Goal: Answer question/provide support: Share knowledge or assist other users

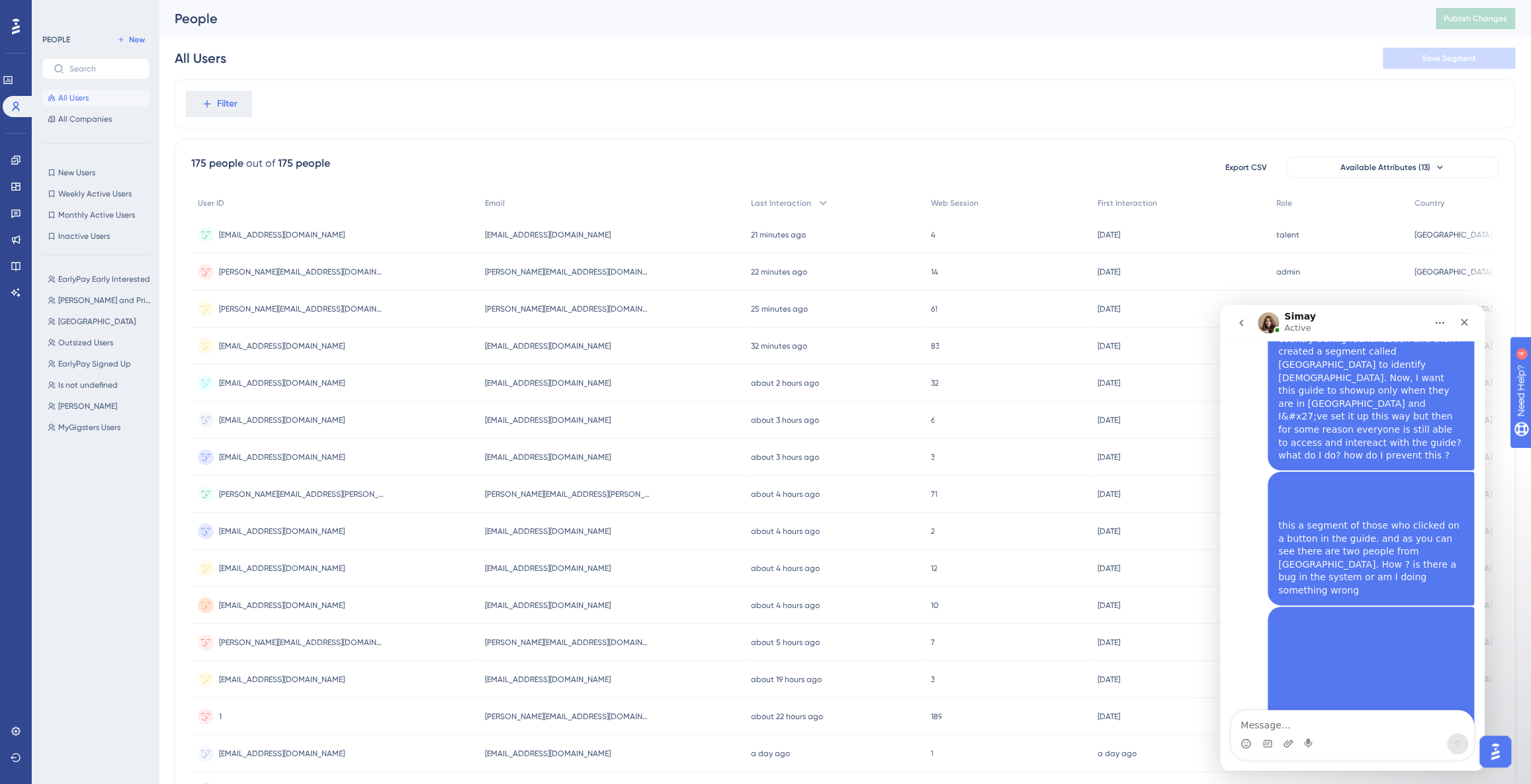
scroll to position [3778, 0]
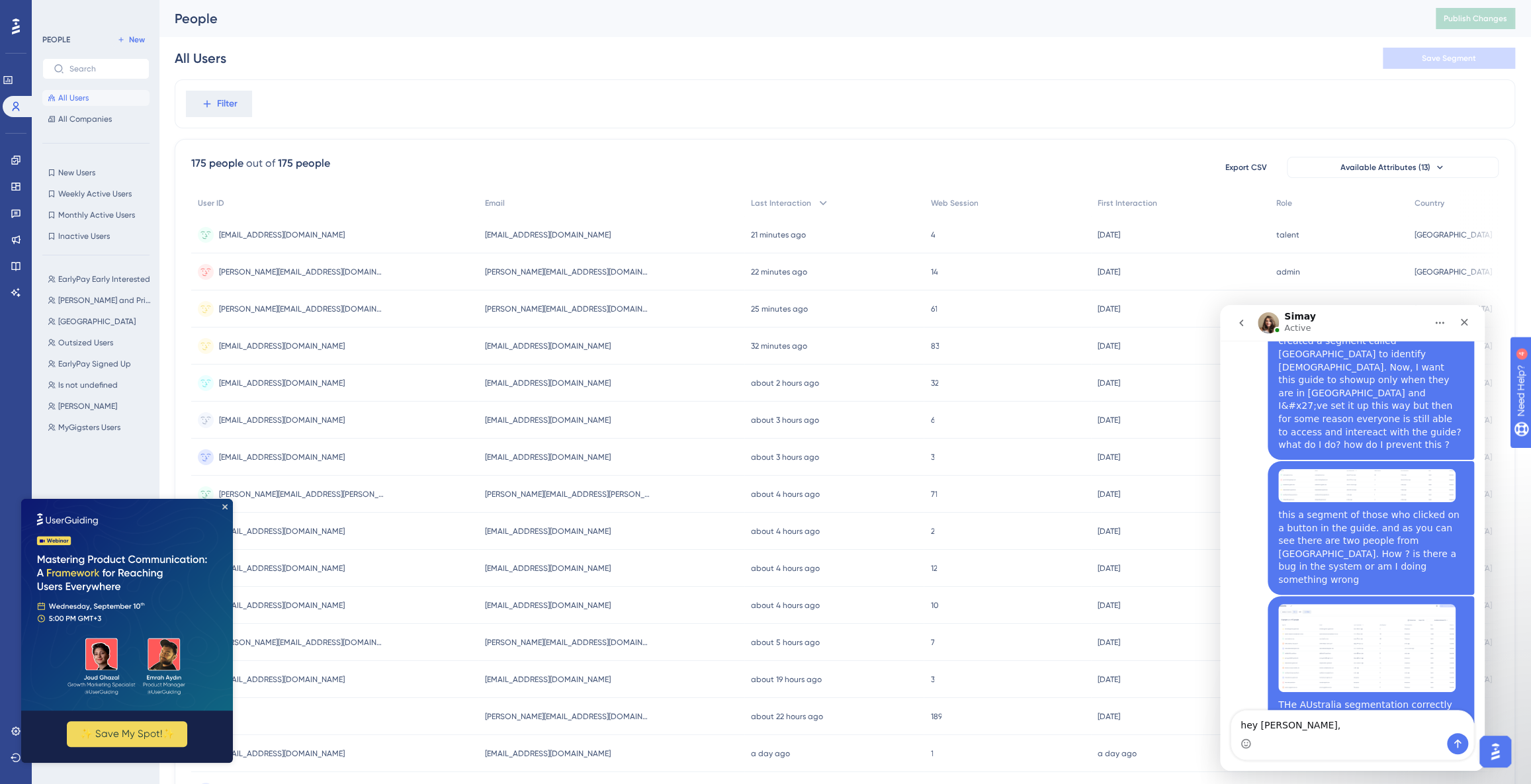
type textarea "hey [PERSON_NAME],"
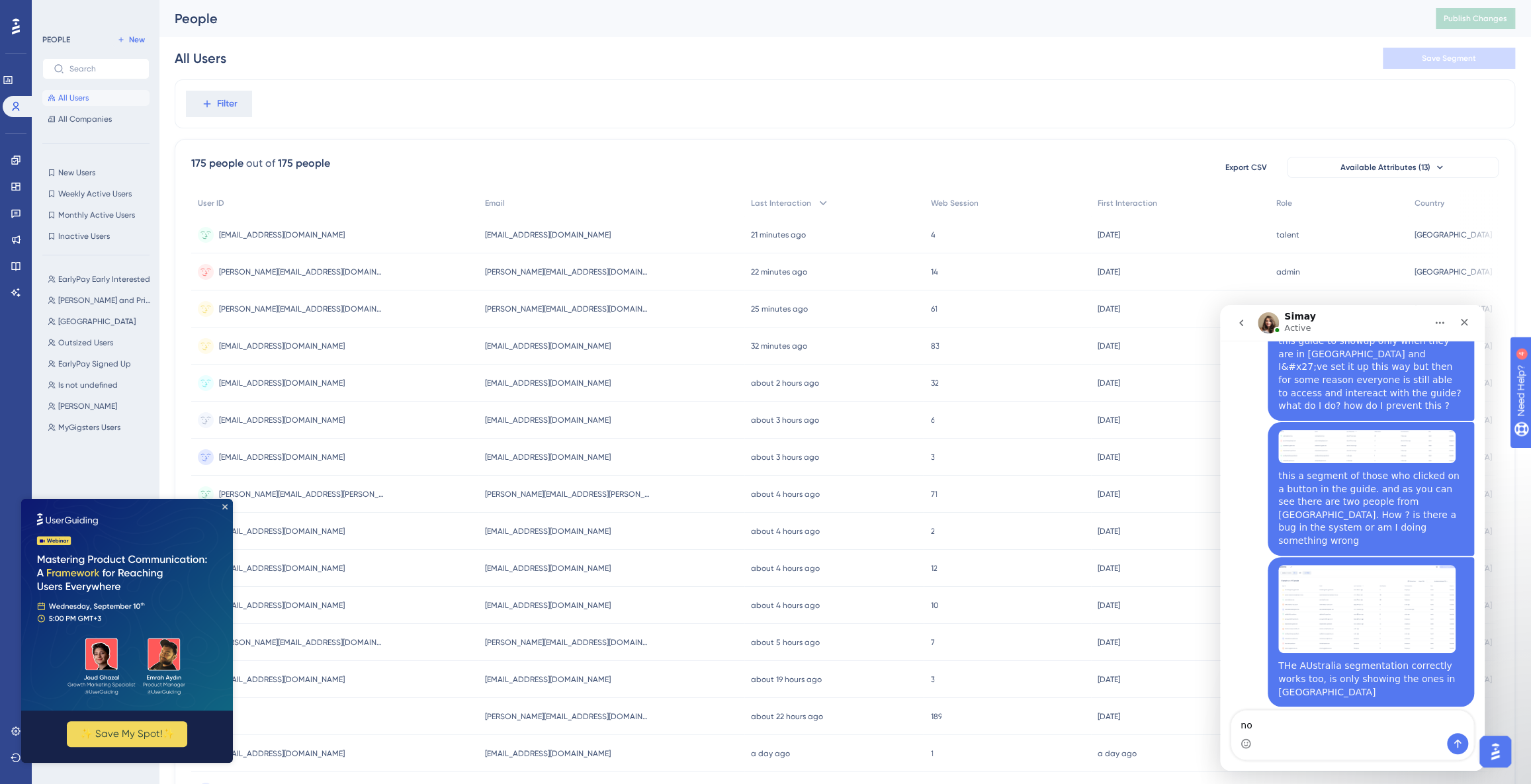
type textarea "n"
type textarea "Simay*"
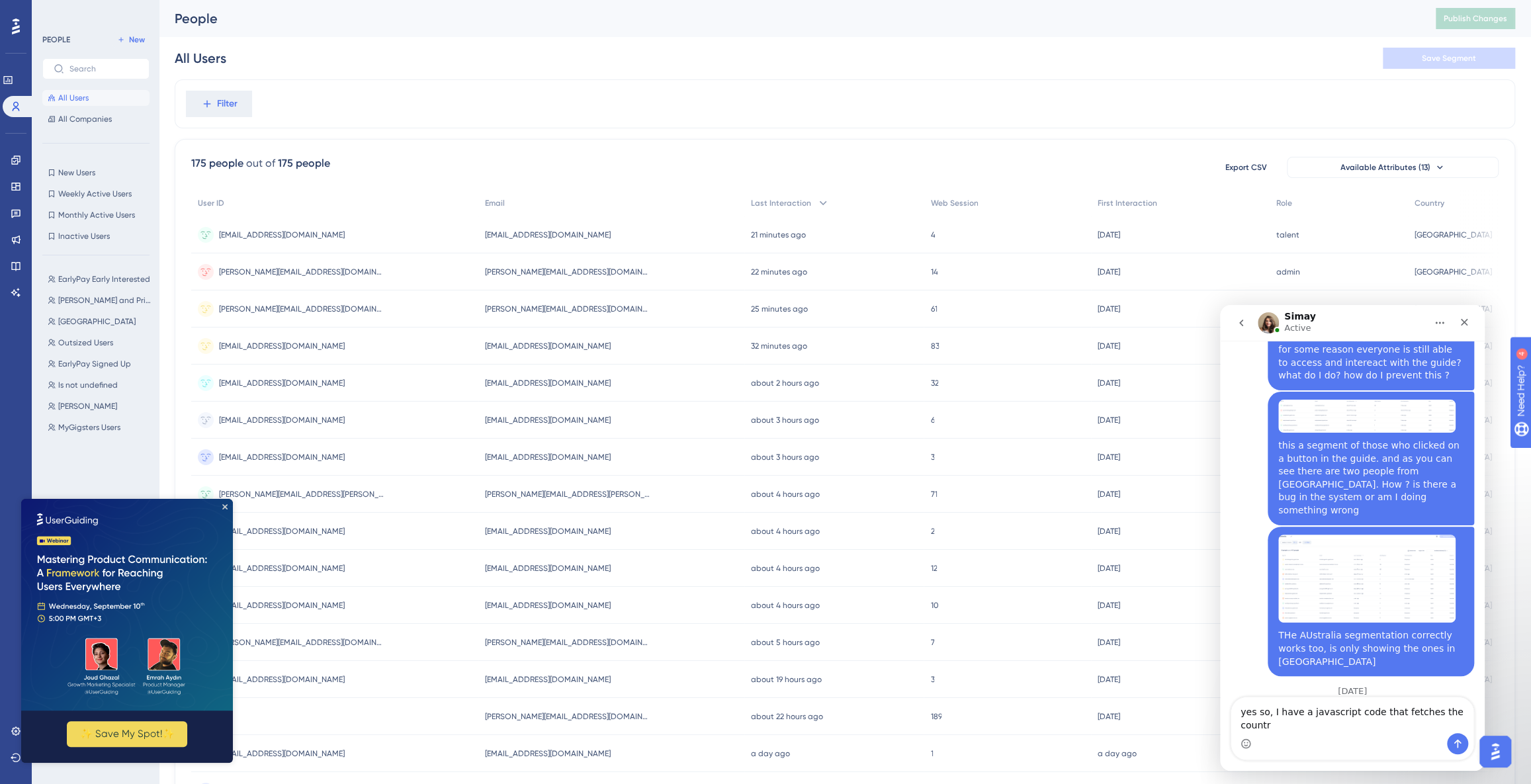
scroll to position [3861, 0]
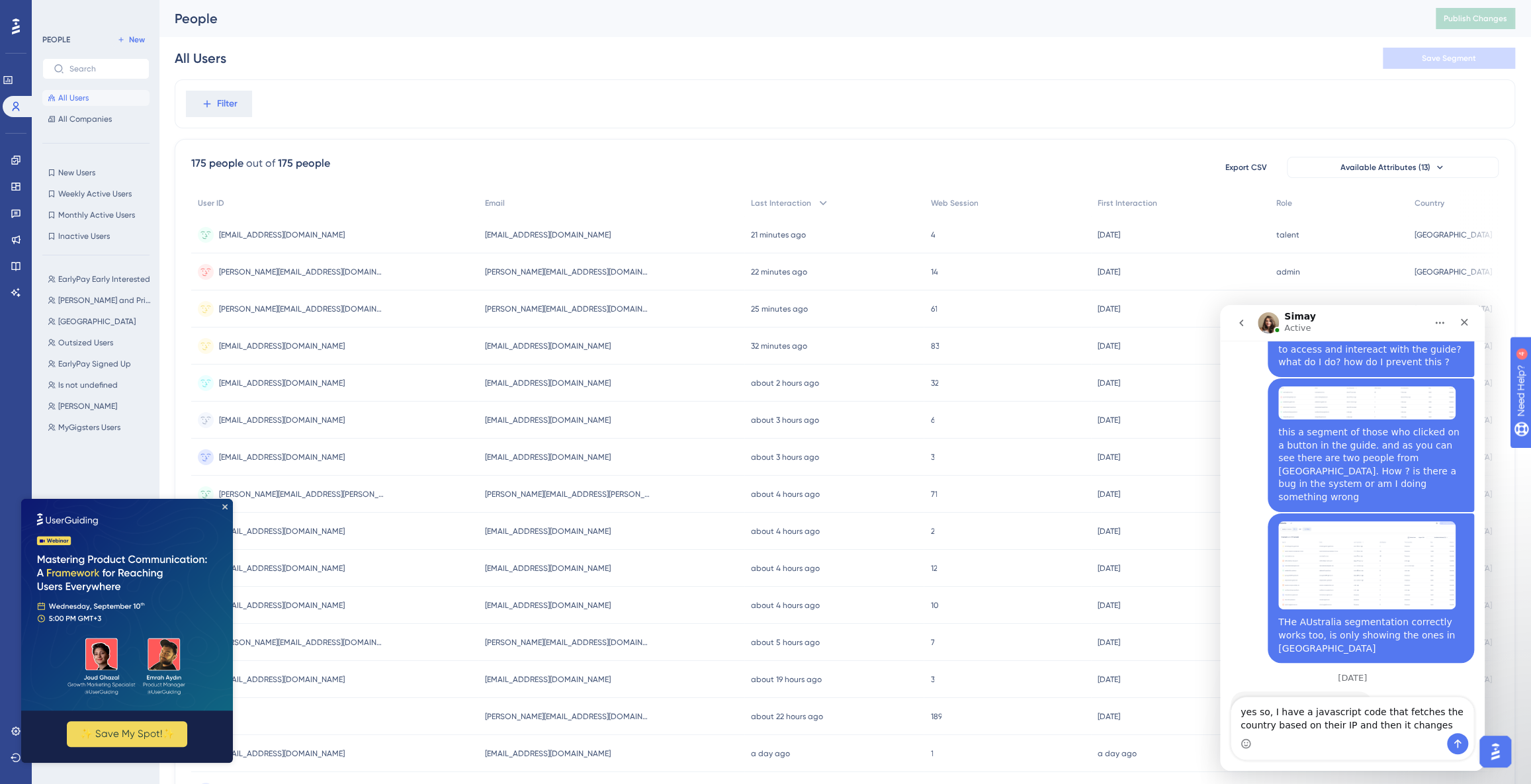
type textarea "yes so, I have a javascript code that fetches the country based on their IP and…"
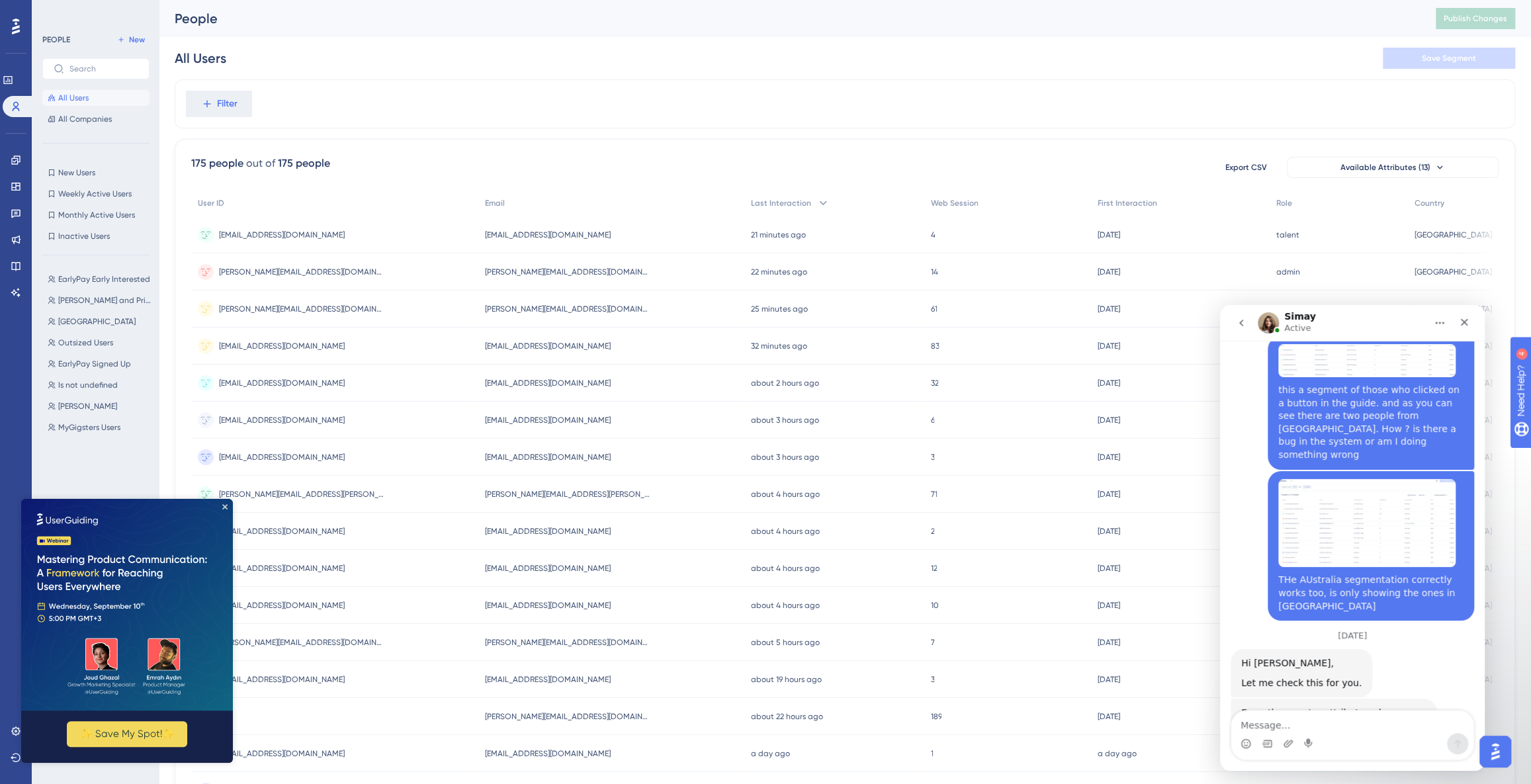
scroll to position [3904, 0]
type textarea "these users are solely from"
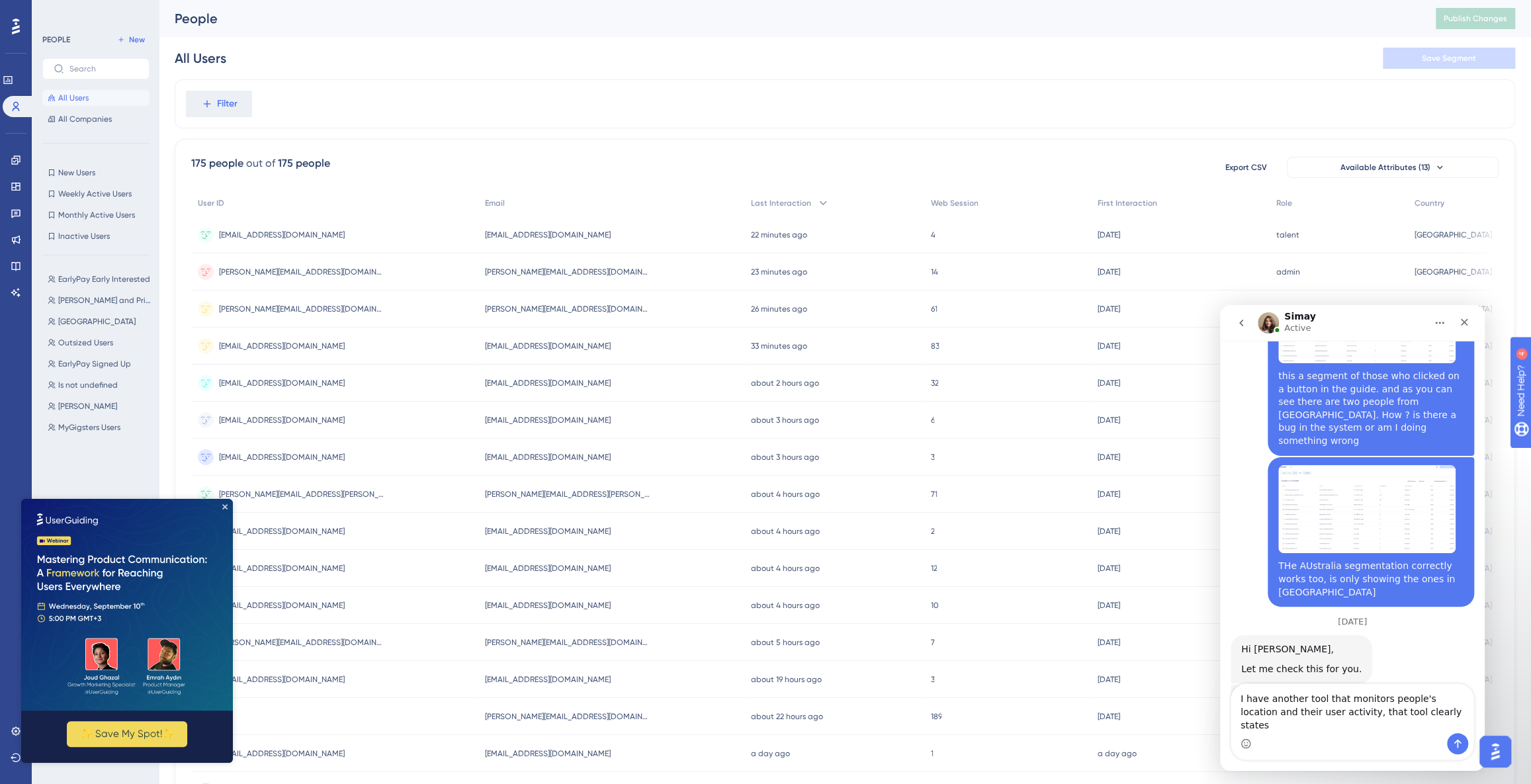
type textarea "I have another tool that monitors people's location and their user activity, th…"
type textarea "actually, these users don't even turn up in the [GEOGRAPHIC_DATA] segment"
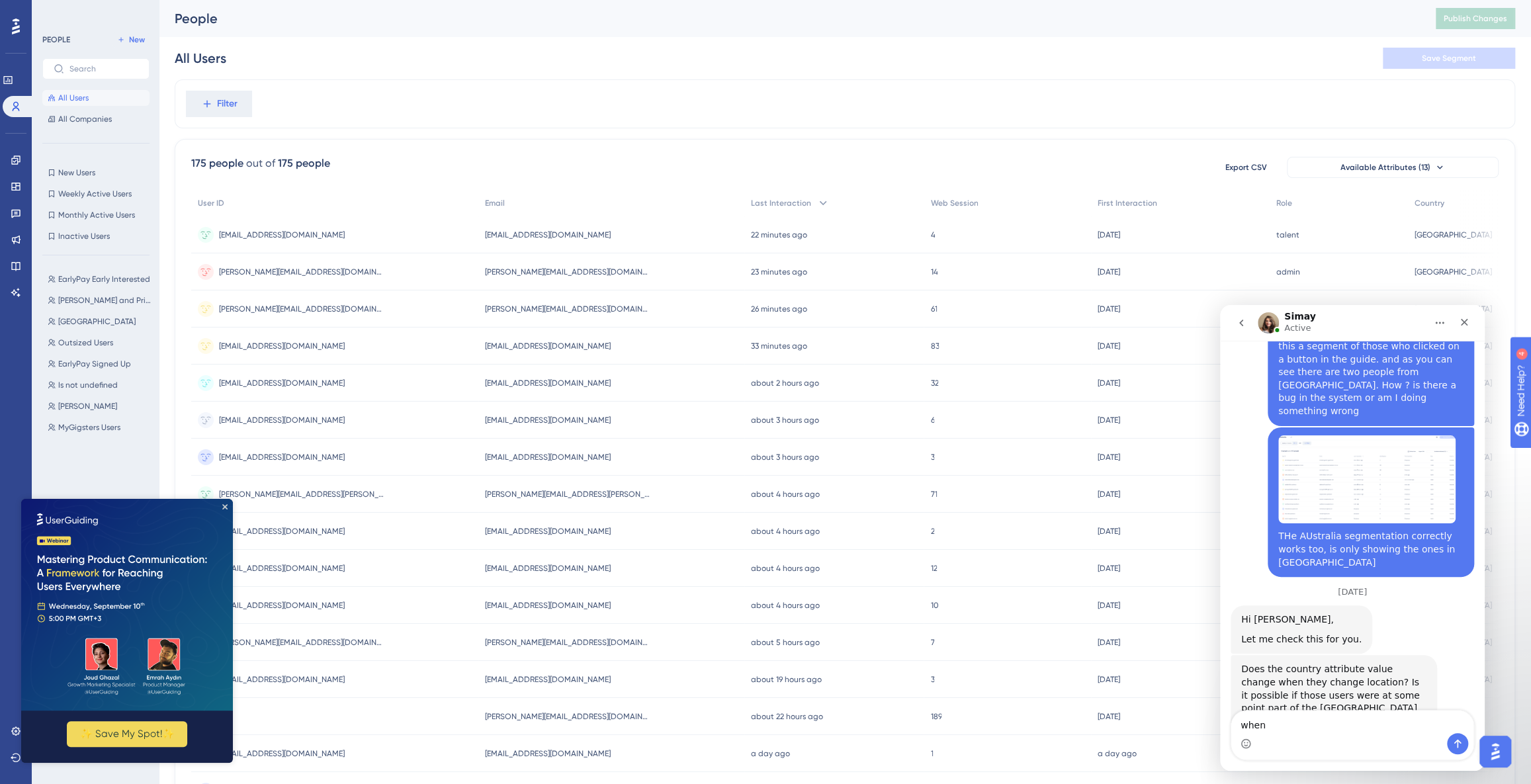
type textarea "whe"
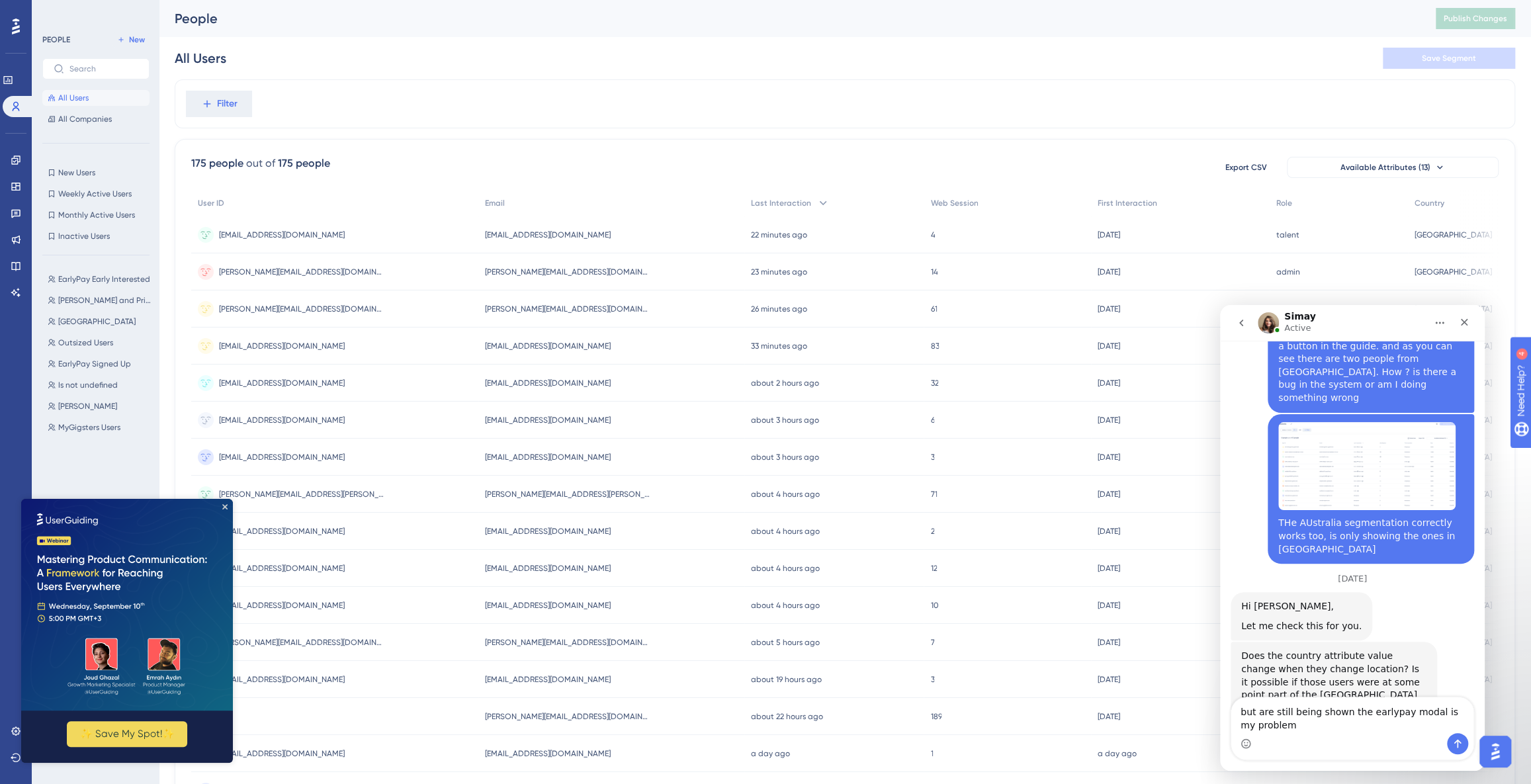
type textarea "but are still being shown the earlypay modal is my problem"
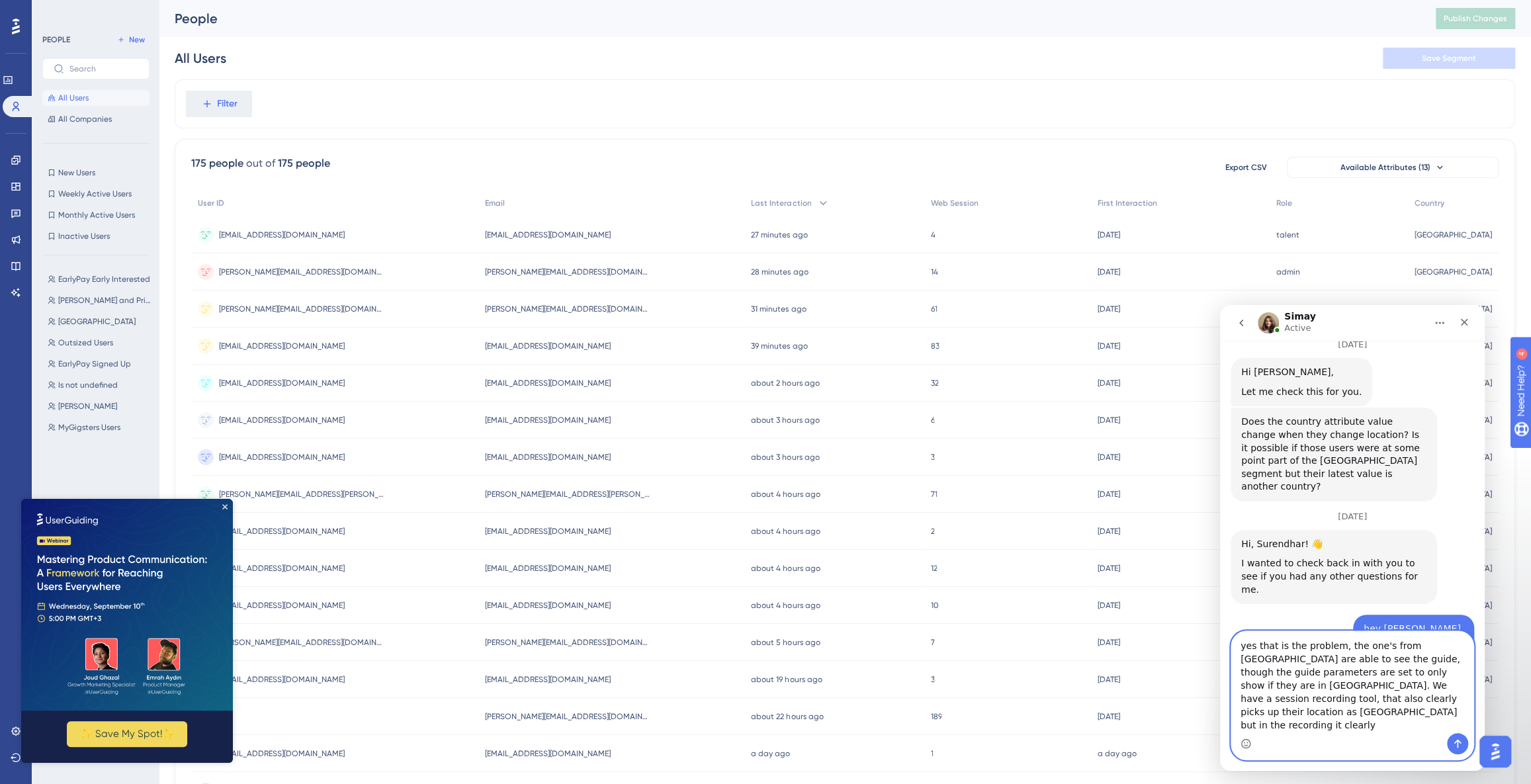
scroll to position [4208, 0]
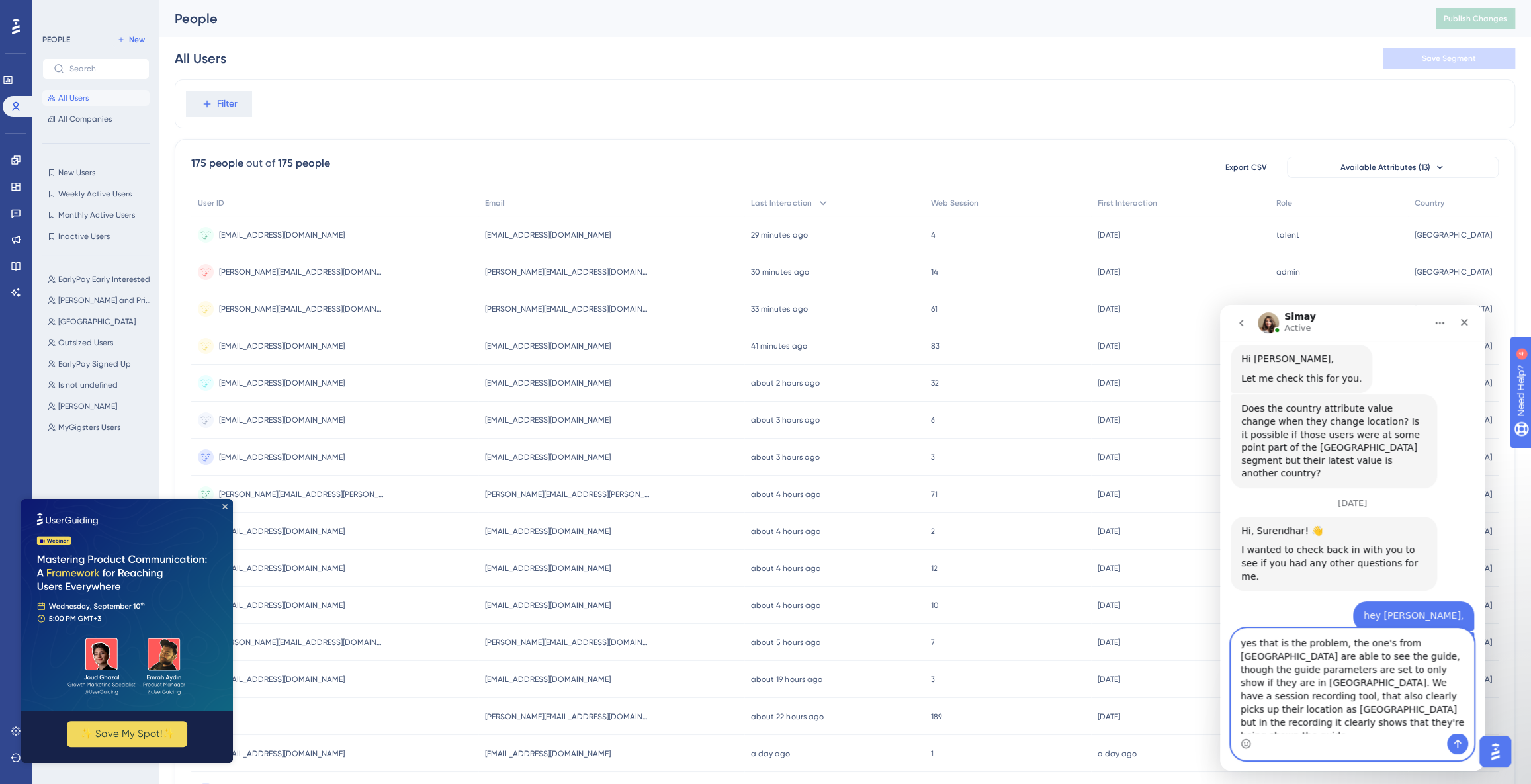
type textarea "yes that is the problem, the one's from [GEOGRAPHIC_DATA] are able to see the g…"
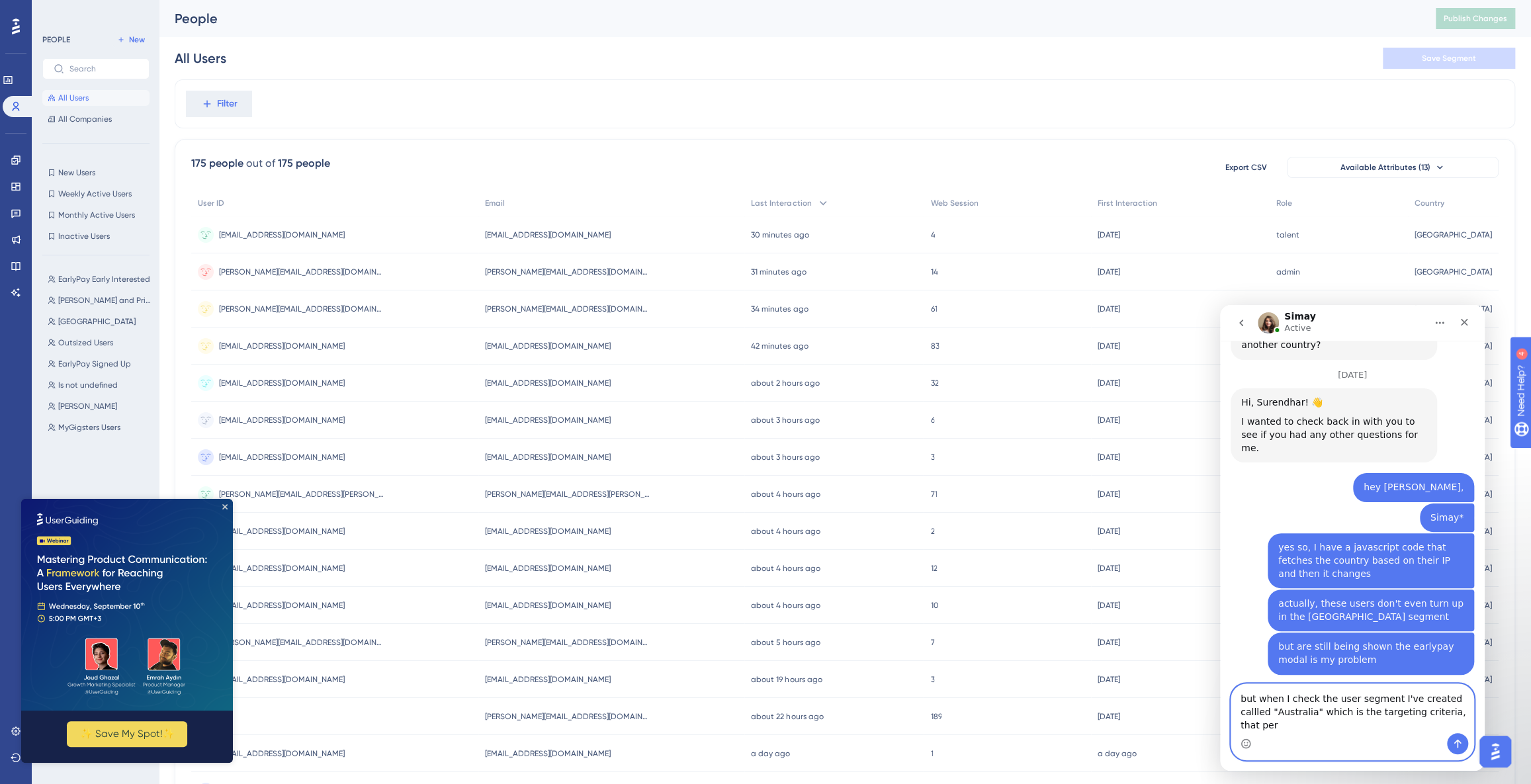
scroll to position [4349, 0]
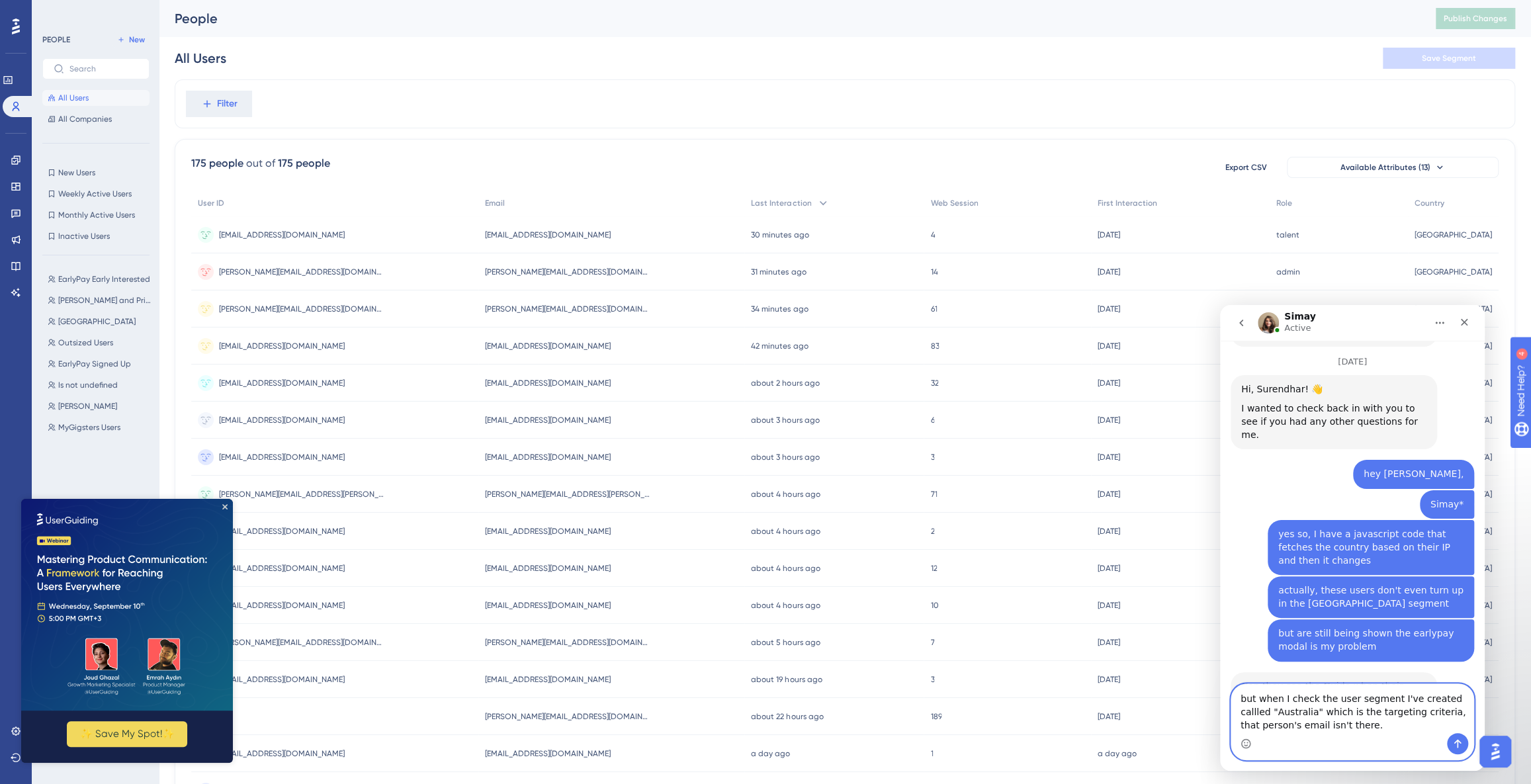
type textarea "but when I check the user segment I've created callled "Australia" which is the…"
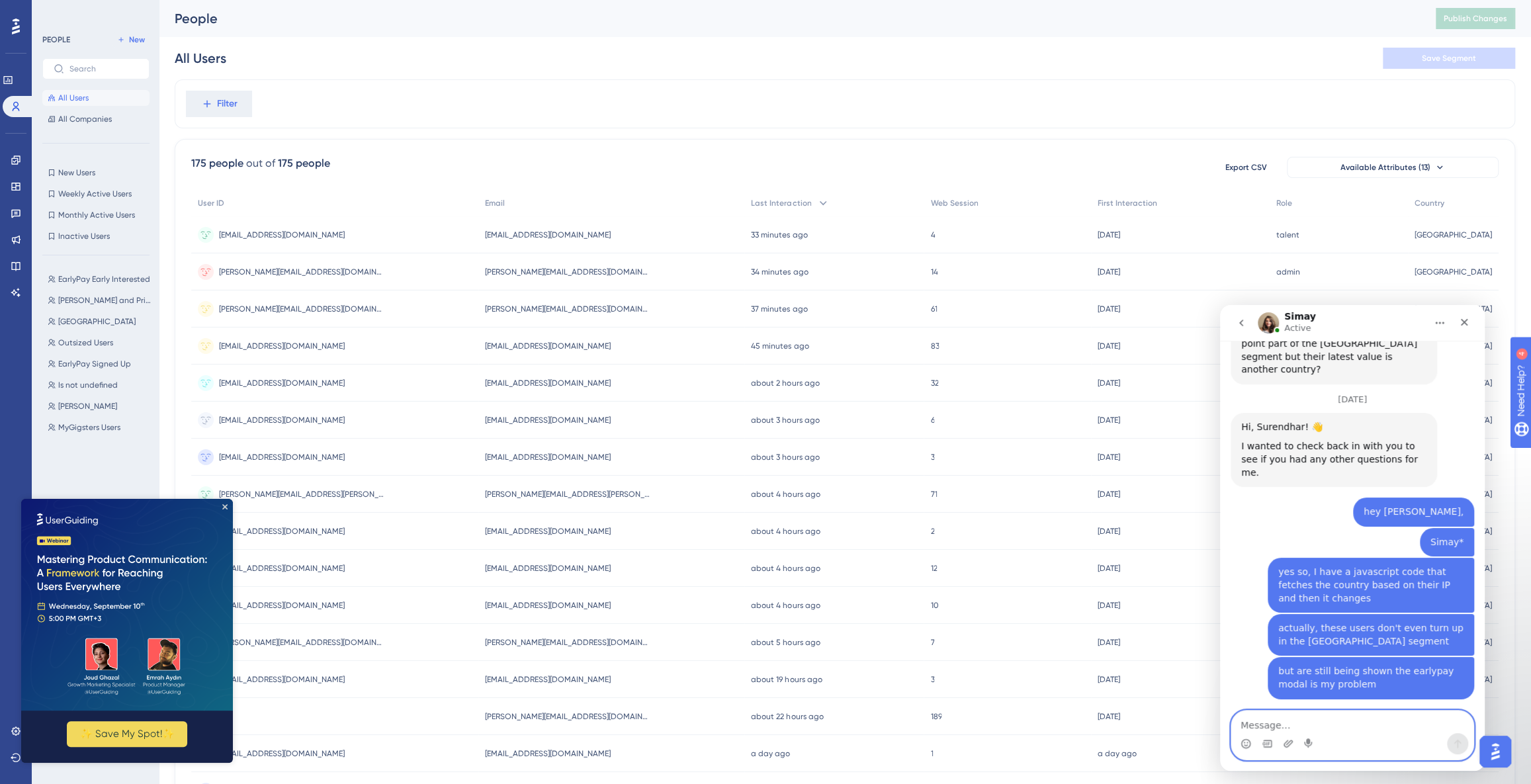
scroll to position [4341, 0]
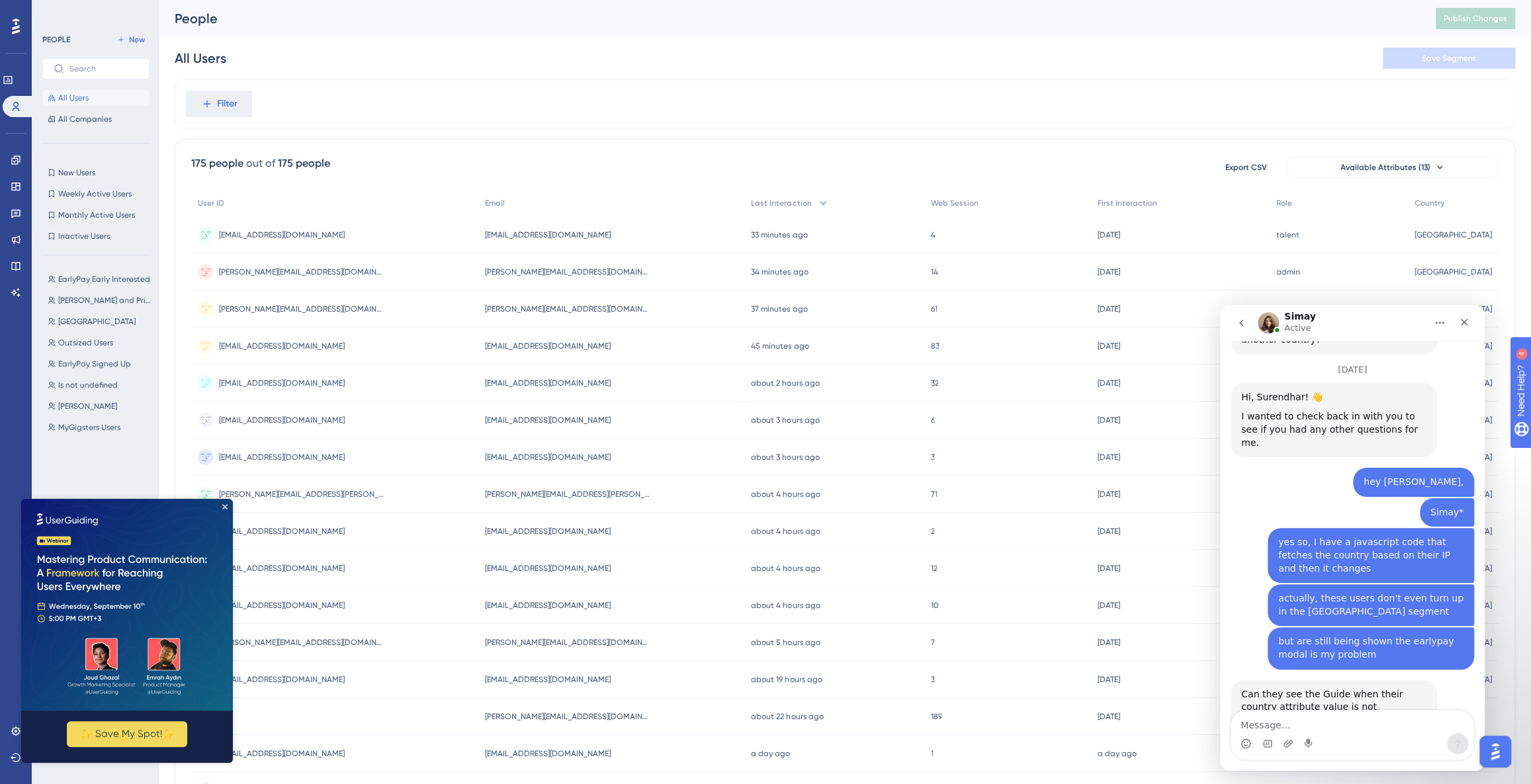
click at [1466, 324] on icon "Close" at bounding box center [1465, 322] width 7 height 7
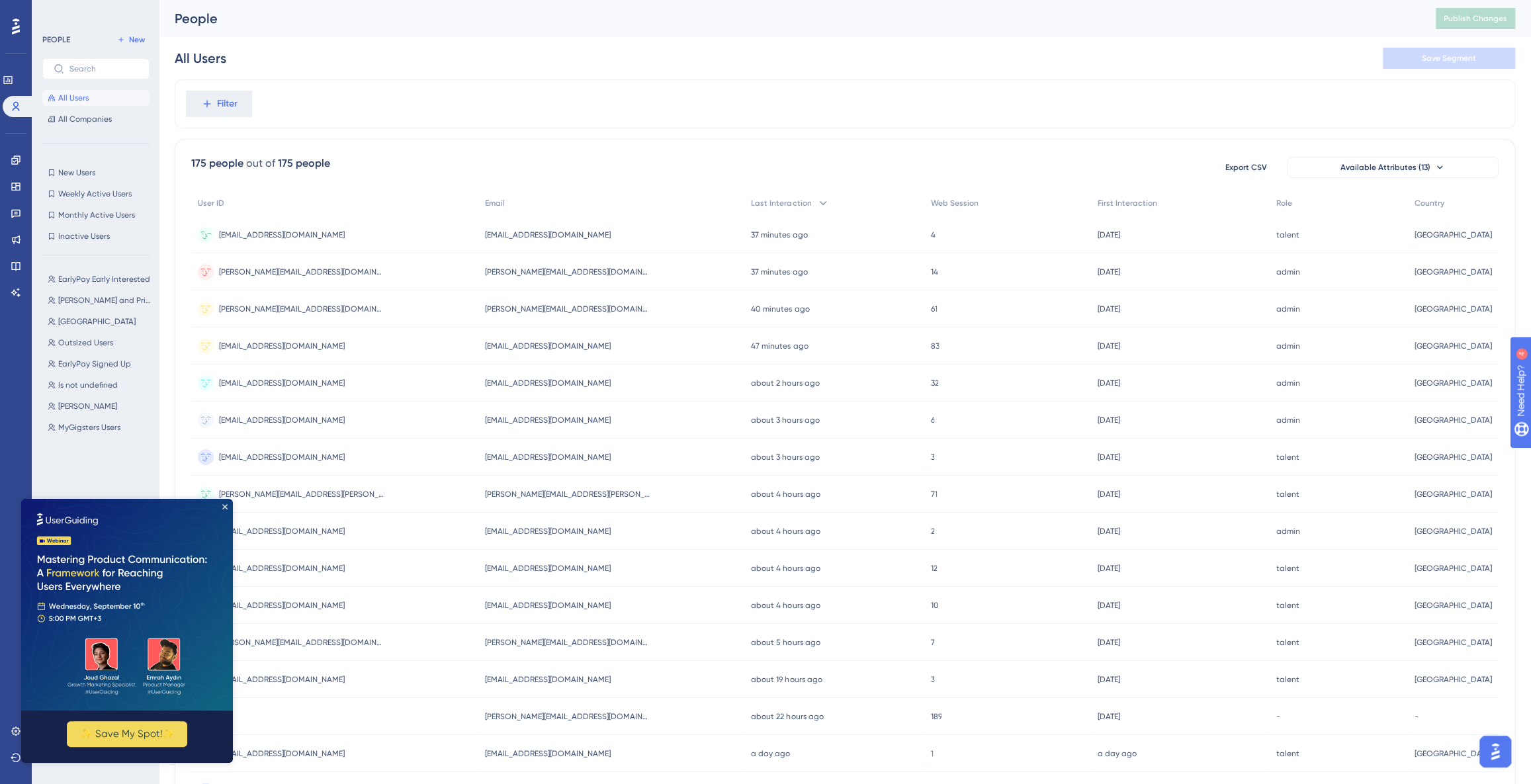
click at [307, 237] on div "b.linh.102@gmail.com b.linh.102@gmail.com" at bounding box center [335, 235] width 287 height 37
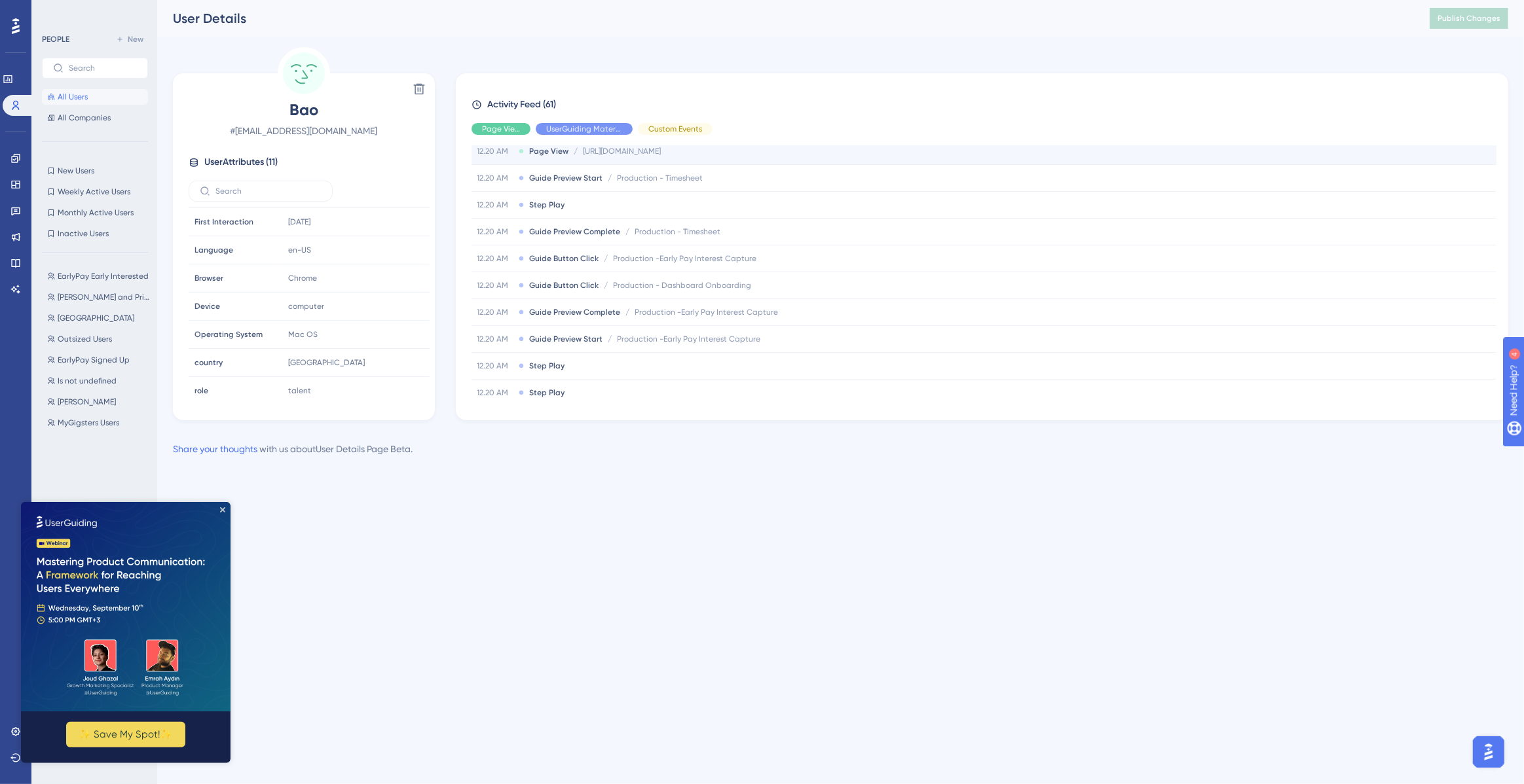
scroll to position [386, 0]
click at [1477, 743] on button "Open AI Assistant Launcher" at bounding box center [1488, 752] width 32 height 32
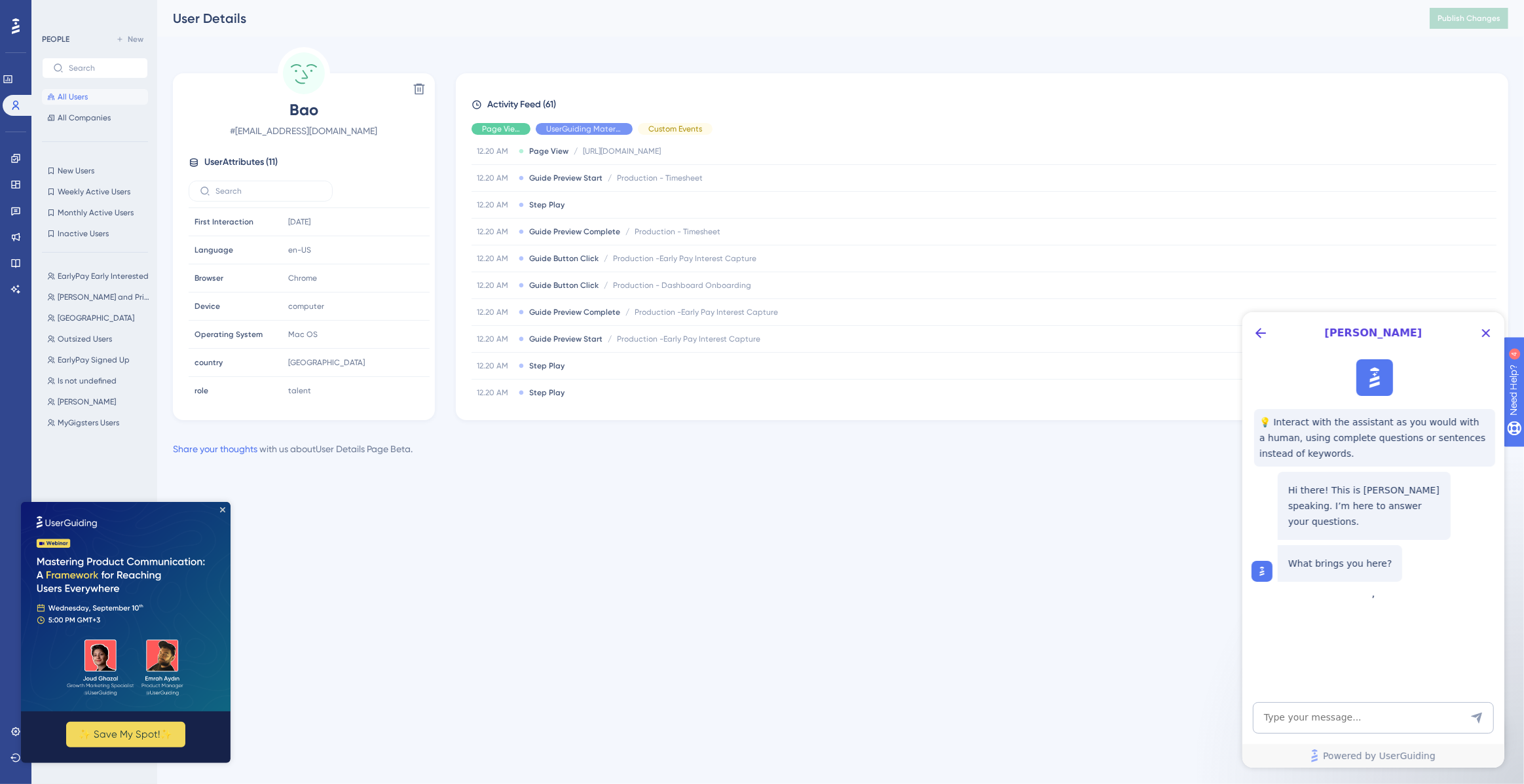
scroll to position [4917, 0]
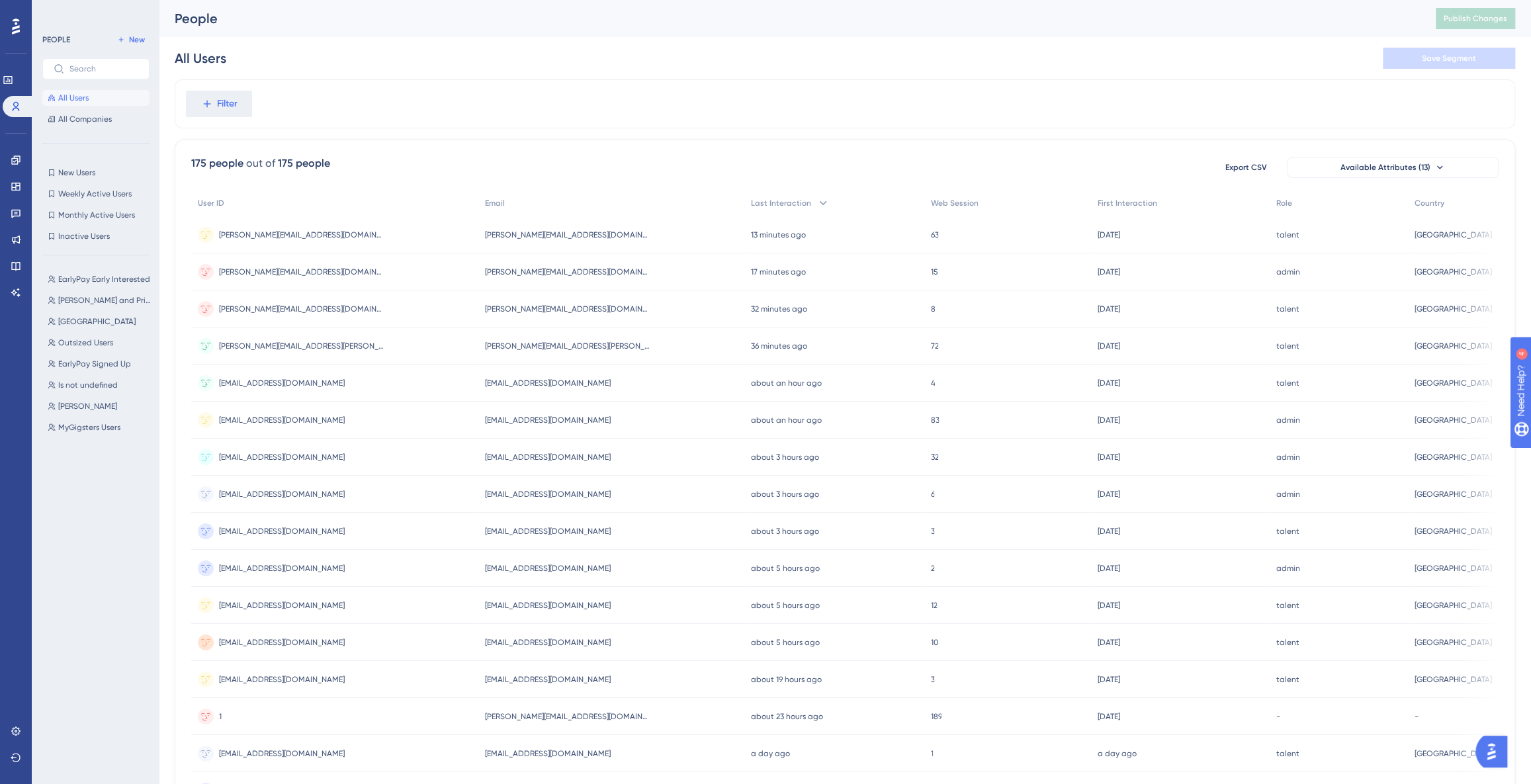
click at [1499, 749] on img "Open AI Assistant Launcher" at bounding box center [1492, 751] width 24 height 24
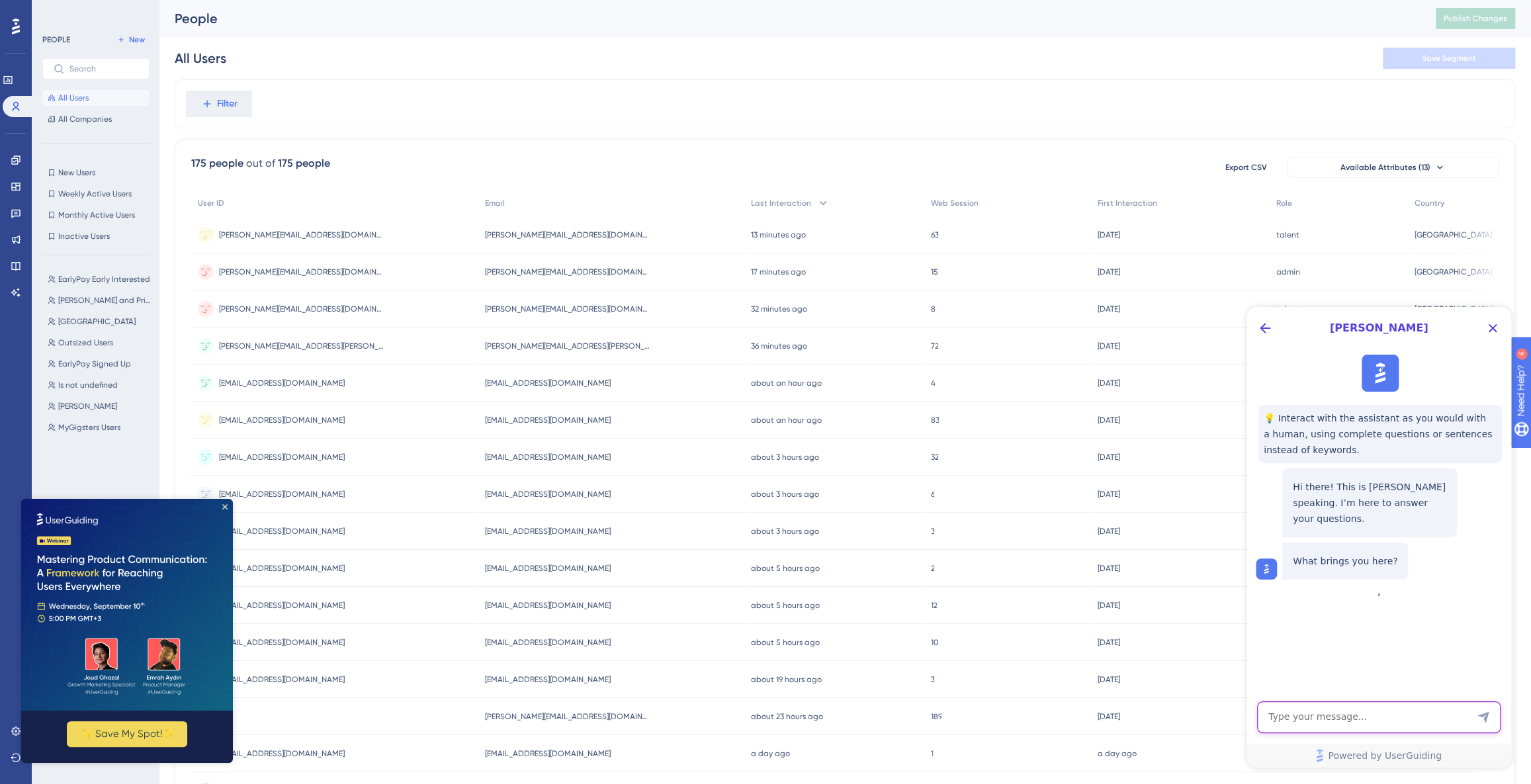
click at [1328, 707] on textarea "AI Assistant Text Input" at bounding box center [1379, 717] width 243 height 32
type textarea "speak to human"
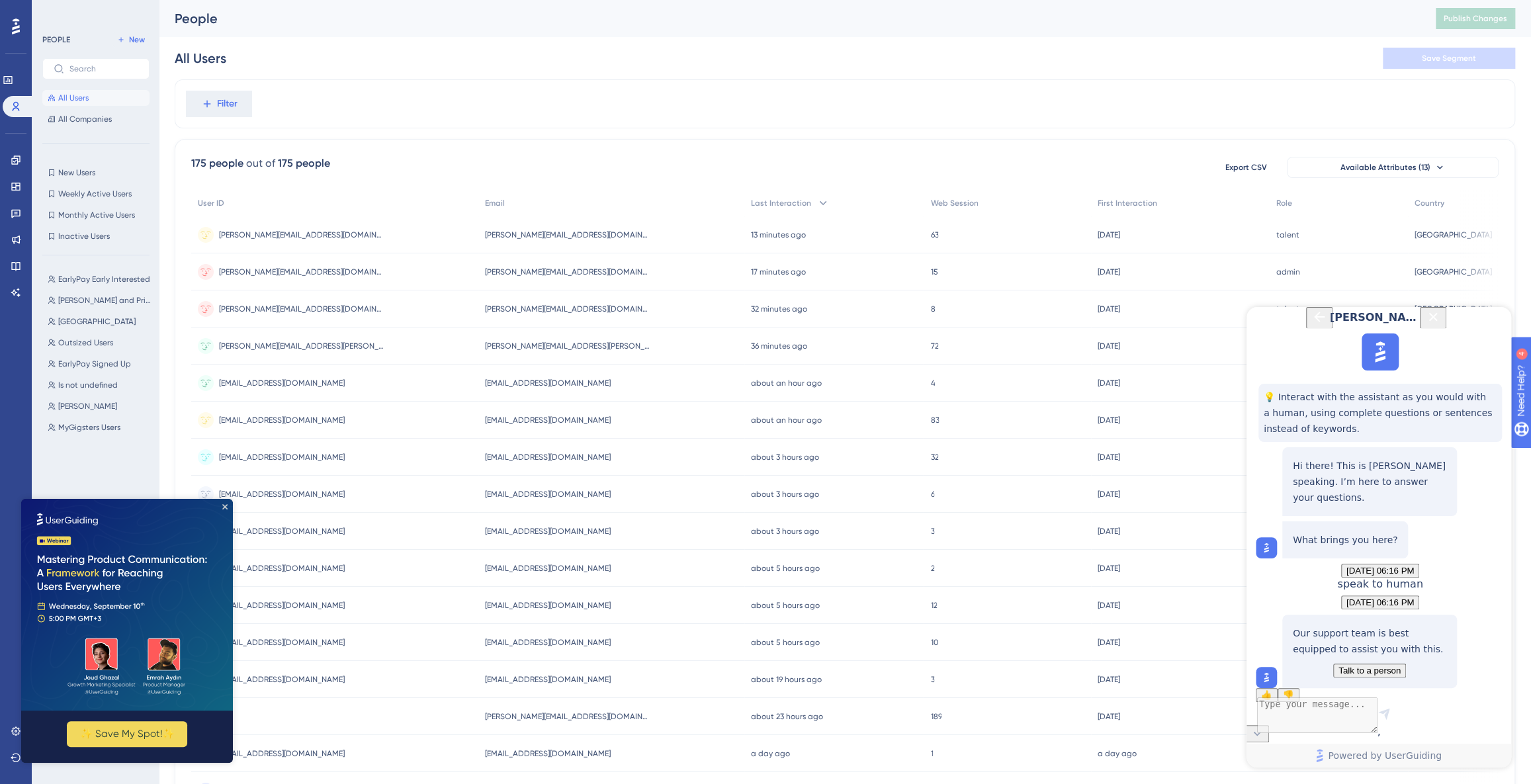
scroll to position [101, 0]
click at [1364, 516] on div "Our support team is best equipped to assist you with this. Talk to a person" at bounding box center [1369, 482] width 175 height 69
click at [1363, 665] on span "Talk to a person" at bounding box center [1370, 670] width 62 height 10
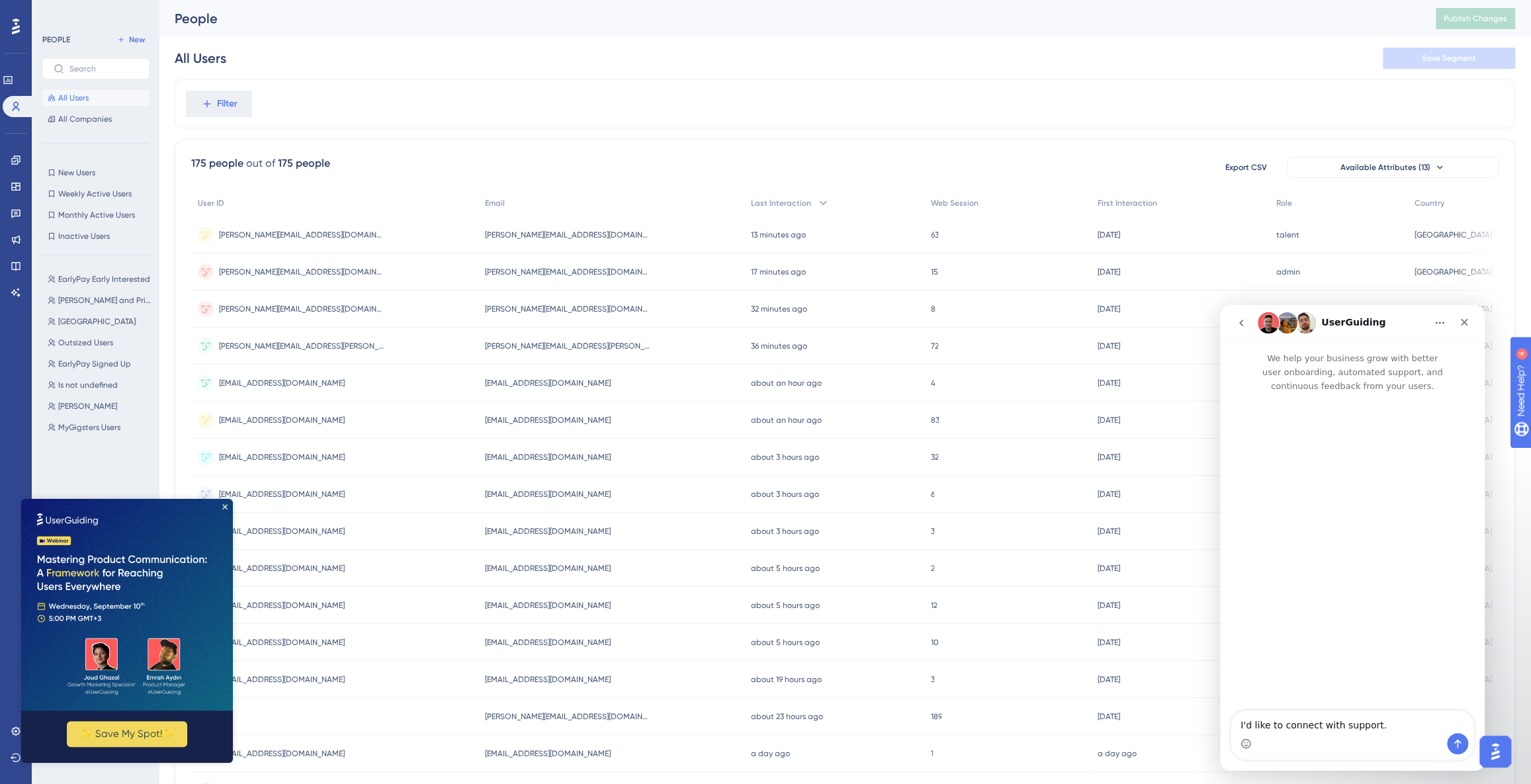
scroll to position [0, 0]
click at [1240, 320] on icon "go back" at bounding box center [1241, 323] width 11 height 11
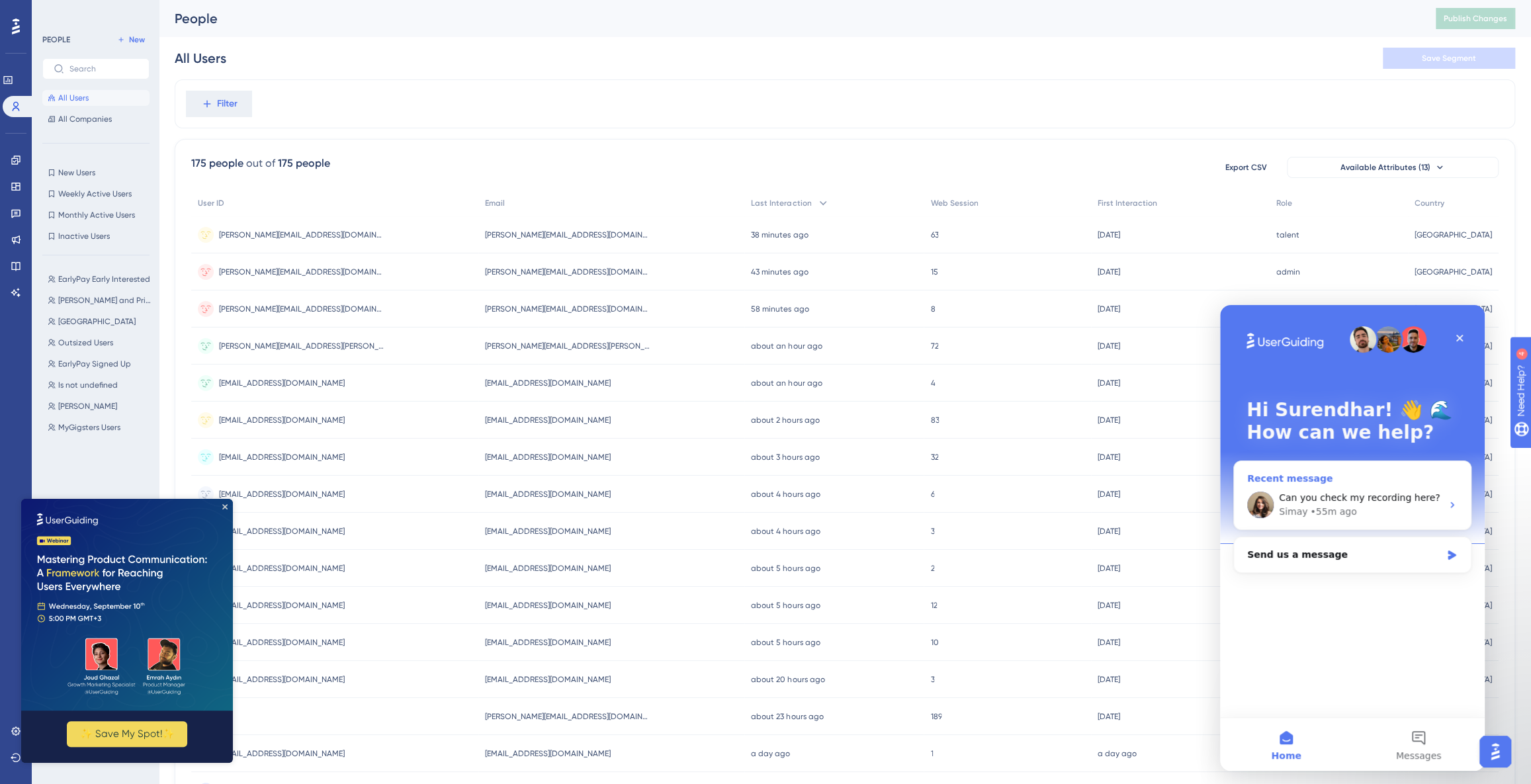
click at [1354, 508] on div "Simay • 55m ago" at bounding box center [1360, 511] width 163 height 14
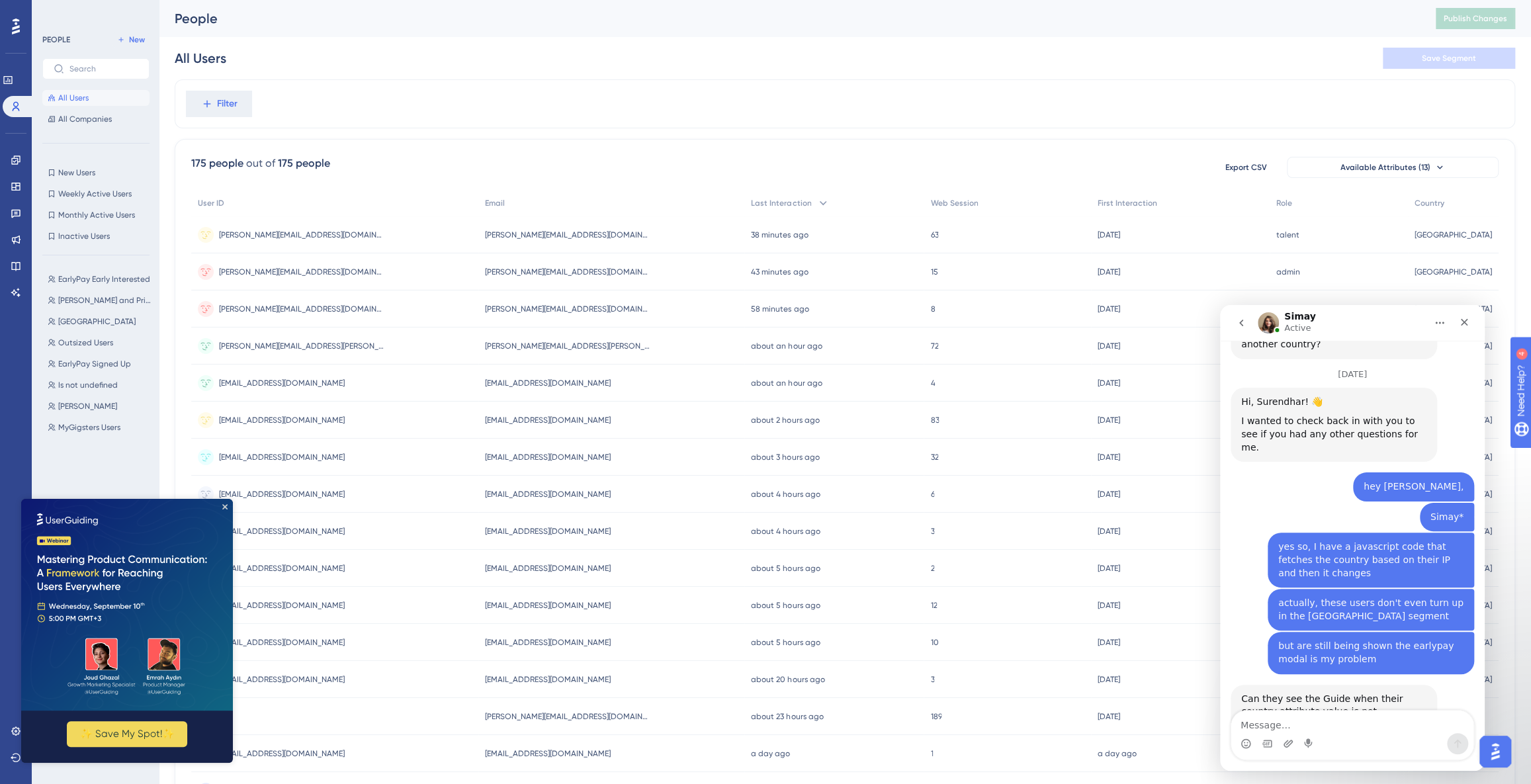
scroll to position [4341, 0]
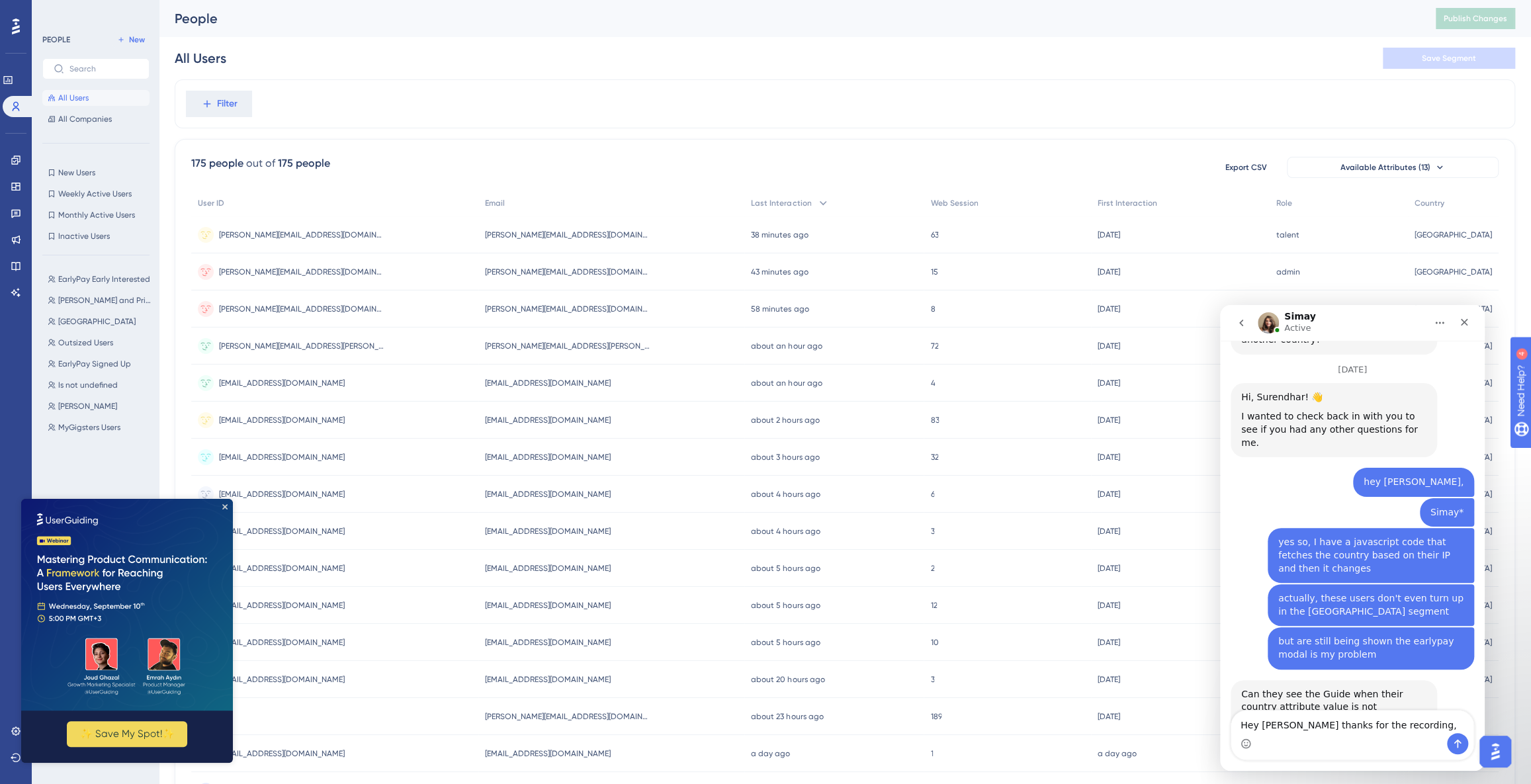
type textarea "Hey [PERSON_NAME] thanks for the recording,"
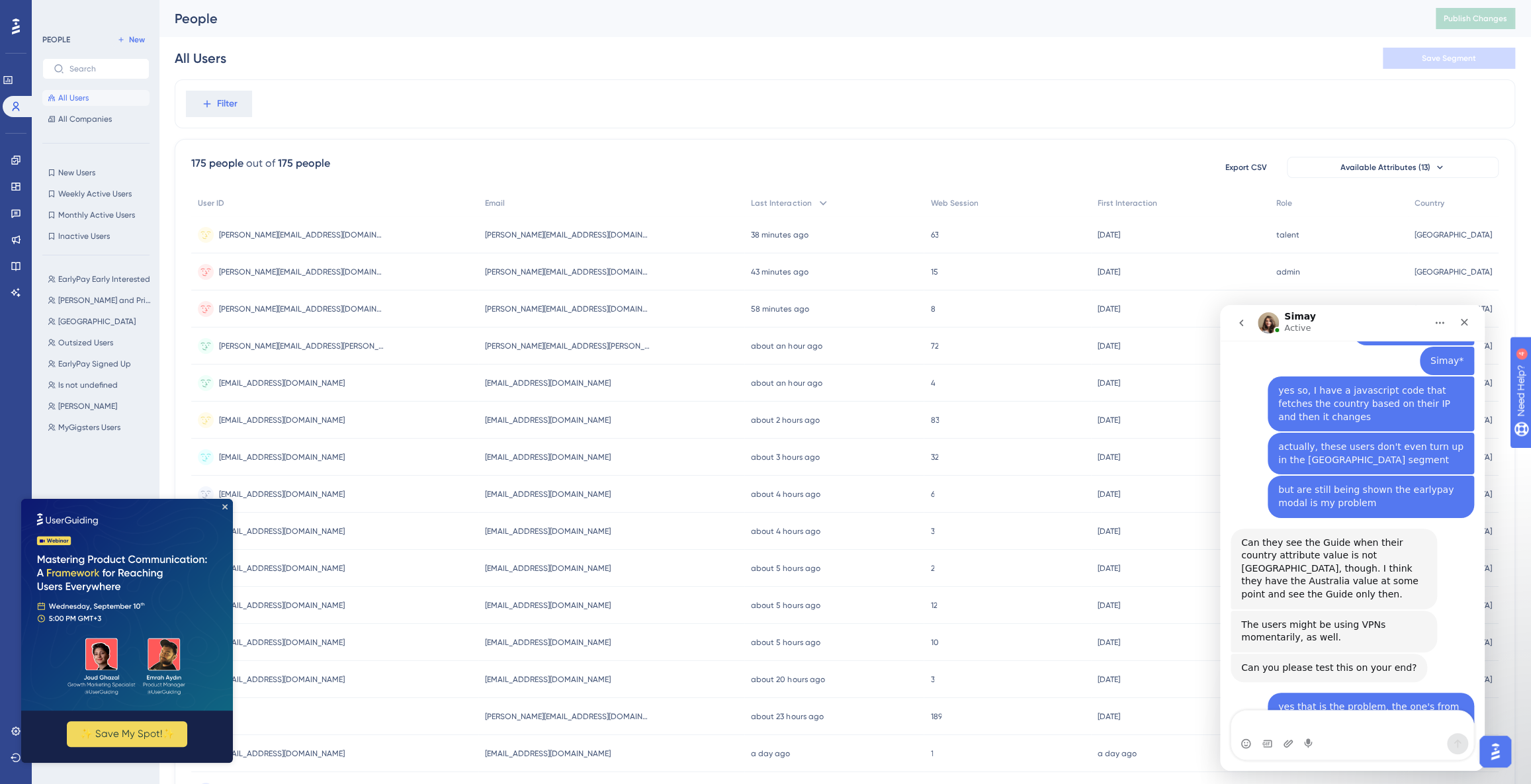
scroll to position [4495, 0]
type textarea "t"
type textarea "e"
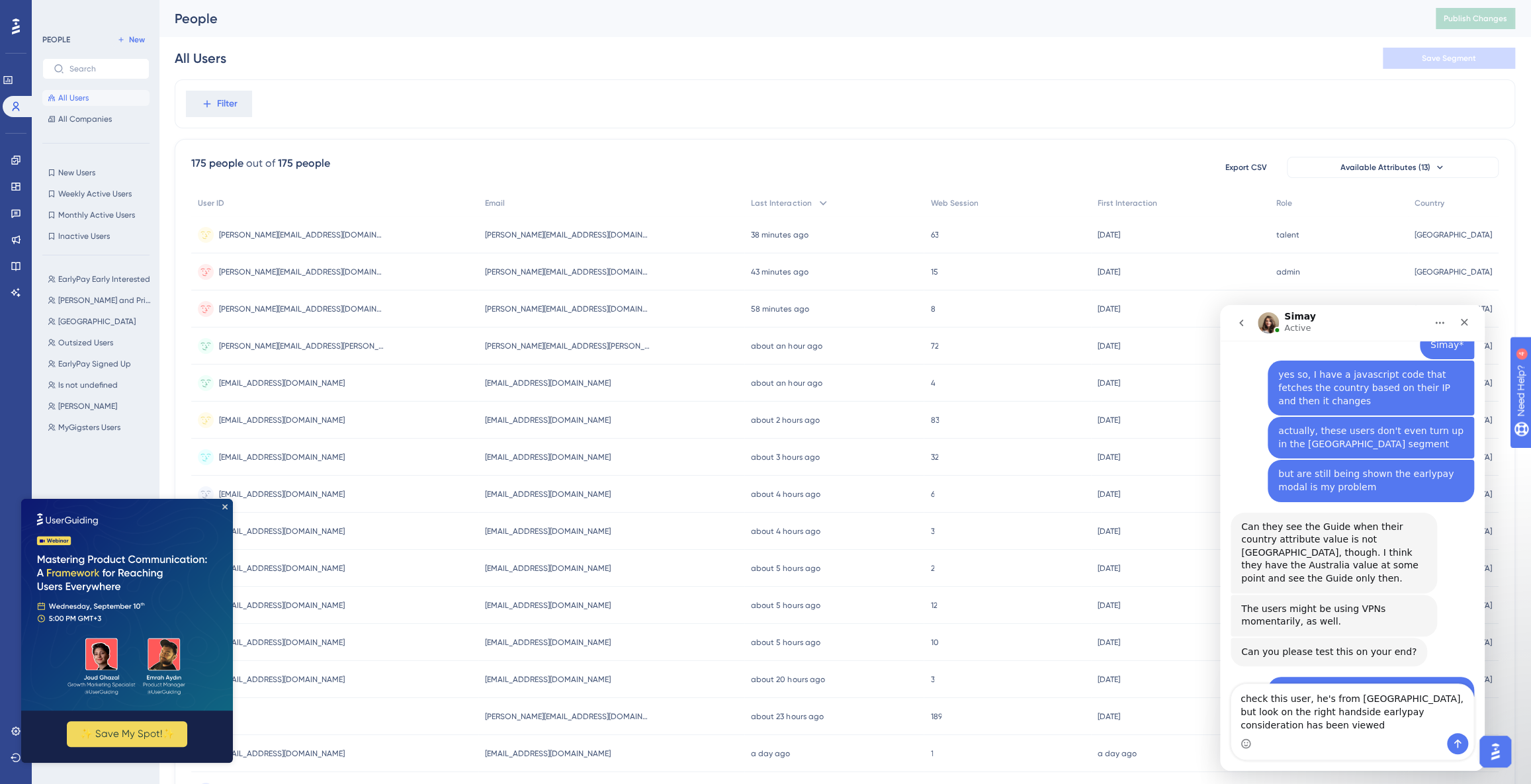
scroll to position [4521, 0]
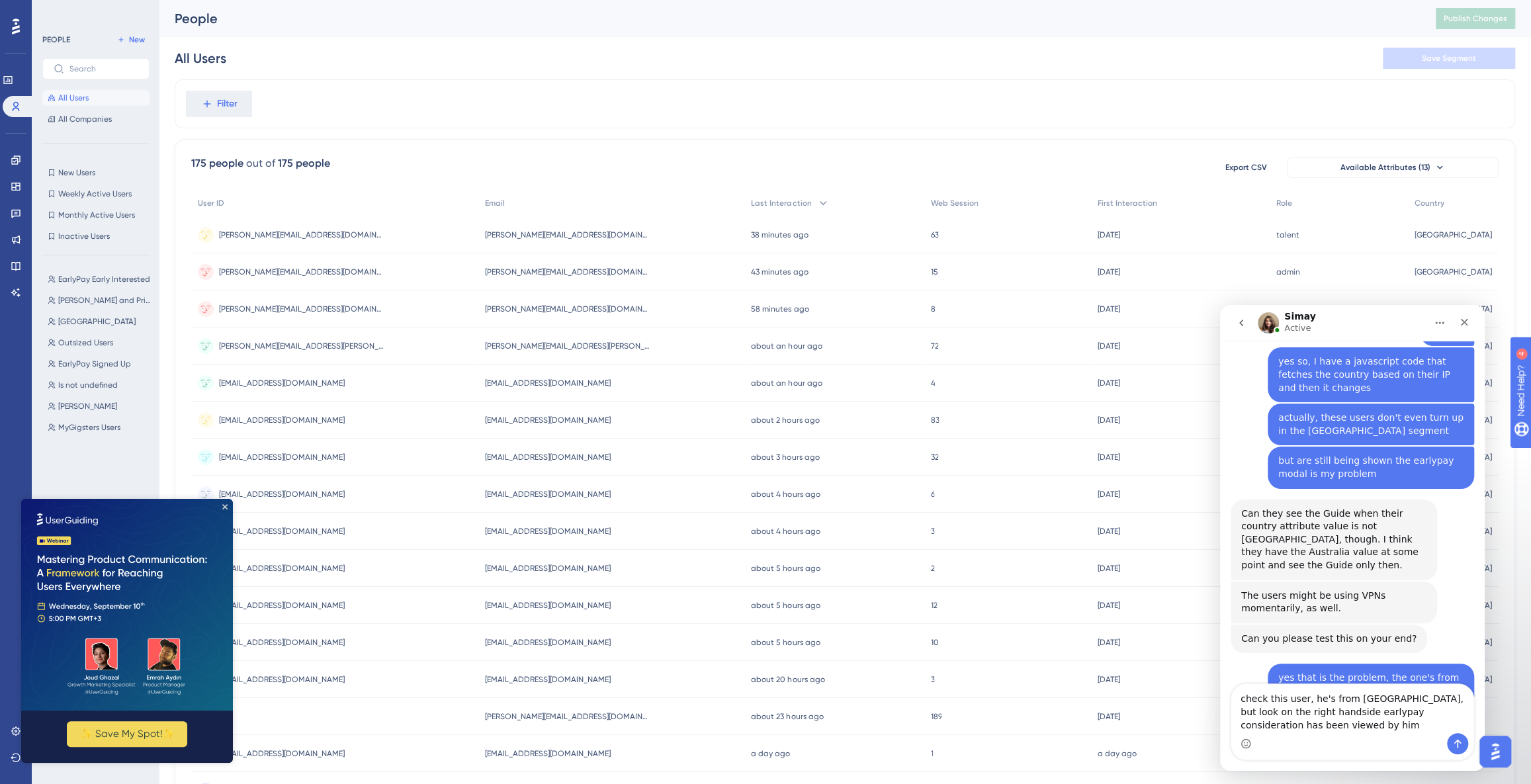
type textarea "check this user, he's from [GEOGRAPHIC_DATA], but look on the right handside ea…"
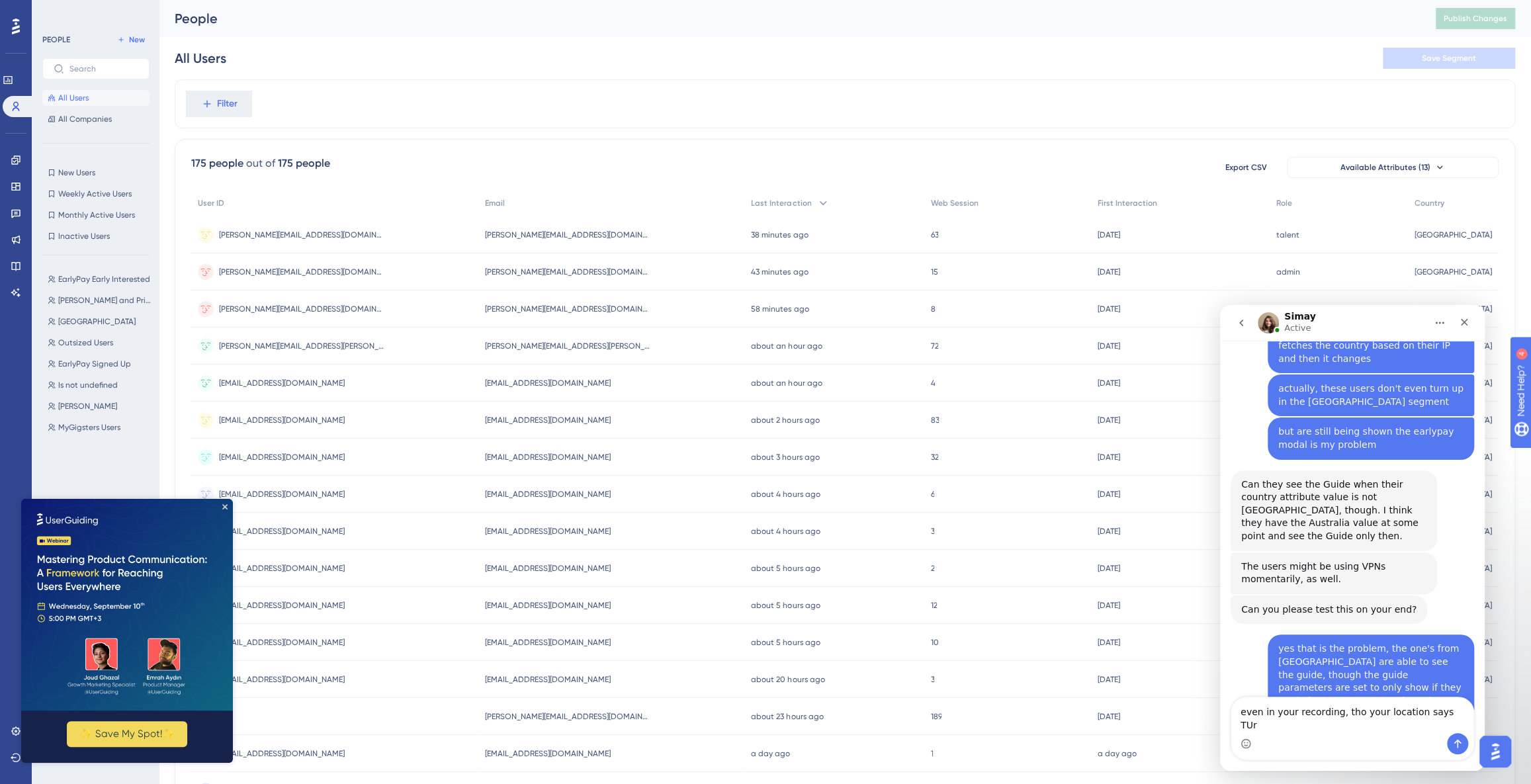
type textarea "even in your recording, tho your location says TU"
type textarea "my pr"
click at [11, 158] on link at bounding box center [16, 160] width 11 height 21
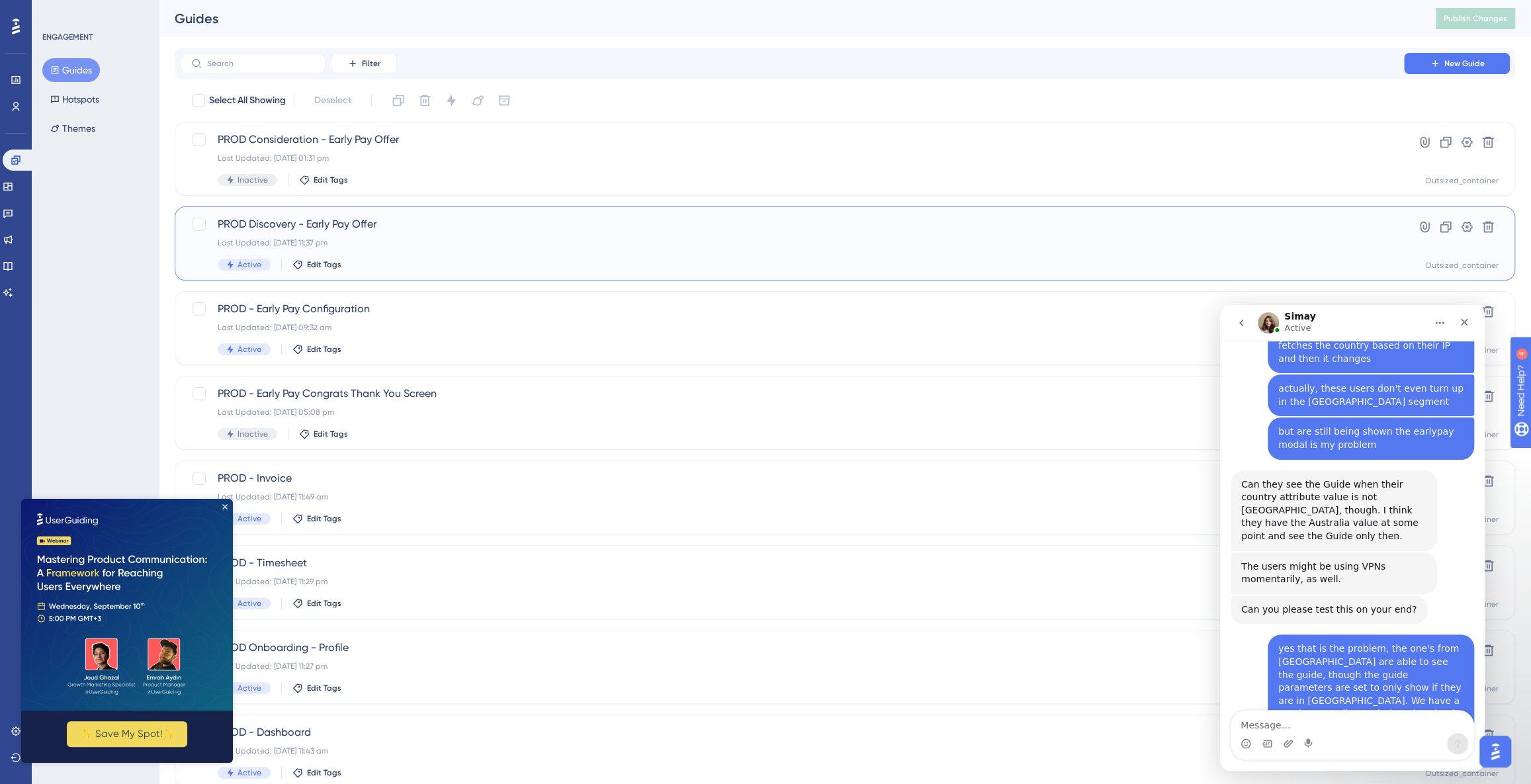
click at [426, 225] on span "PROD Discovery - Early Pay Offer" at bounding box center [792, 224] width 1149 height 16
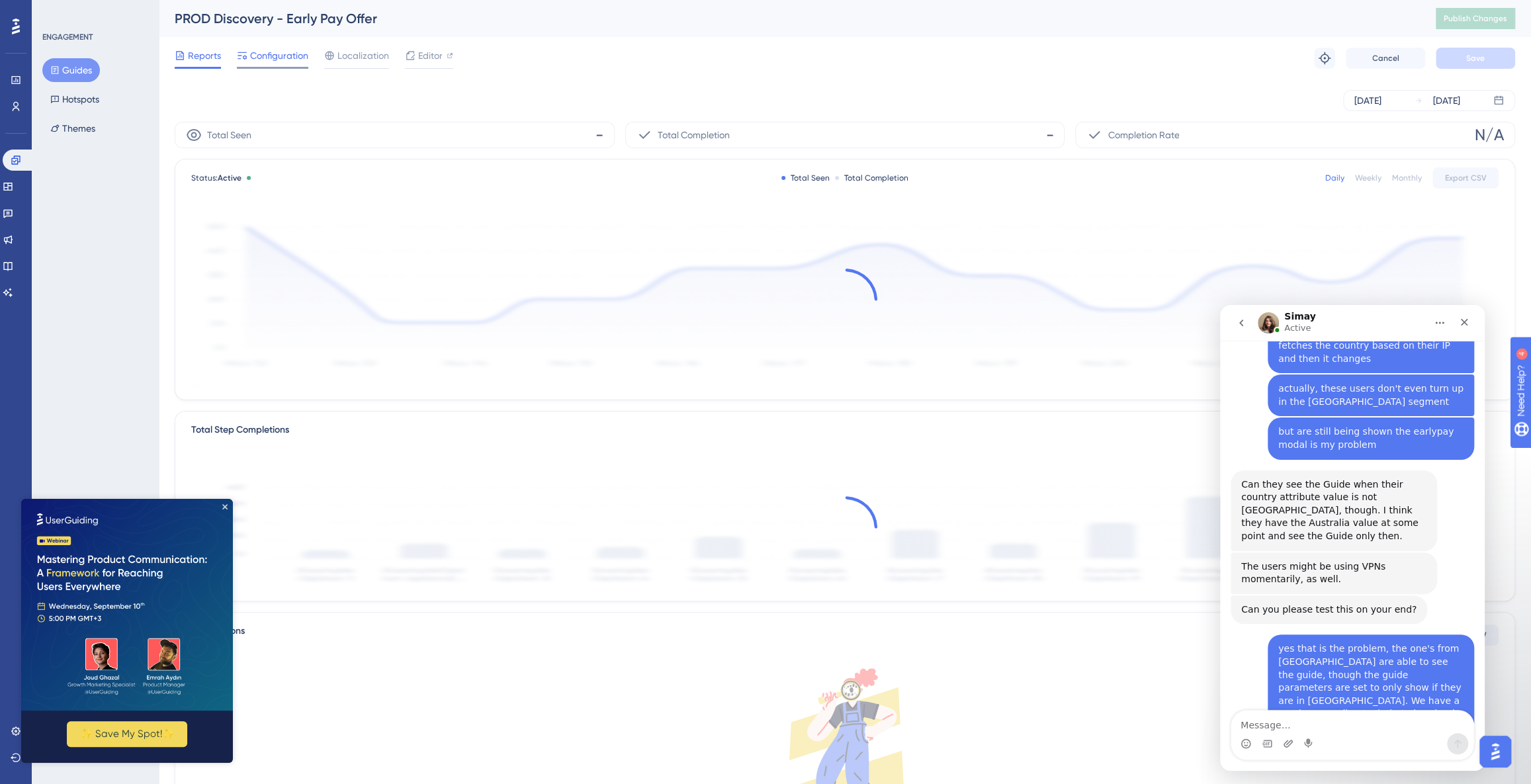
click at [277, 59] on span "Configuration" at bounding box center [279, 56] width 59 height 16
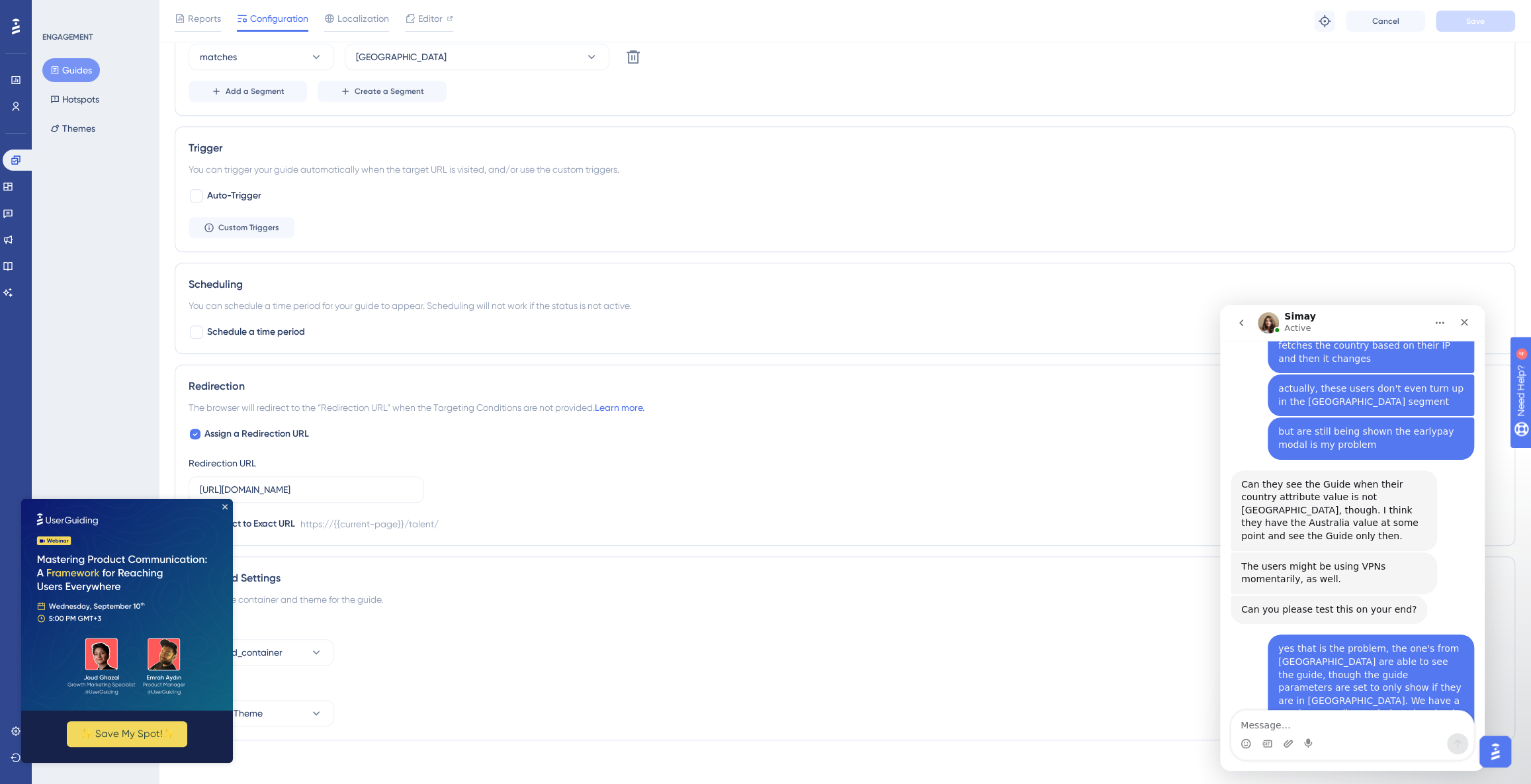
scroll to position [579, 0]
click at [227, 506] on icon "Close Preview" at bounding box center [225, 506] width 5 height 5
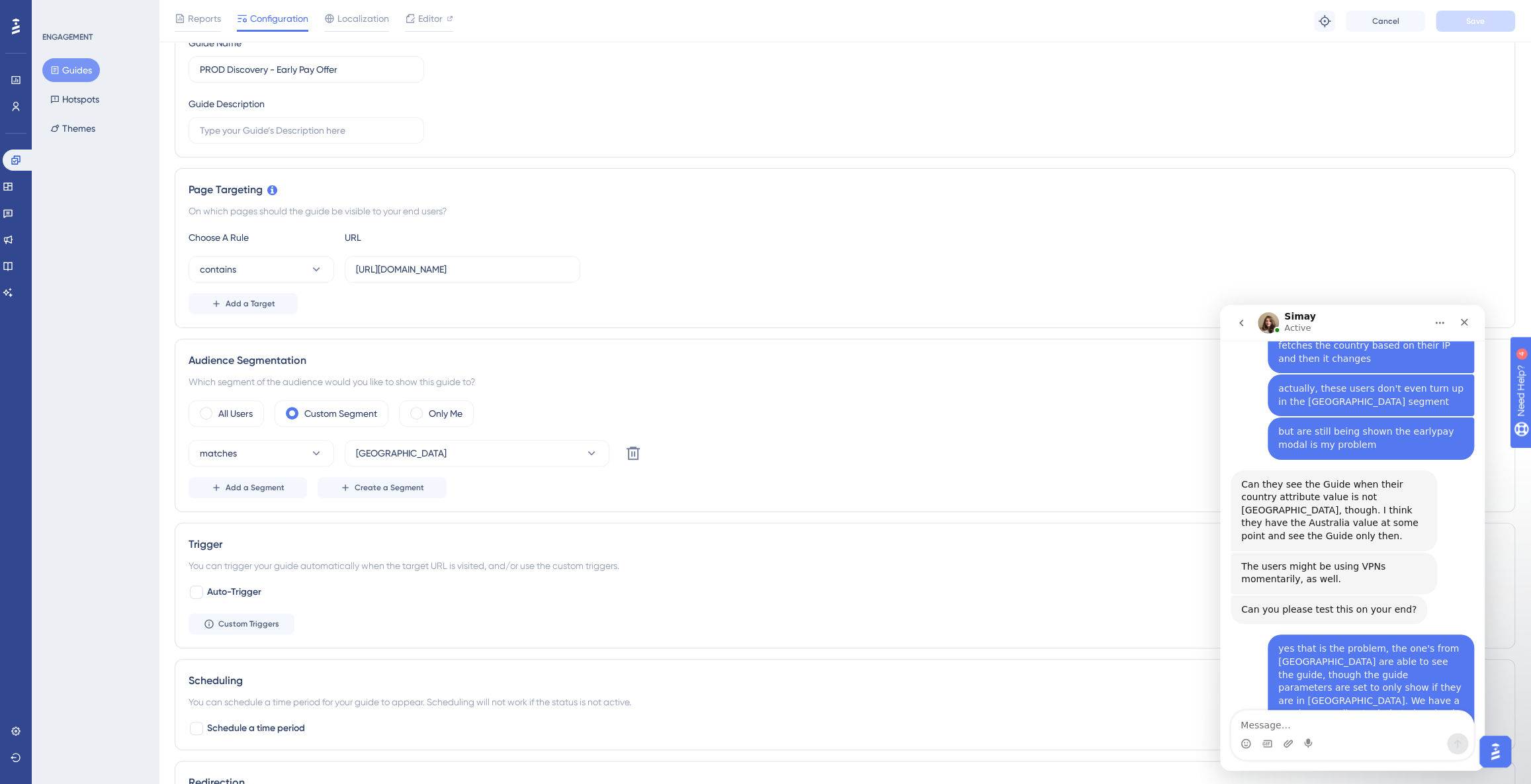
scroll to position [0, 0]
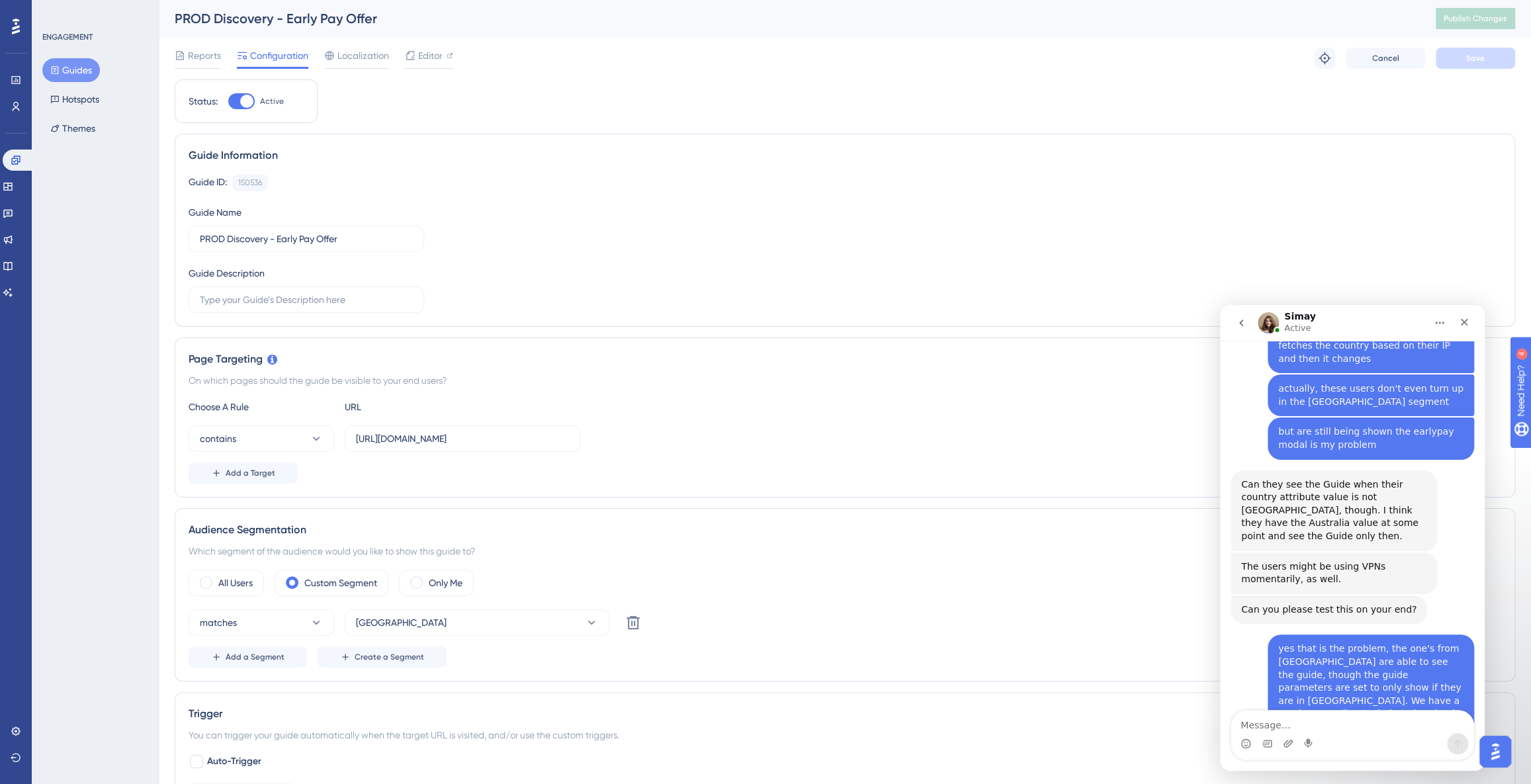
click at [72, 70] on button "Guides" at bounding box center [71, 70] width 58 height 24
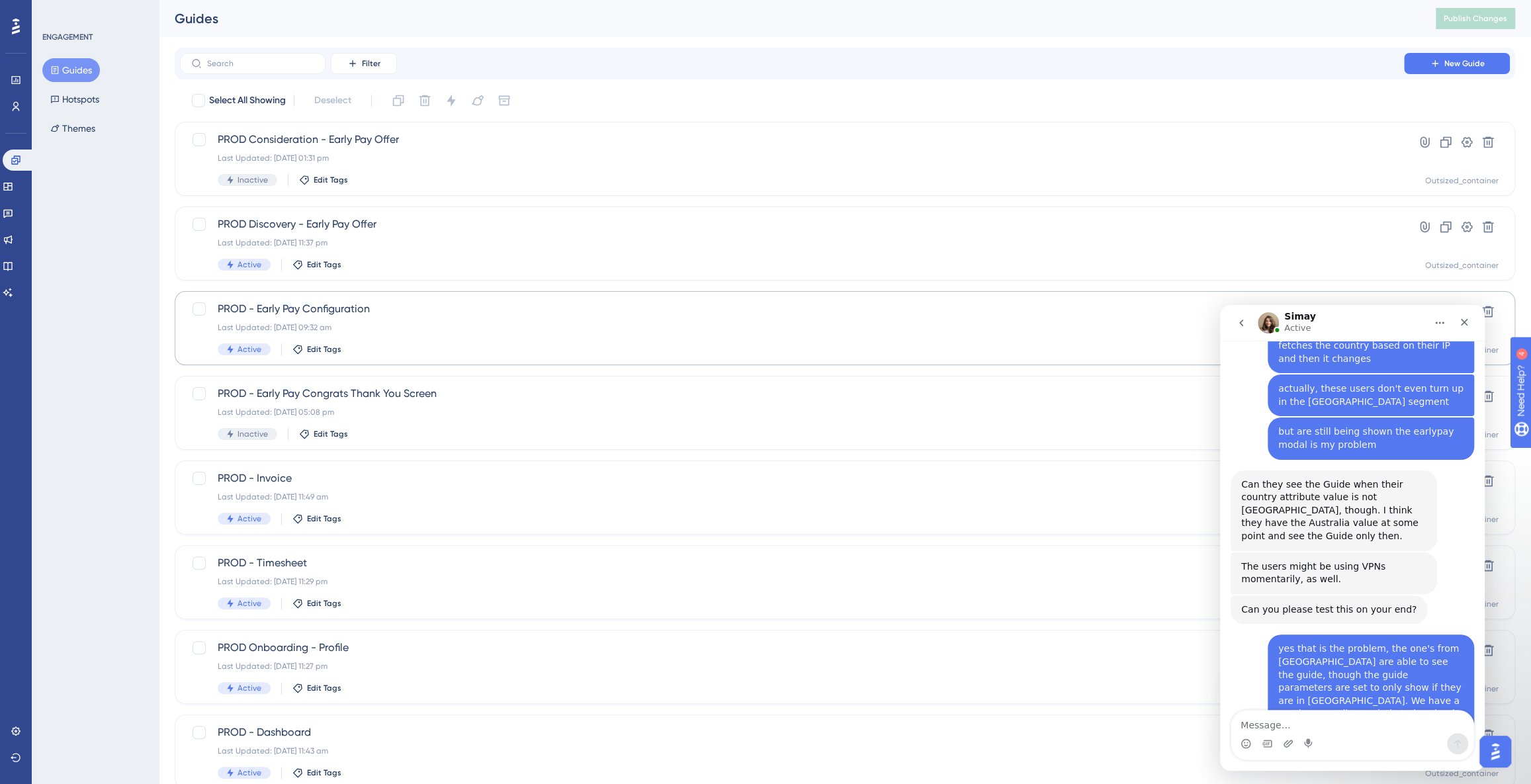
scroll to position [19, 0]
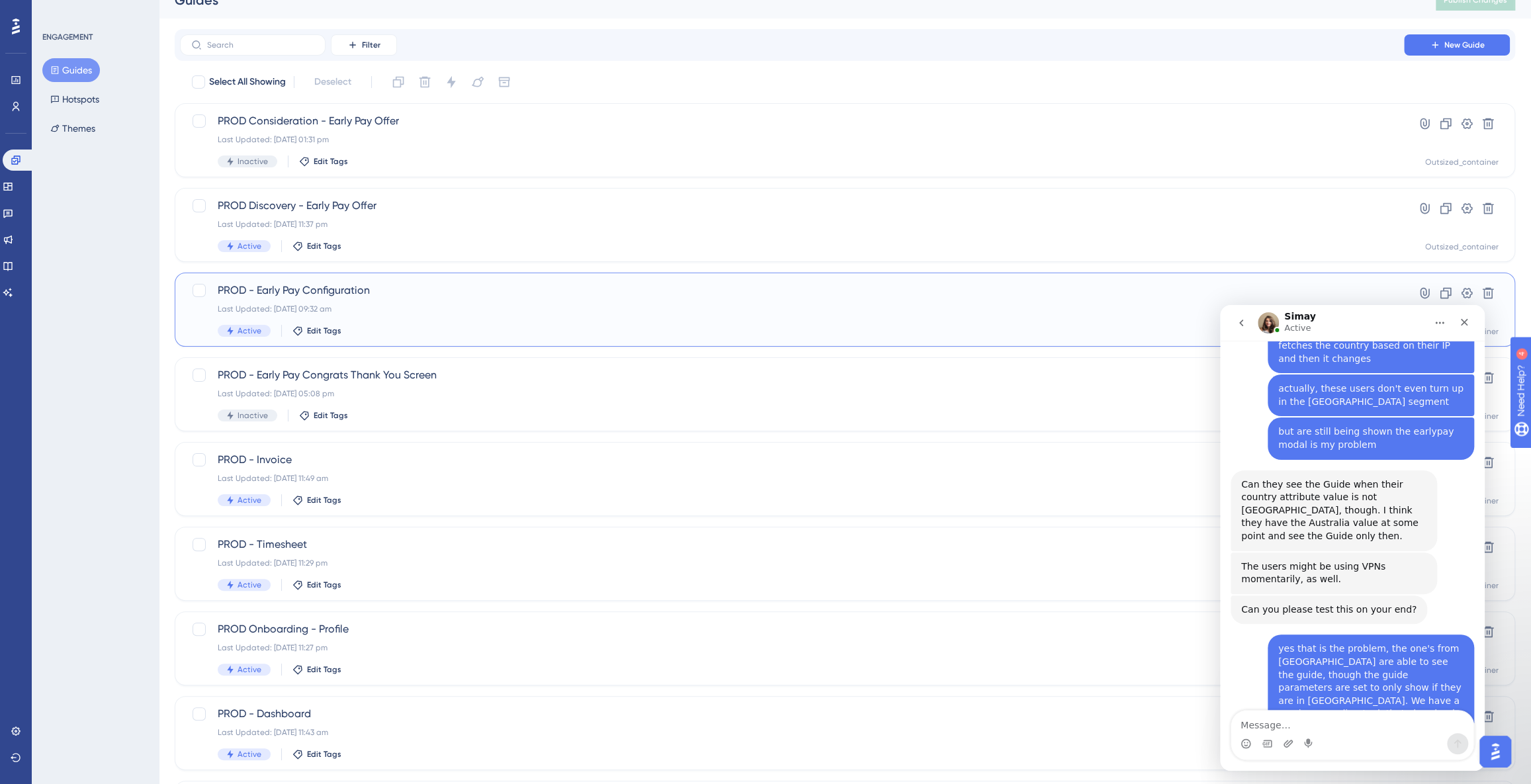
click at [452, 312] on div "Last Updated: [DATE] 09:32 am" at bounding box center [792, 309] width 1149 height 11
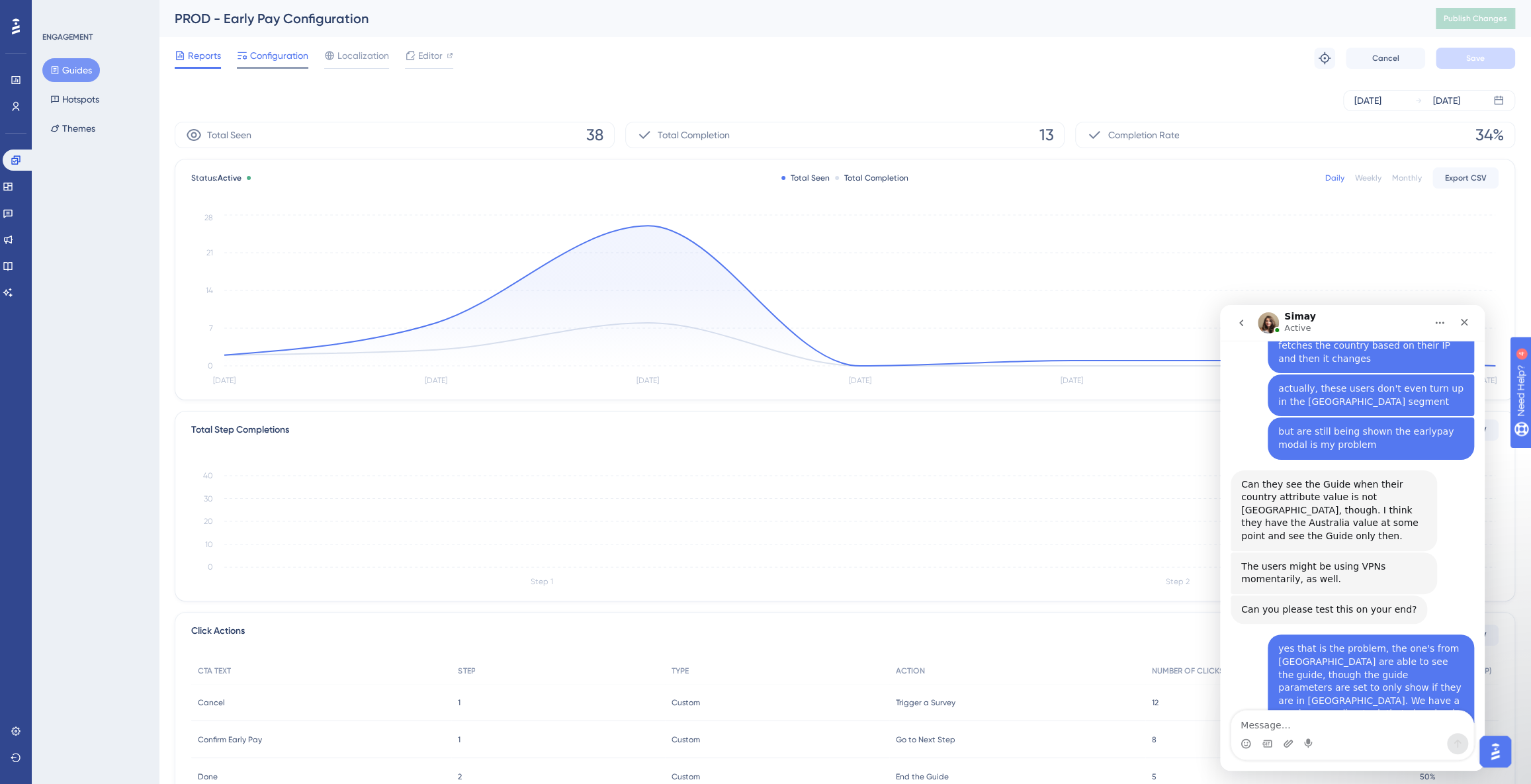
click at [270, 59] on span "Configuration" at bounding box center [279, 56] width 59 height 16
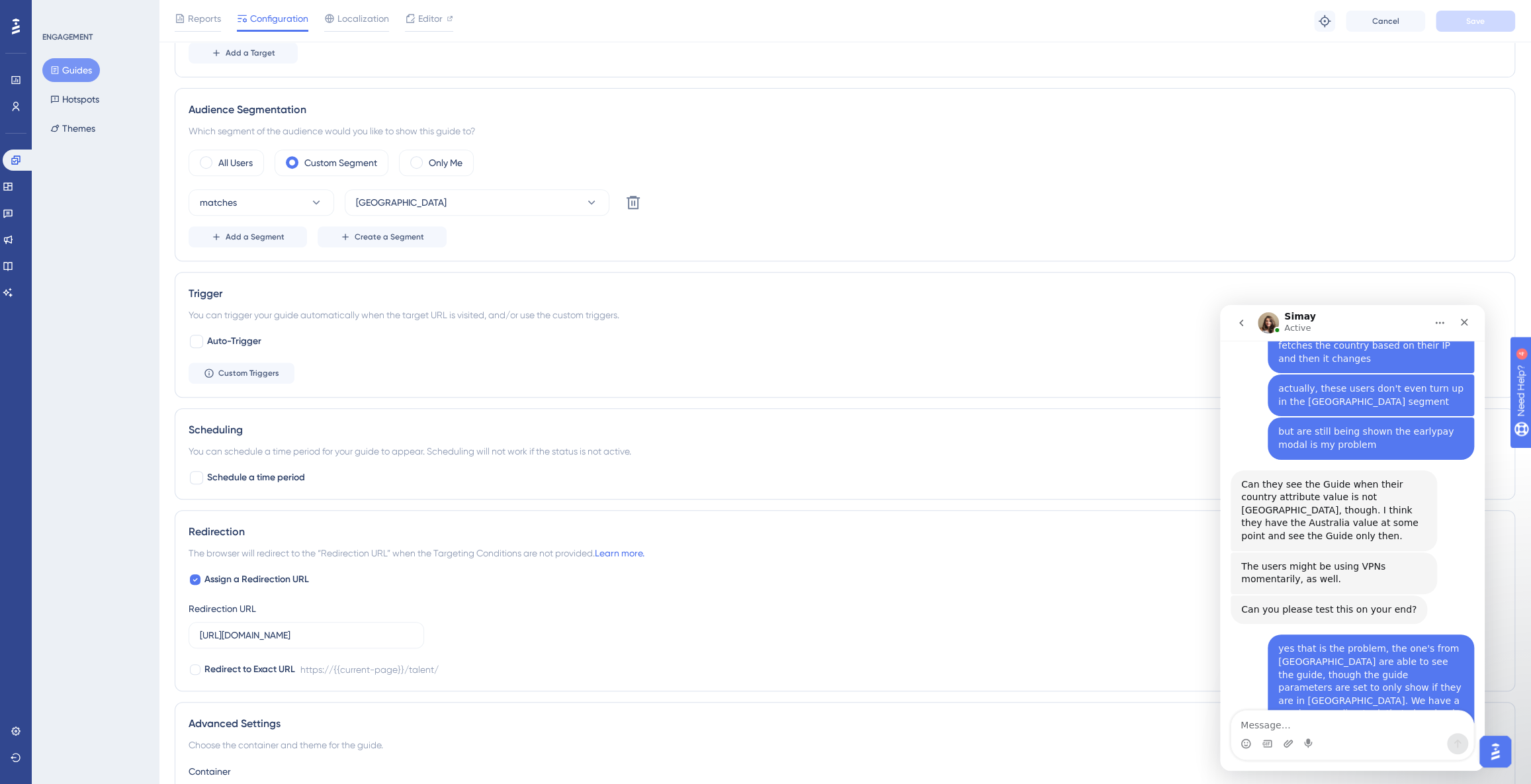
scroll to position [579, 0]
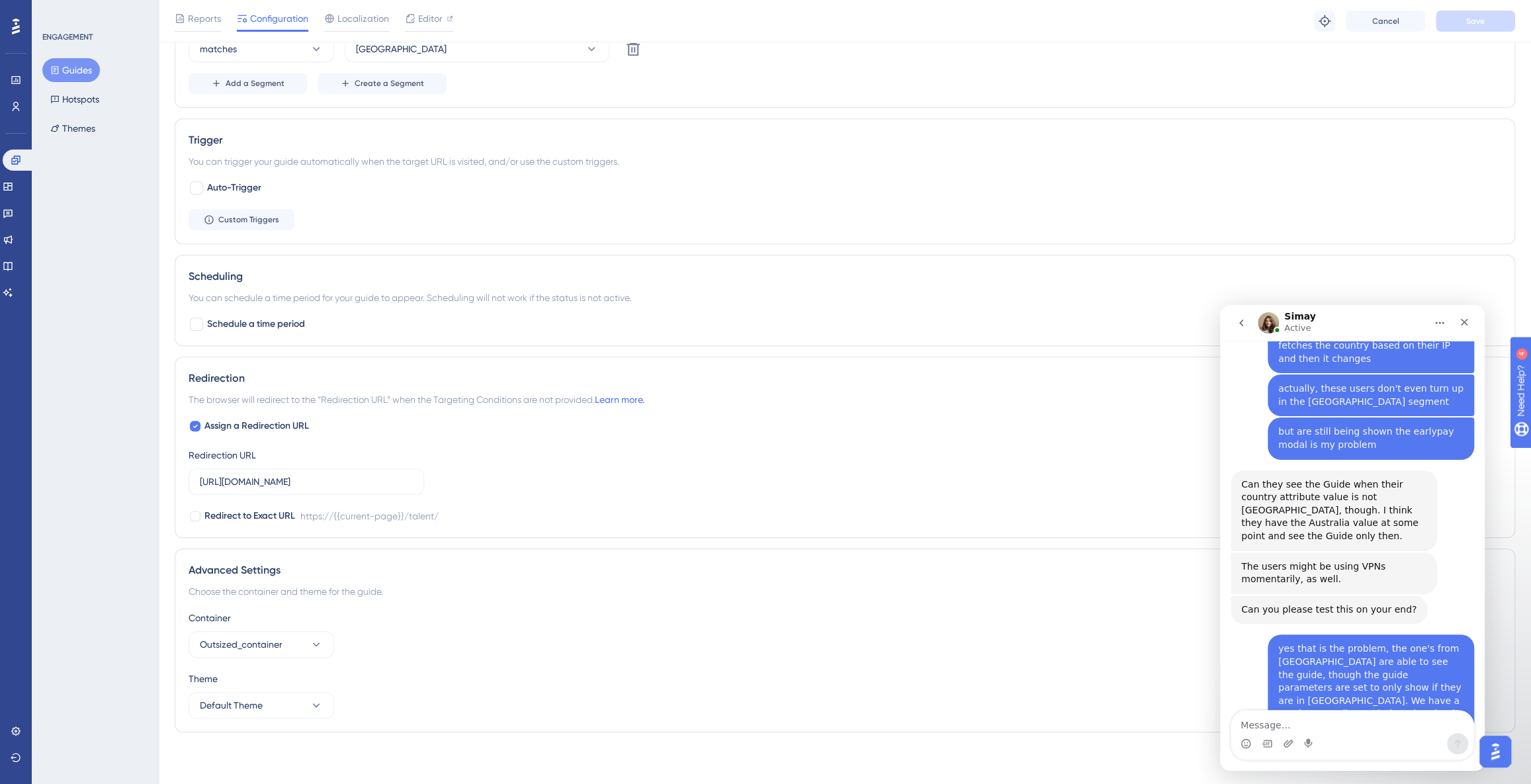
click at [78, 72] on button "Guides" at bounding box center [71, 70] width 58 height 24
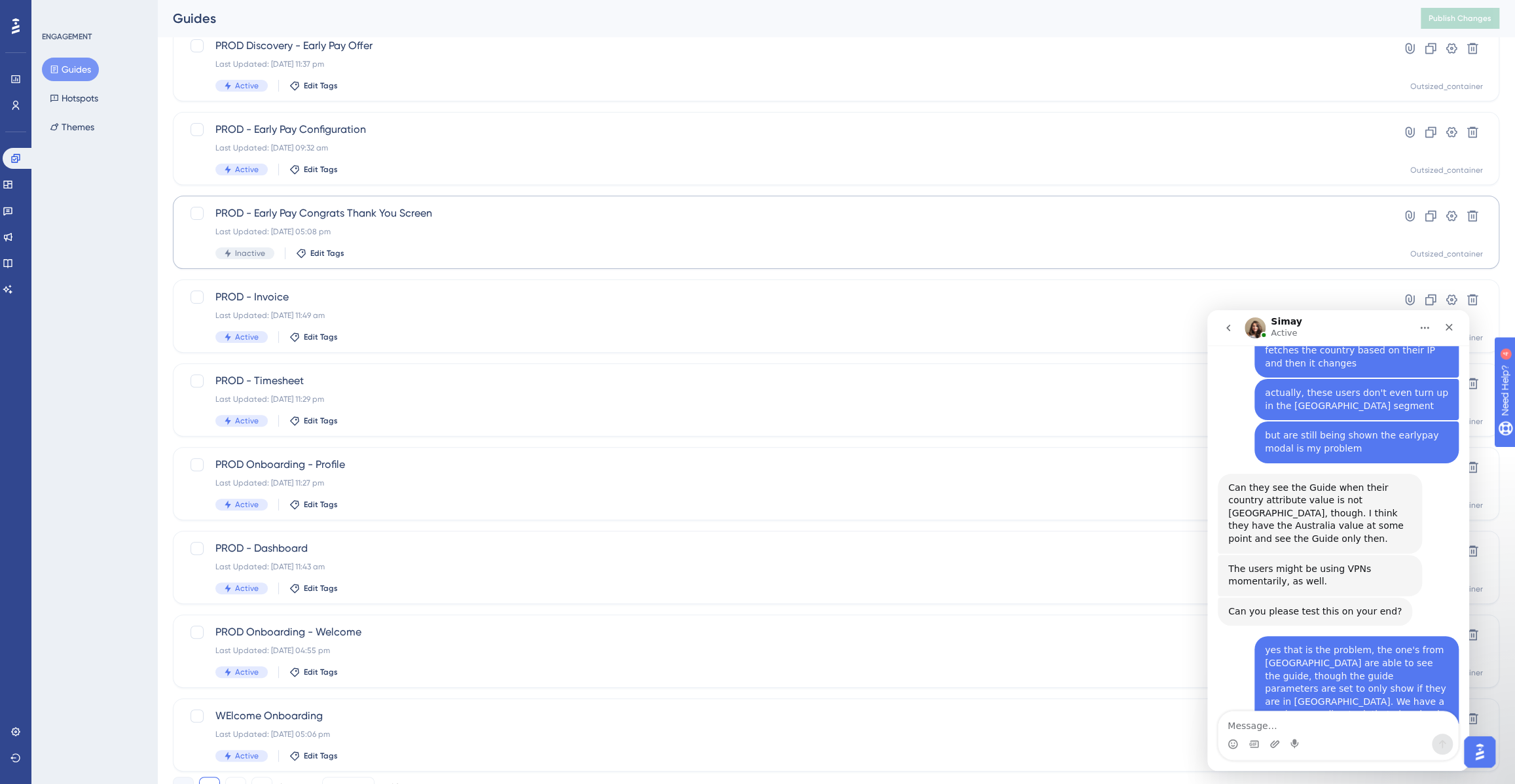
scroll to position [231, 0]
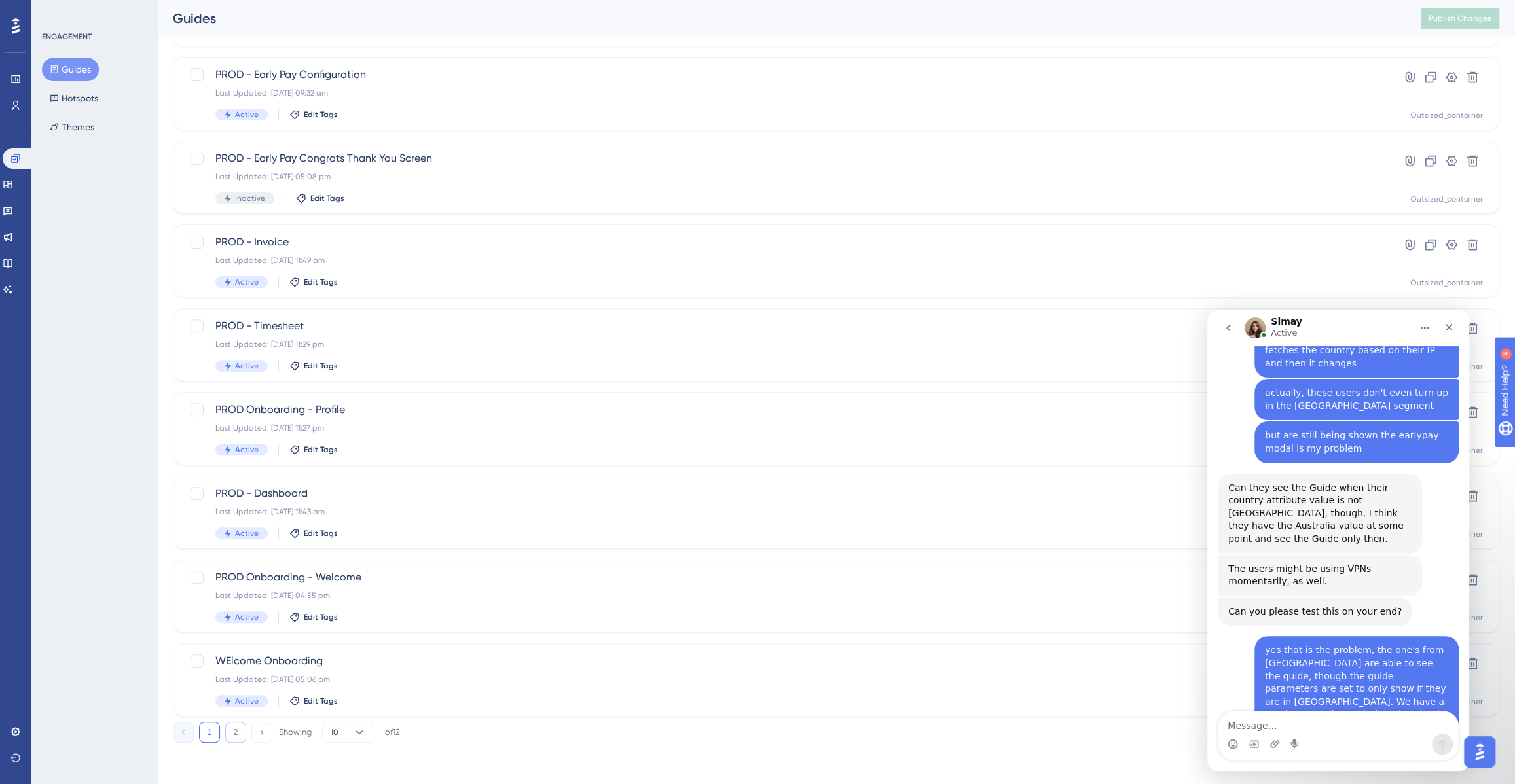
click at [229, 729] on button "2" at bounding box center [236, 733] width 21 height 21
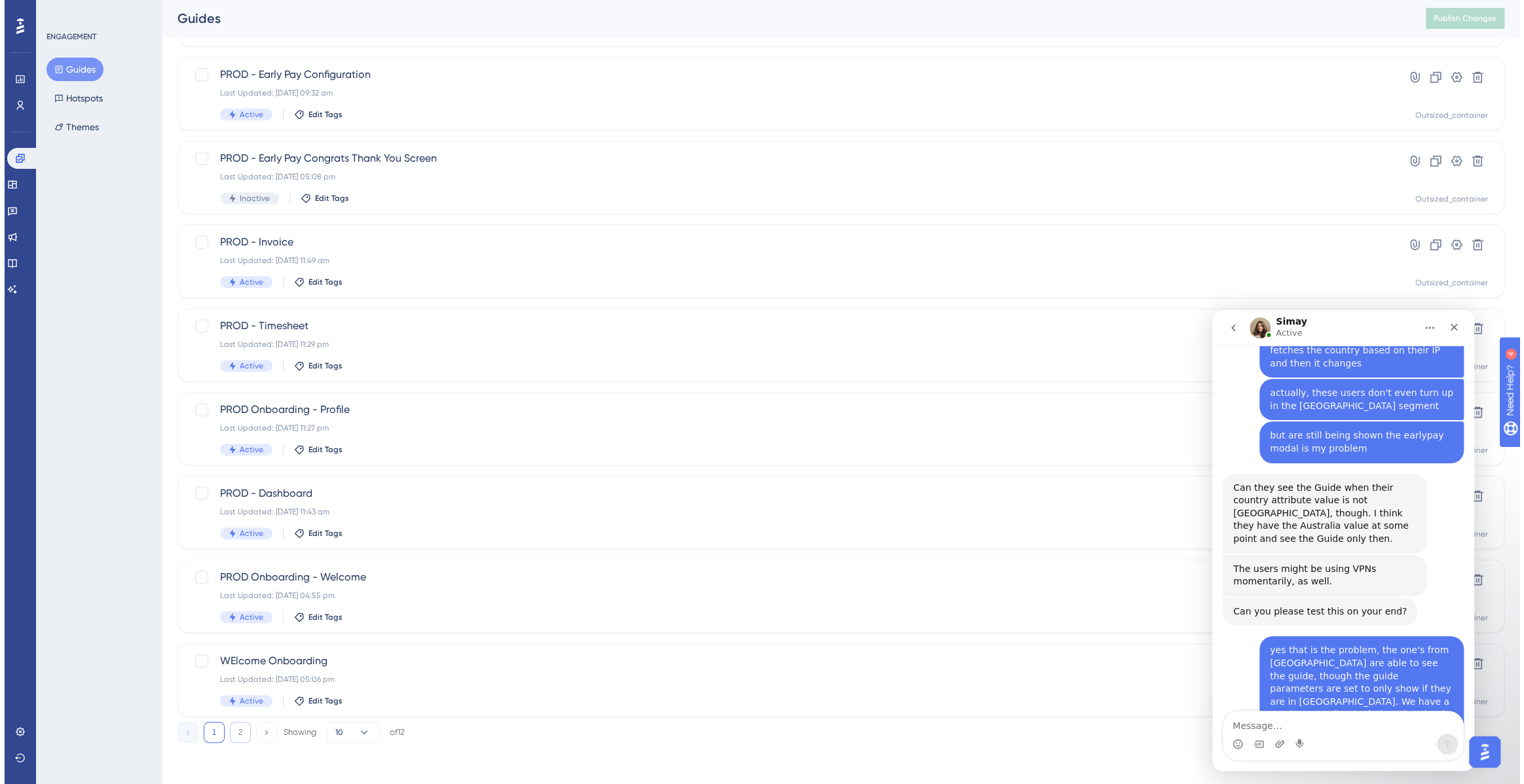
scroll to position [0, 0]
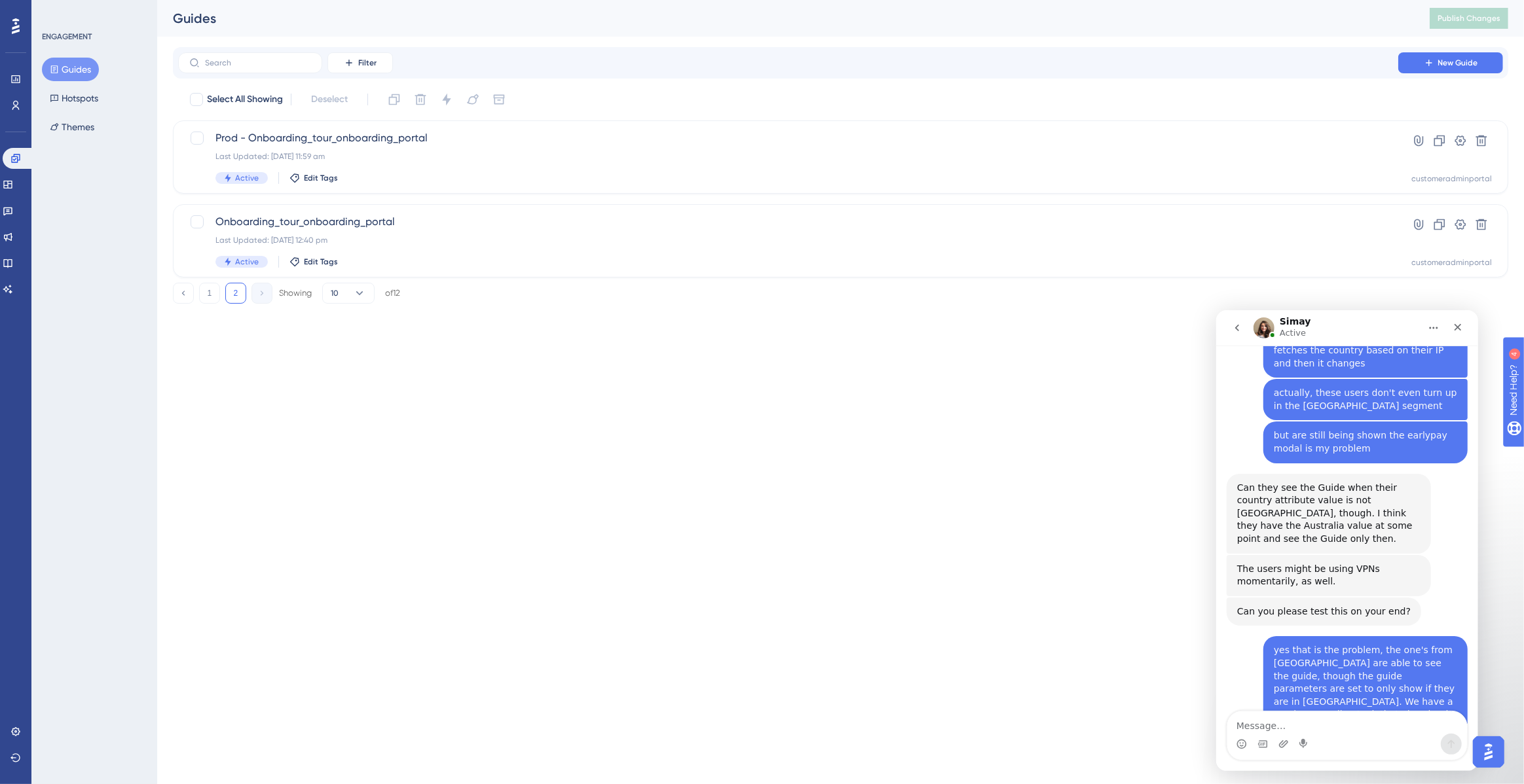
click at [74, 66] on button "Guides" at bounding box center [70, 70] width 57 height 24
click at [1055, 0] on html "Performance Users Engagement Widgets Feedback Product Updates Knowledge Base AI…" at bounding box center [762, 0] width 1524 height 0
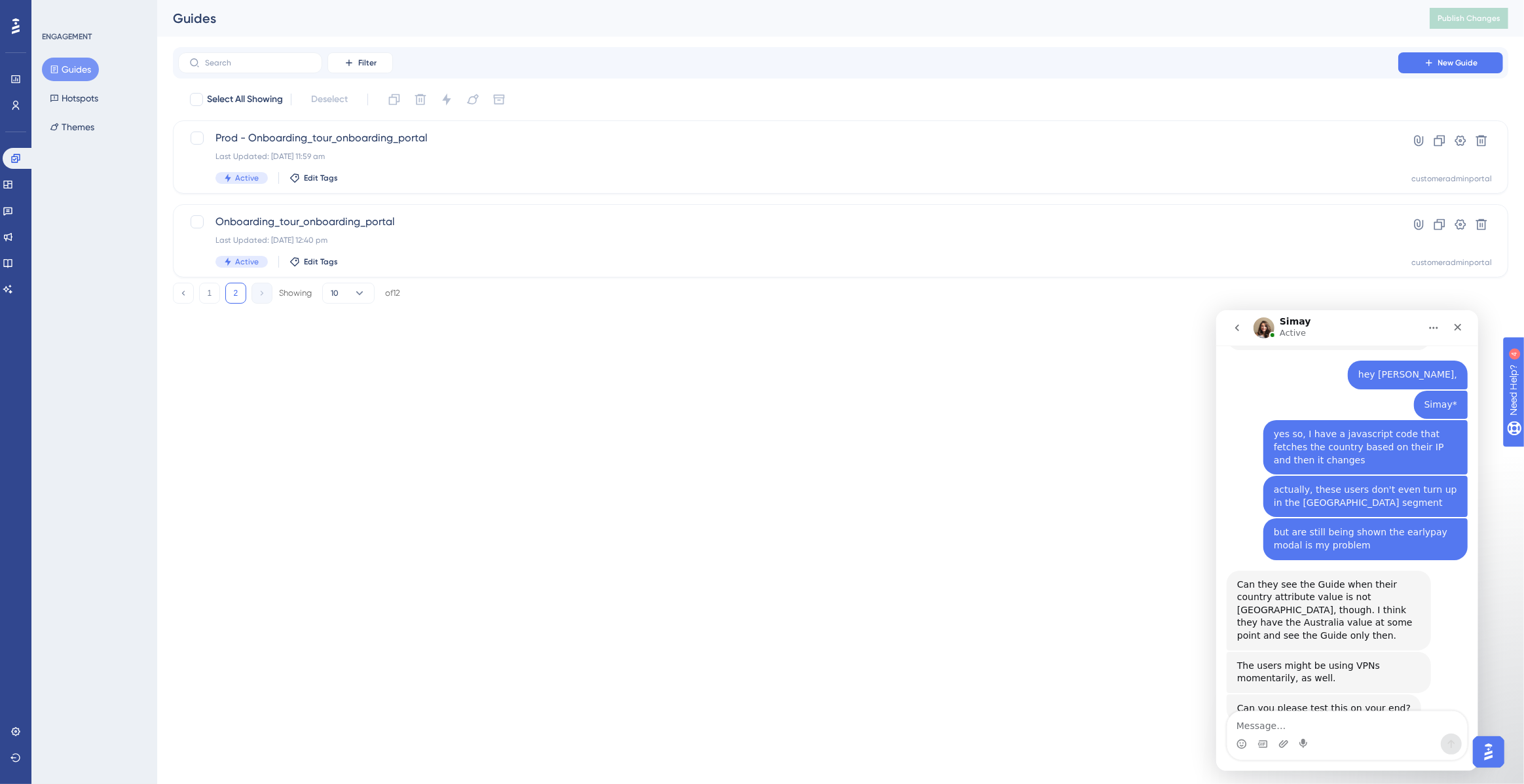
scroll to position [4453, 0]
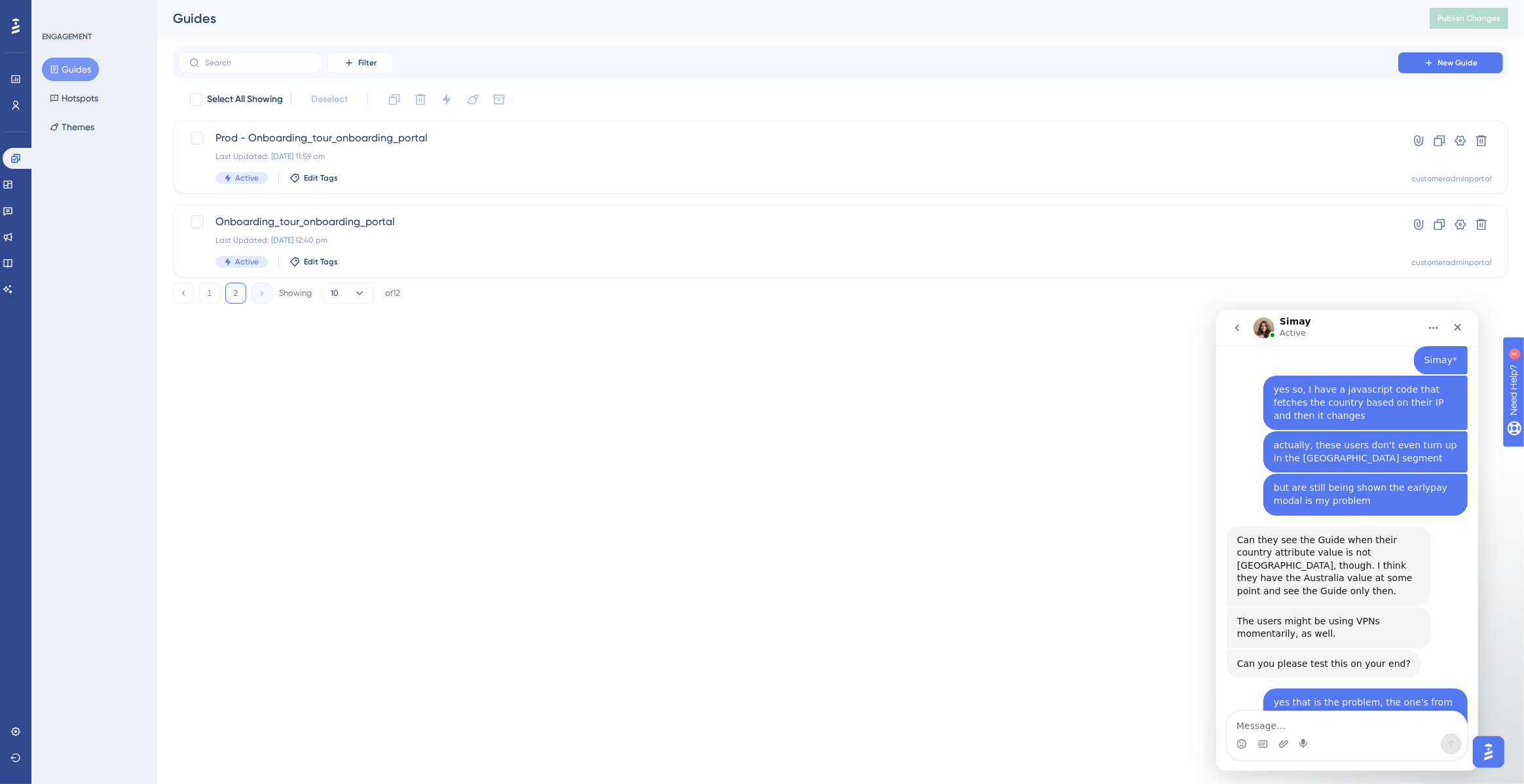
click at [488, 0] on html "Performance Users Engagement Widgets Feedback Product Updates Knowledge Base AI…" at bounding box center [762, 0] width 1524 height 0
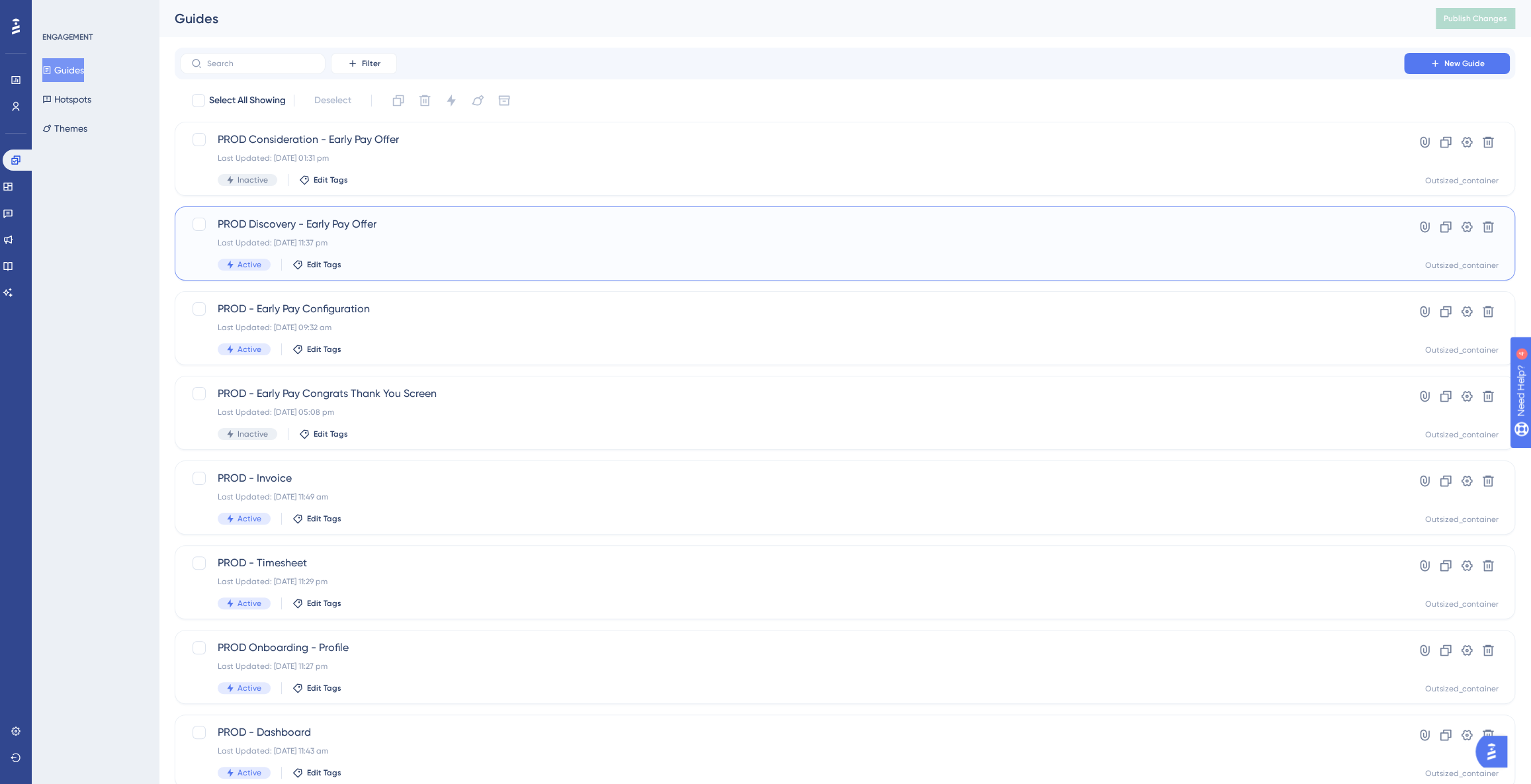
click at [421, 264] on div "Active Edit Tags" at bounding box center [792, 264] width 1149 height 12
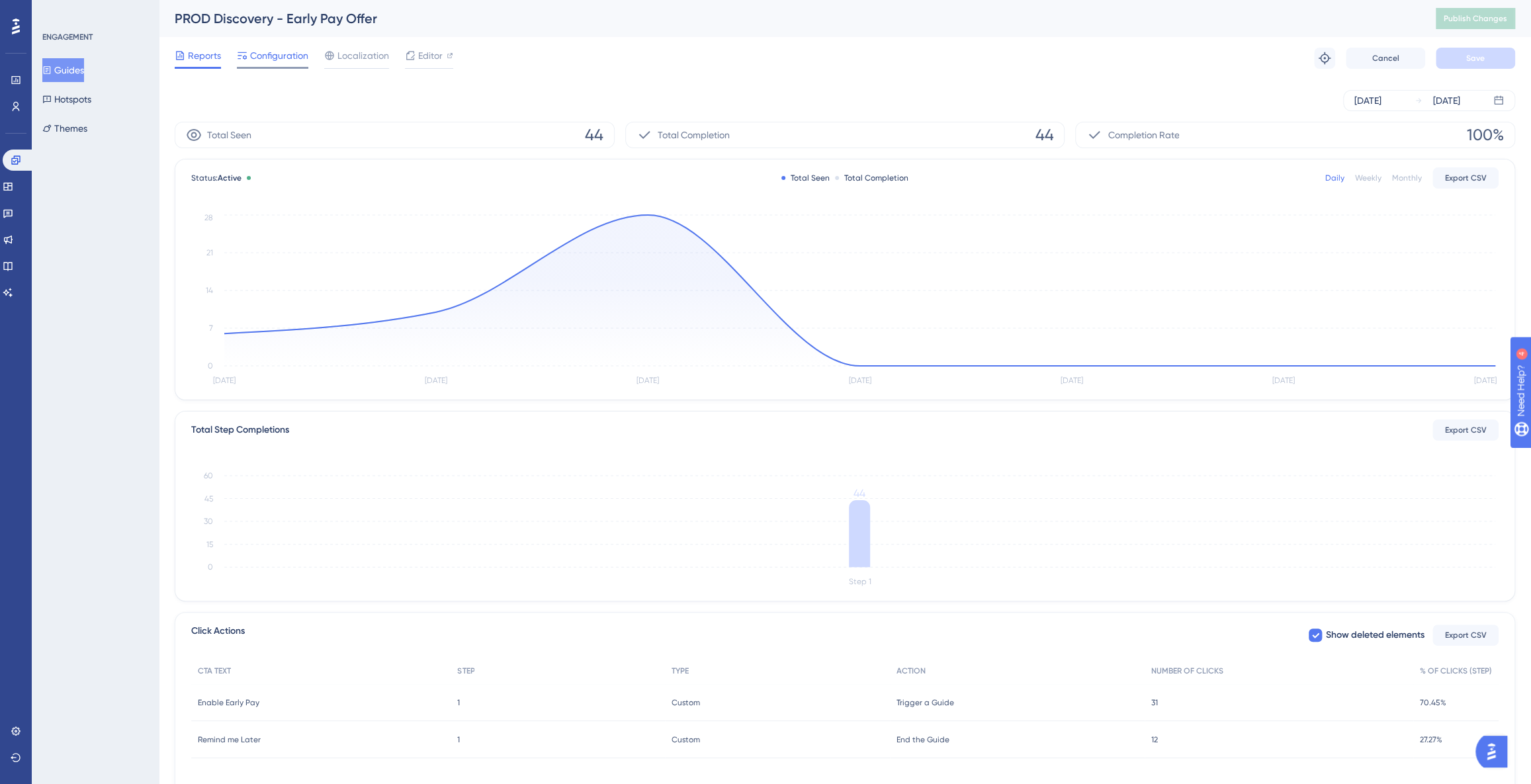
click at [271, 62] on span "Configuration" at bounding box center [279, 56] width 59 height 16
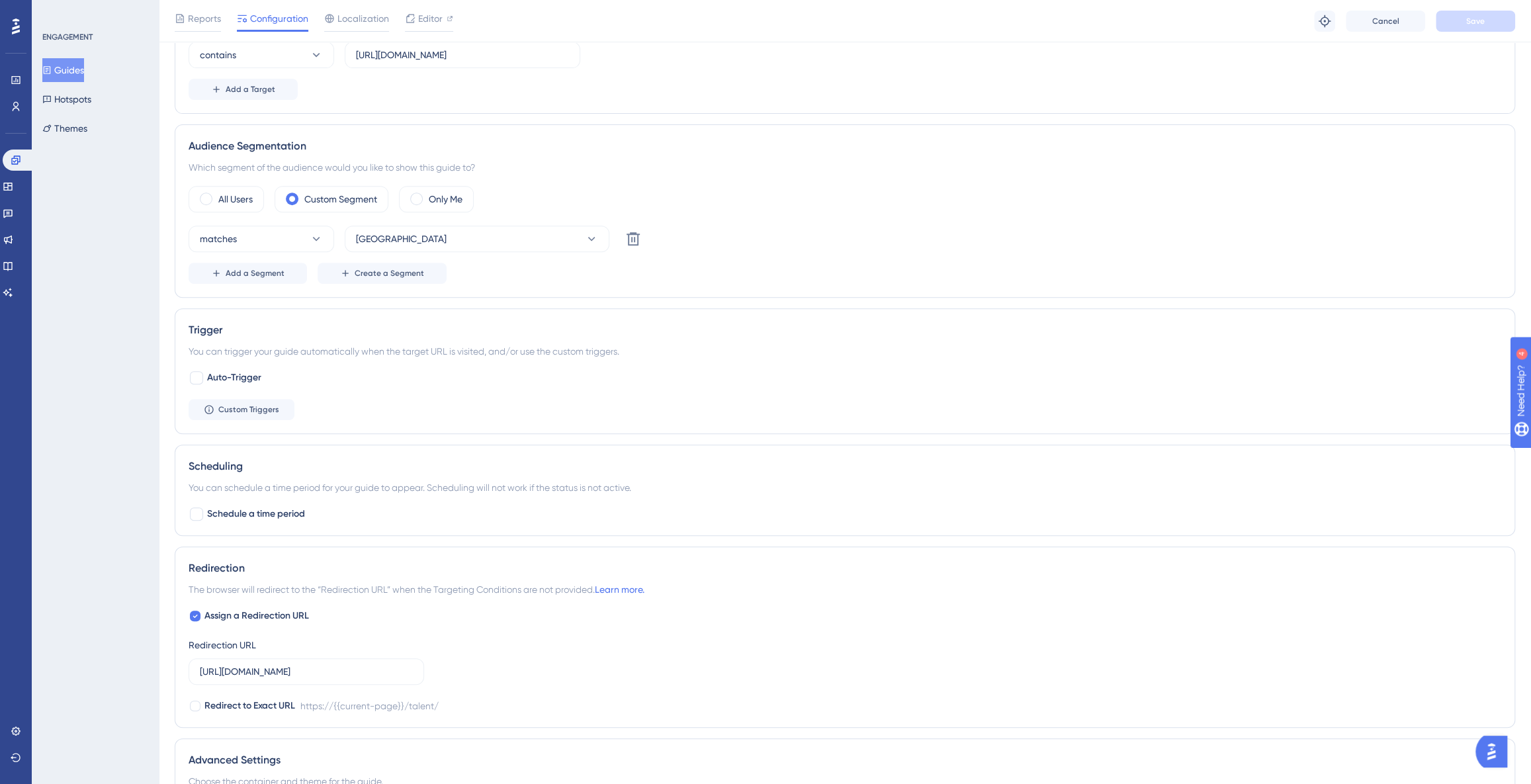
scroll to position [422, 0]
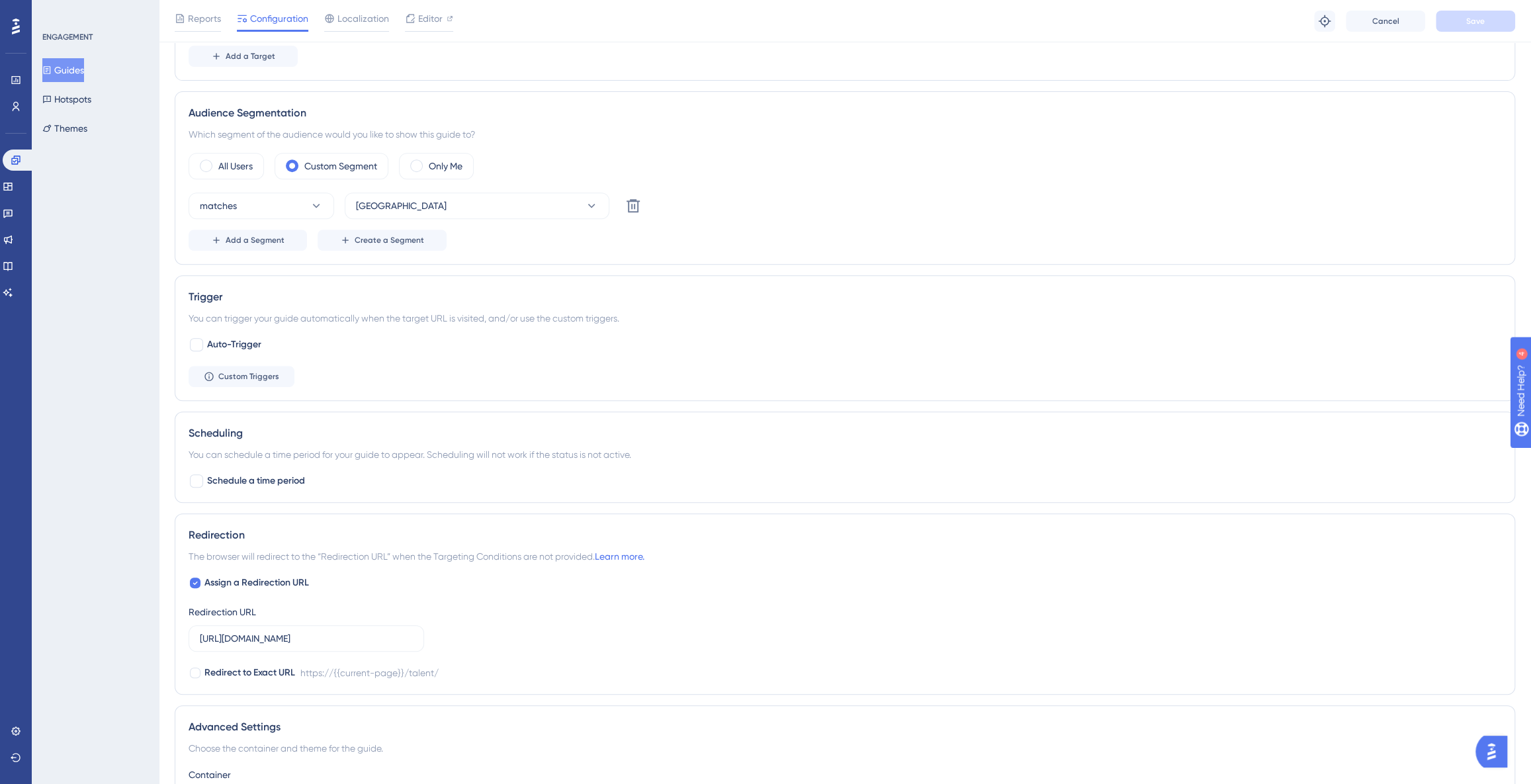
click at [1487, 755] on img "Open AI Assistant Launcher" at bounding box center [1492, 751] width 24 height 24
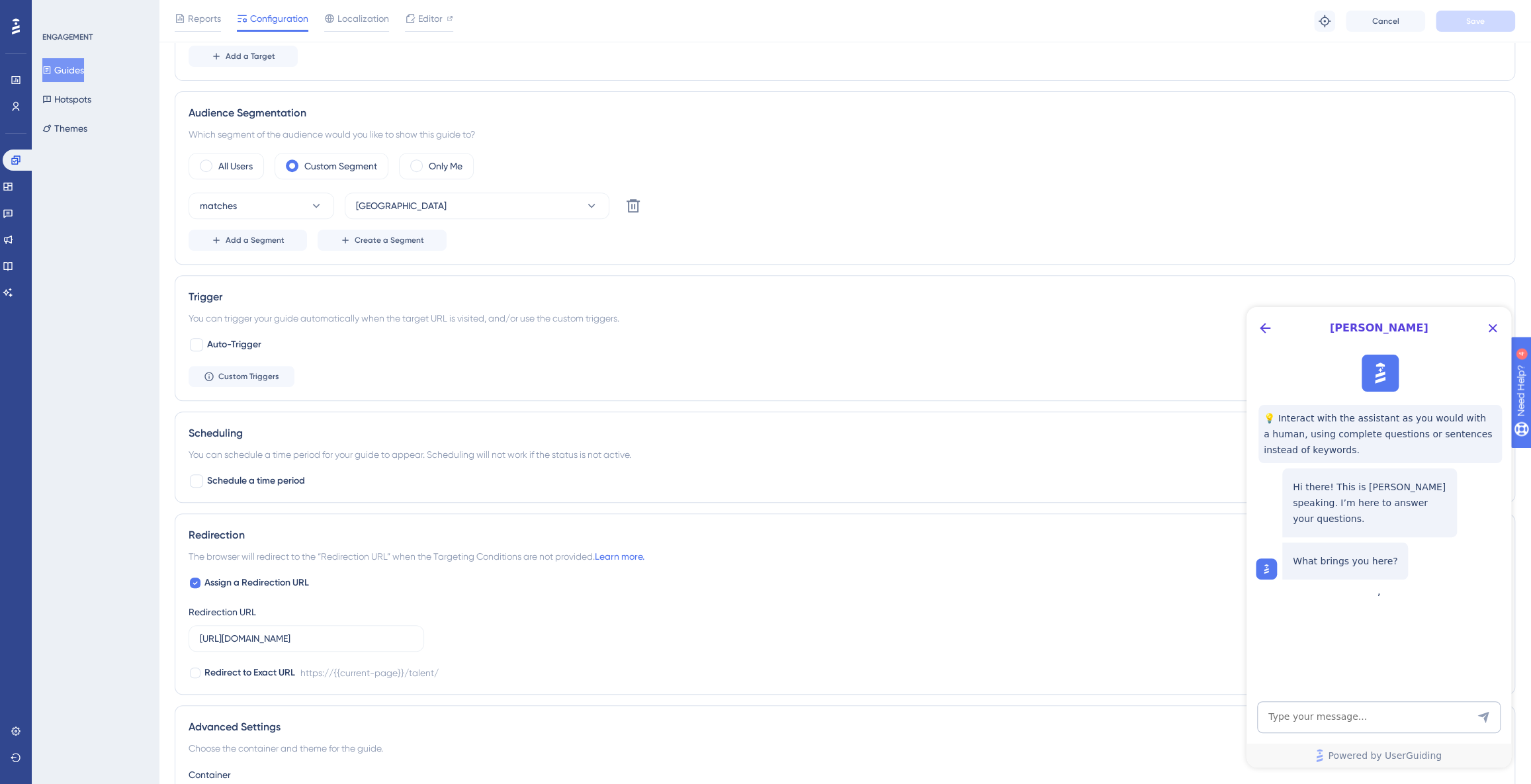
scroll to position [0, 0]
click at [1329, 710] on textarea "AI Assistant Text Input" at bounding box center [1379, 717] width 243 height 32
type textarea "speak to human"
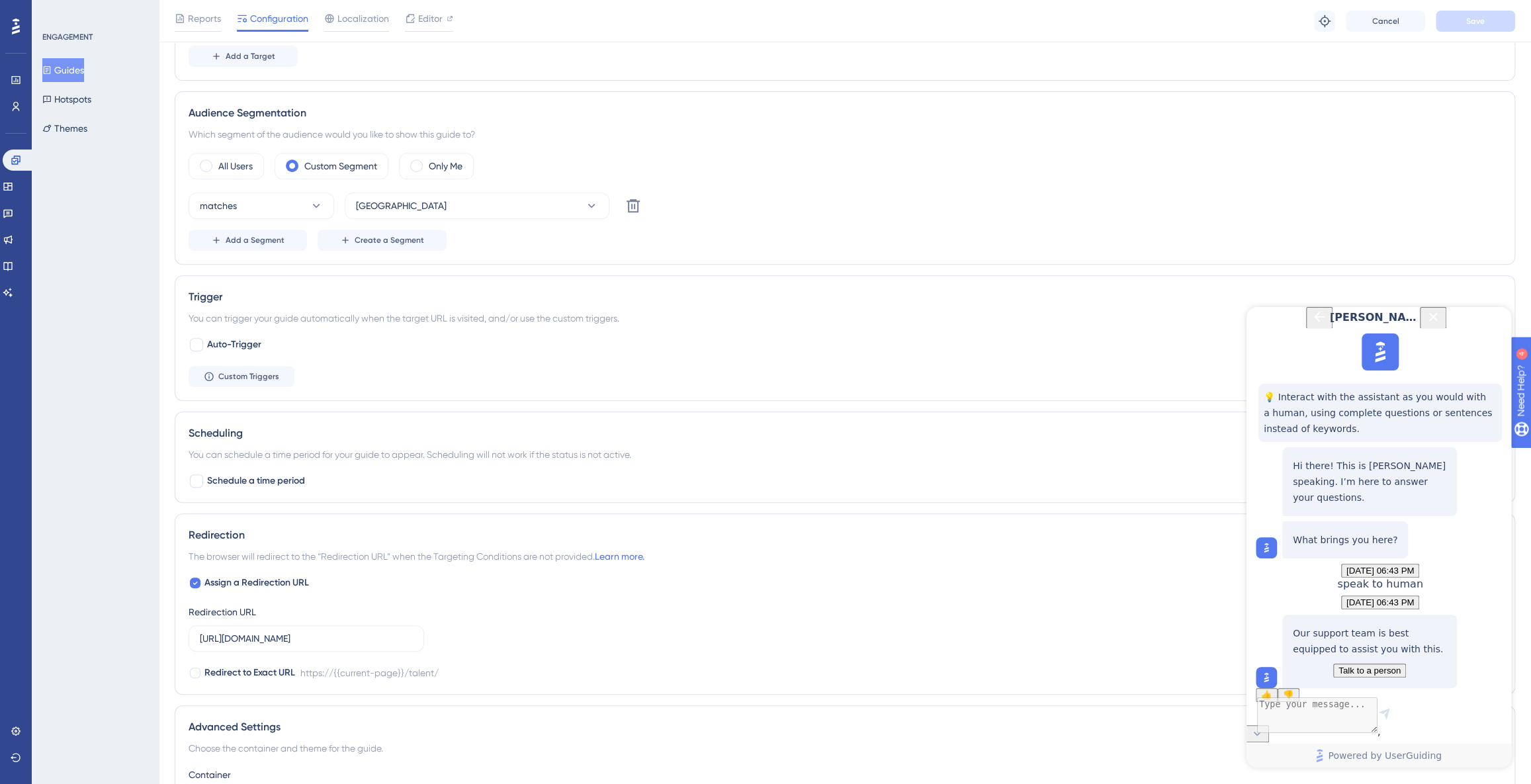
scroll to position [101, 0]
click at [1357, 665] on span "Talk to a person" at bounding box center [1370, 670] width 62 height 10
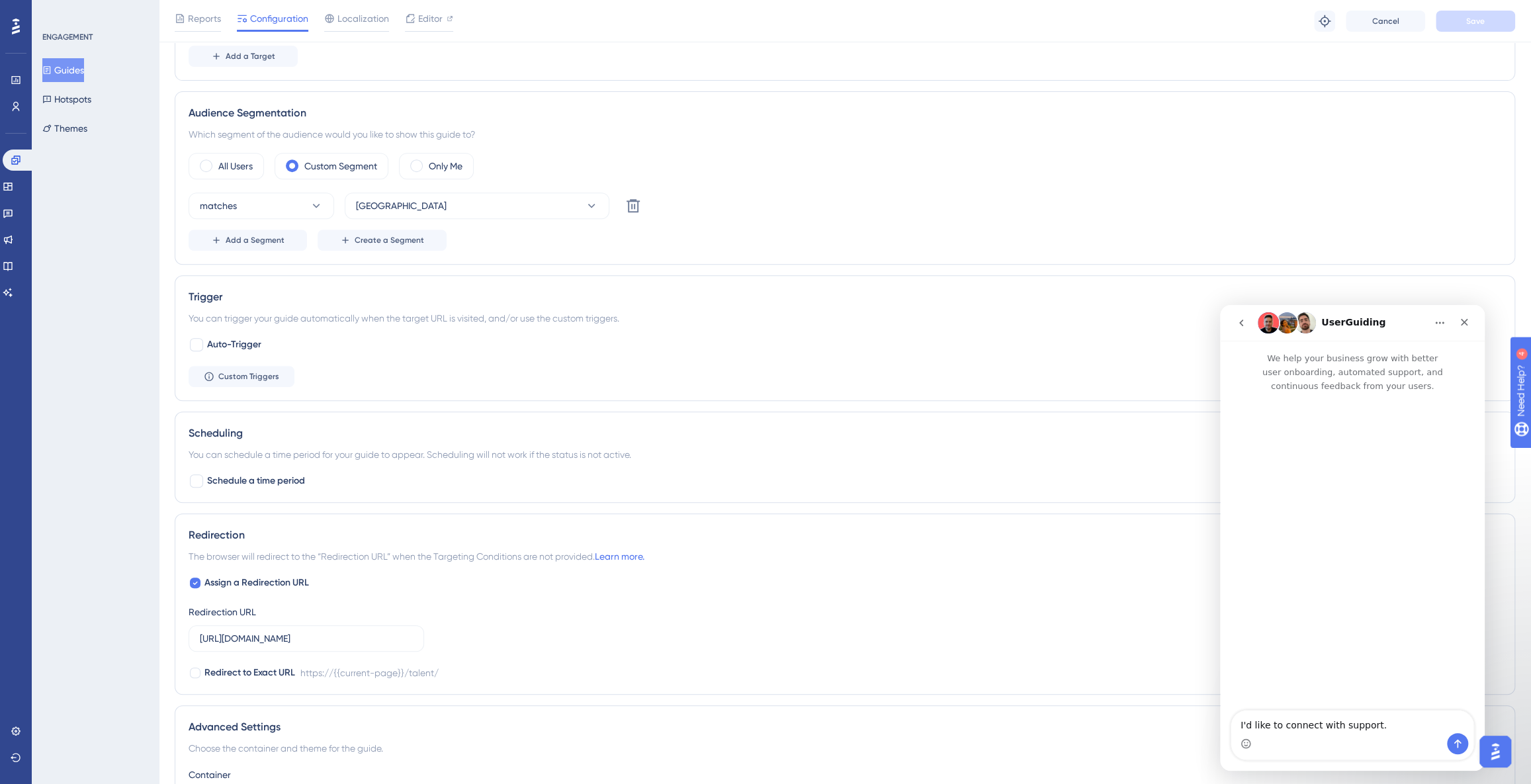
scroll to position [0, 0]
click at [1244, 328] on button "go back" at bounding box center [1241, 323] width 25 height 25
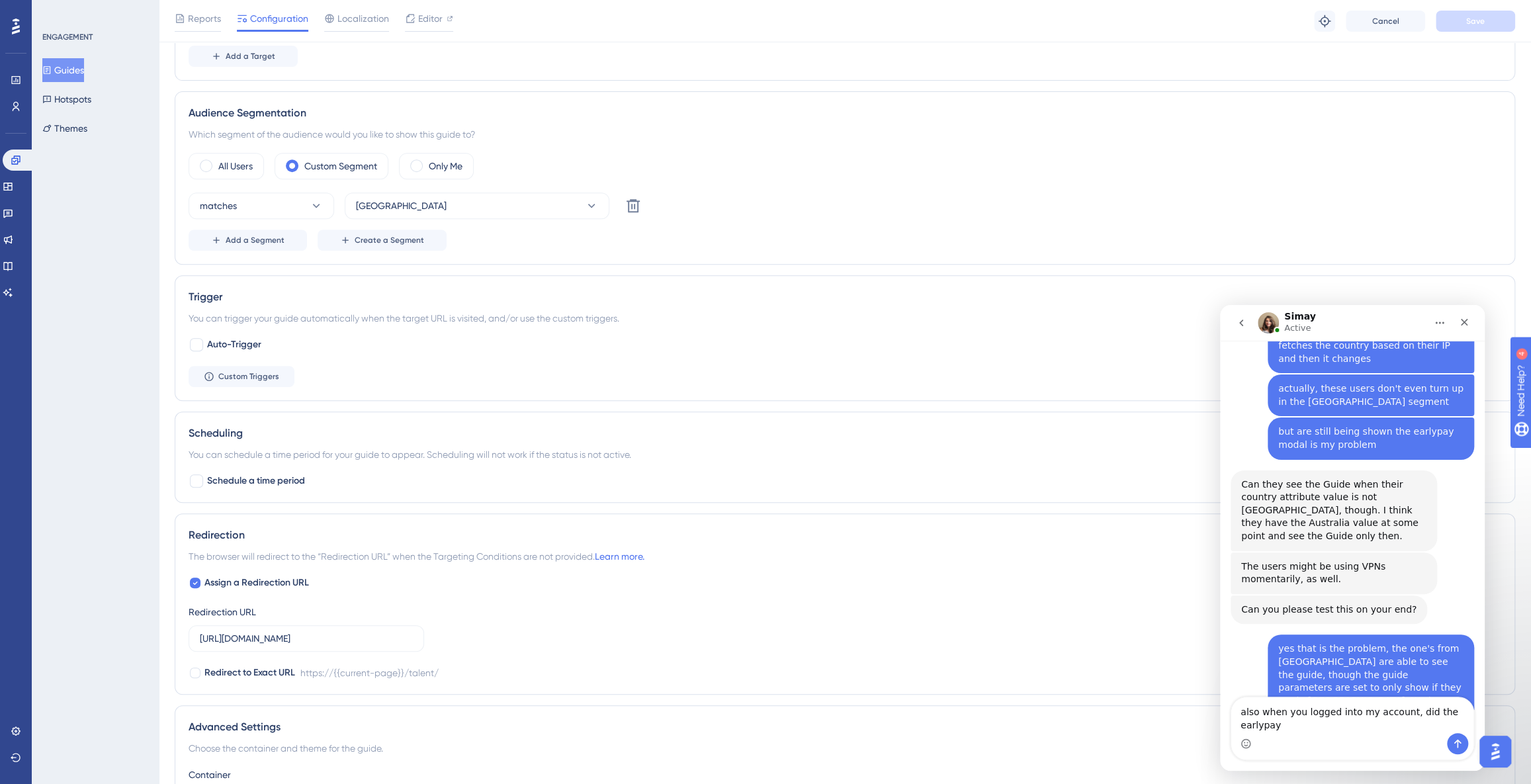
scroll to position [4564, 0]
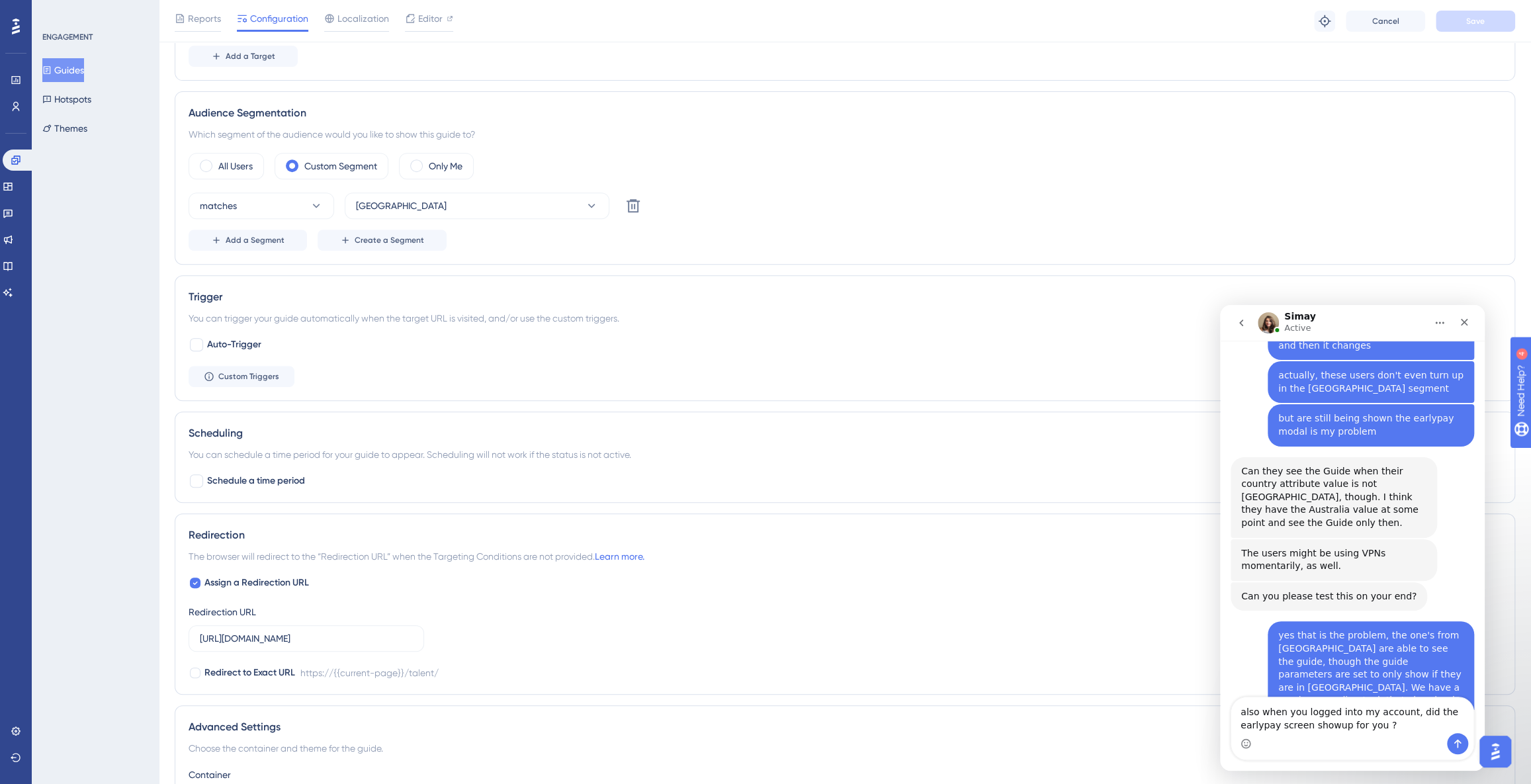
type textarea "also when you logged into my account, did the earlypay screen showup for you ?"
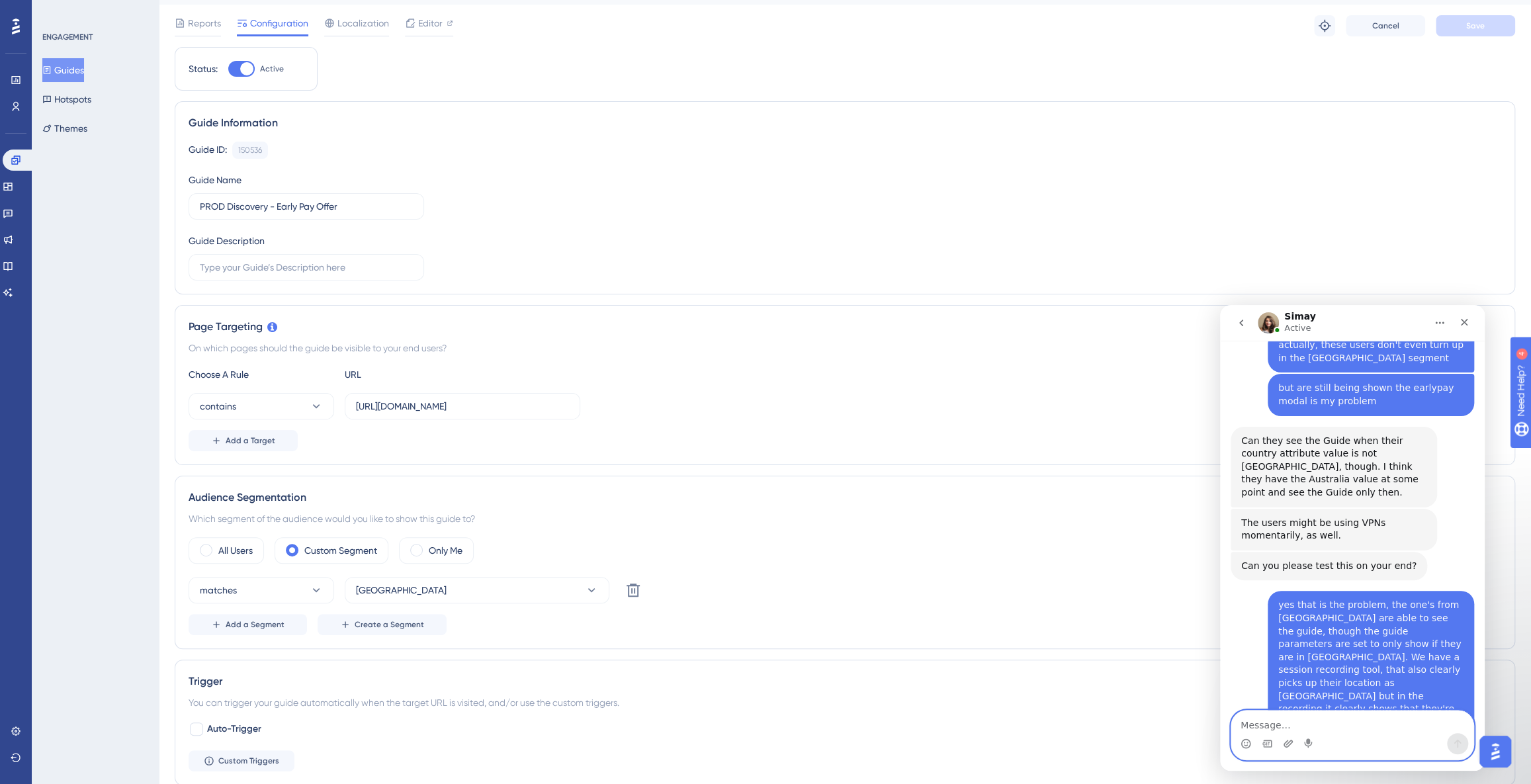
scroll to position [38, 0]
type textarea "because I've turned off auto-trigger"
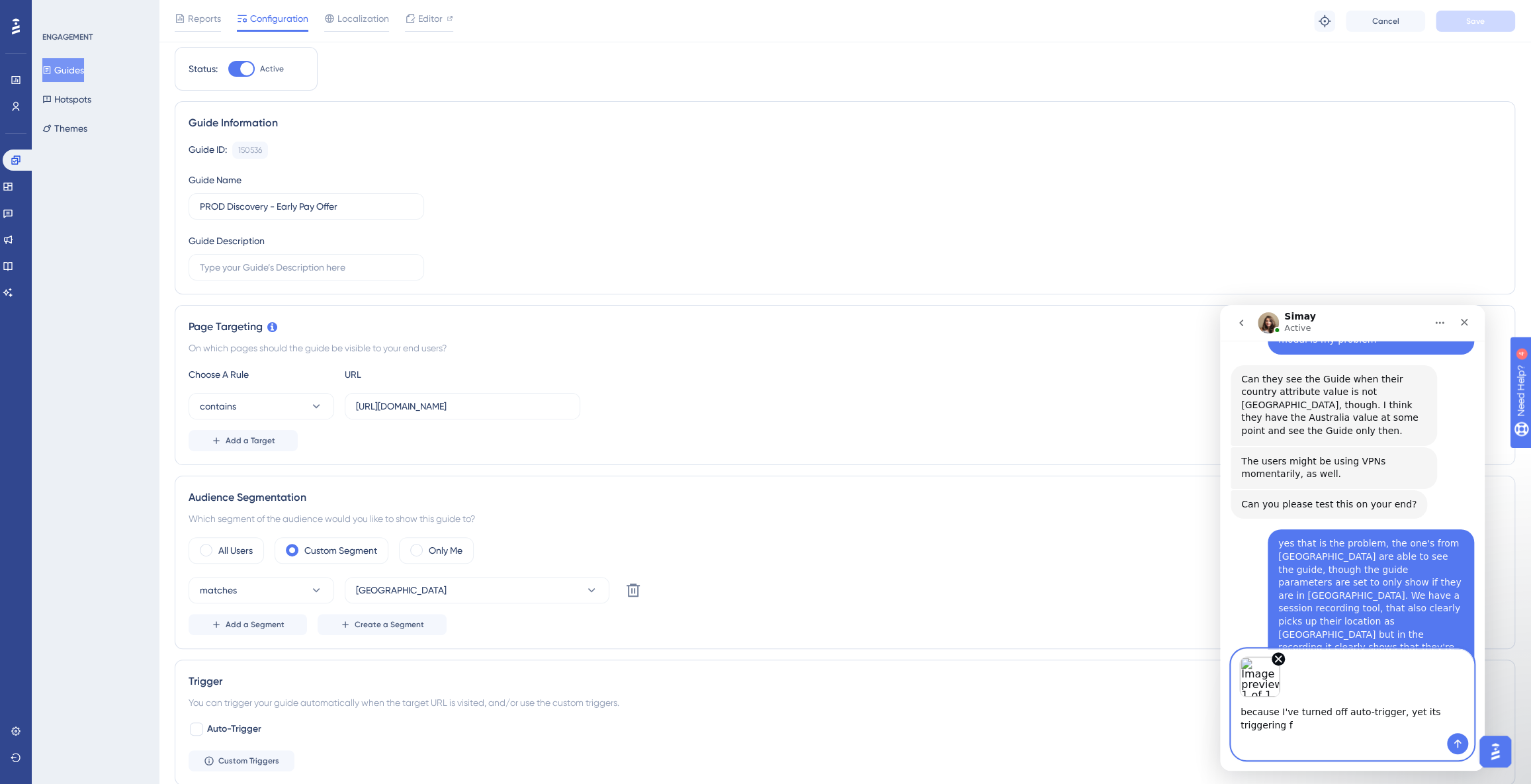
scroll to position [4655, 0]
type textarea "because I've turned off auto-trigger, yet its triggering for me when I login. i…"
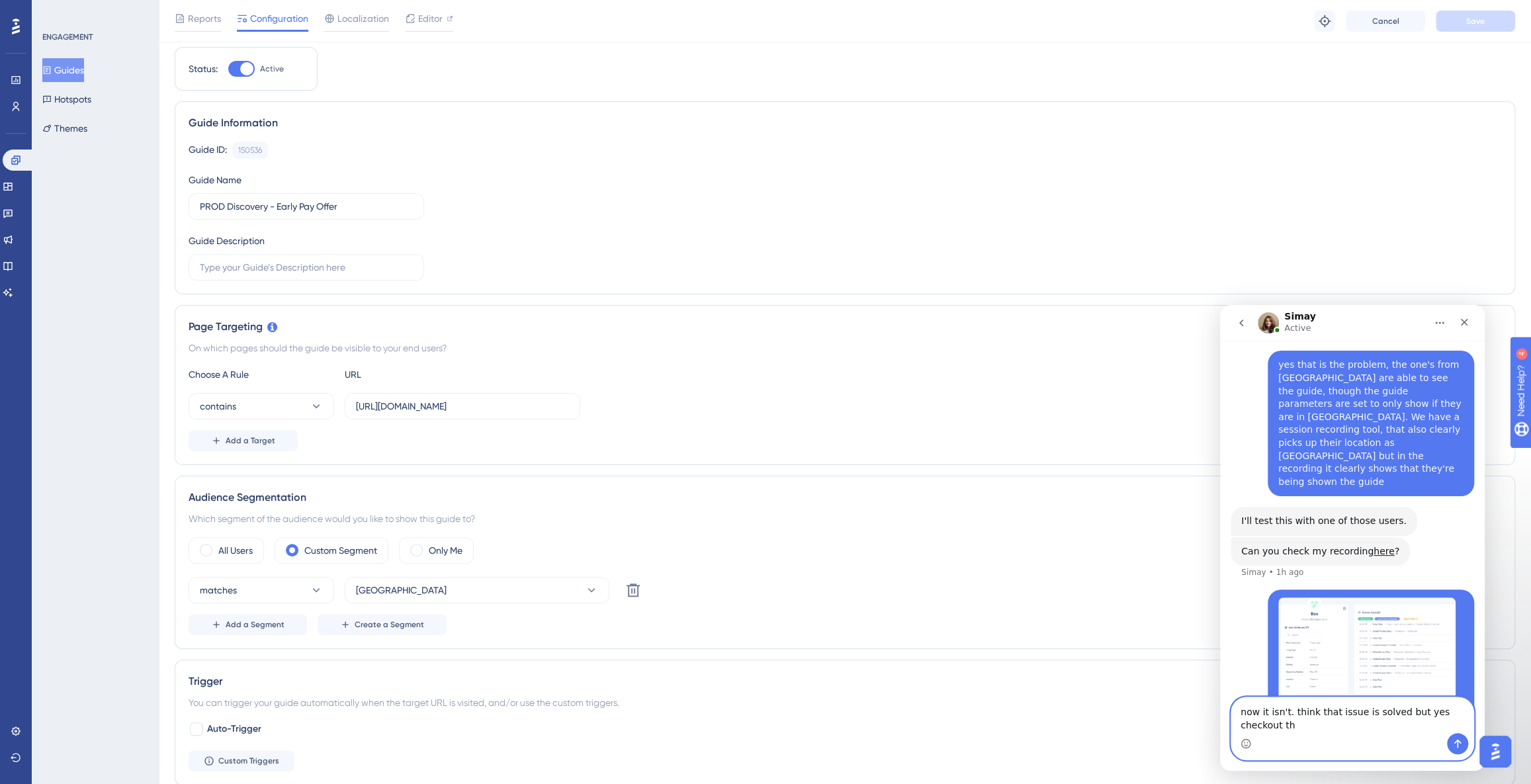
scroll to position [4848, 0]
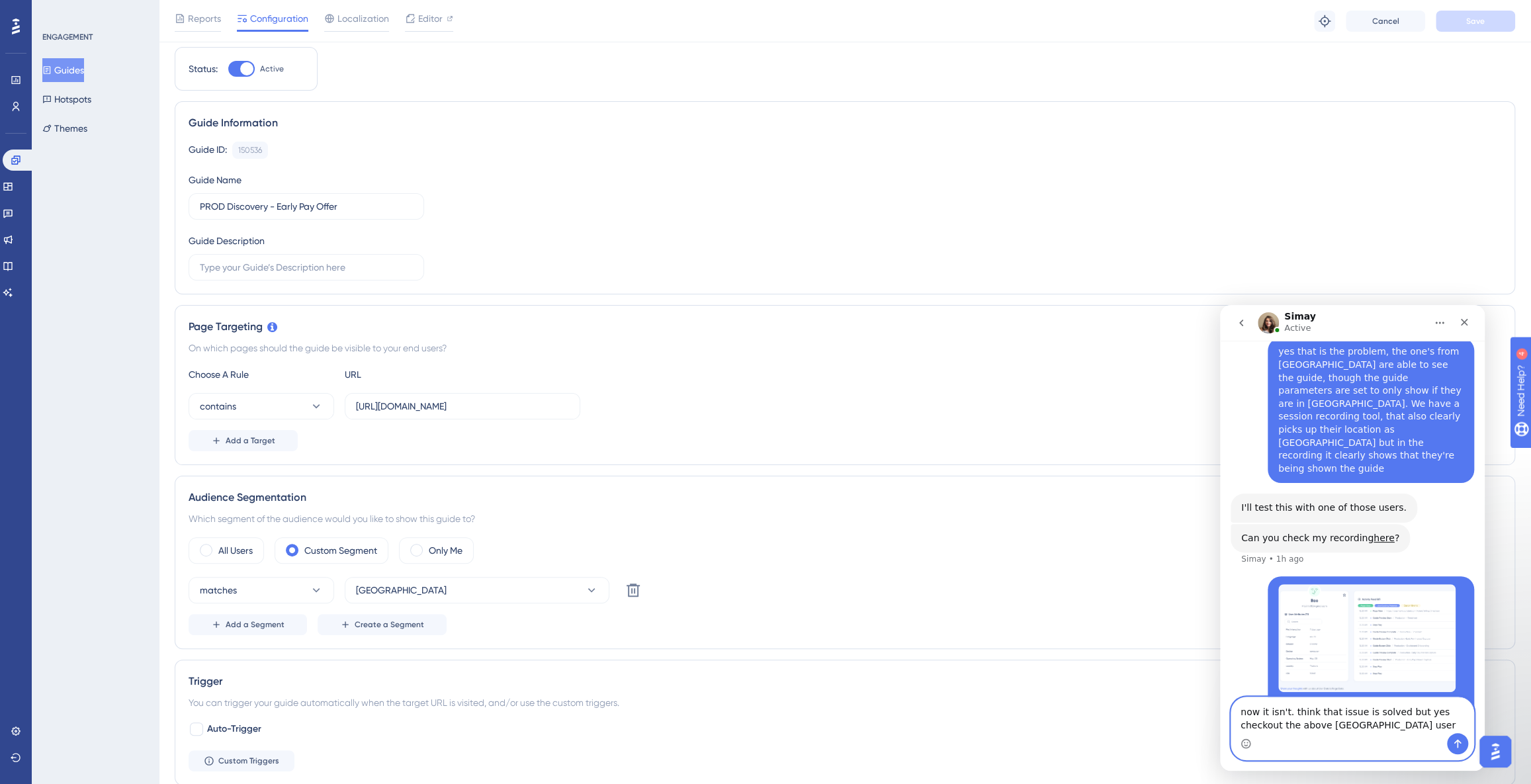
type textarea "now it isn't. think that issue is solved but yes checkout the above [GEOGRAPHIC…"
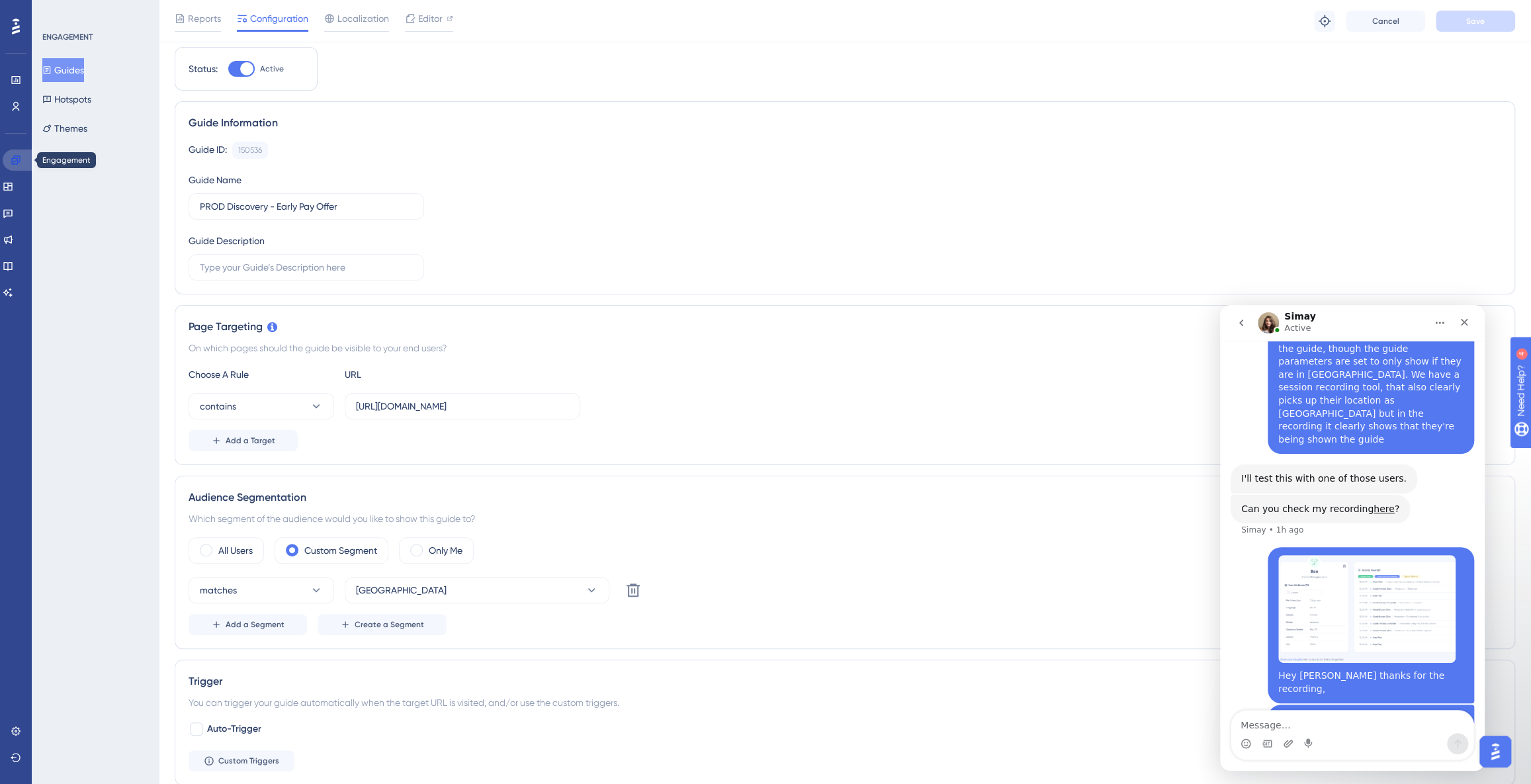
click at [22, 159] on link at bounding box center [19, 160] width 32 height 21
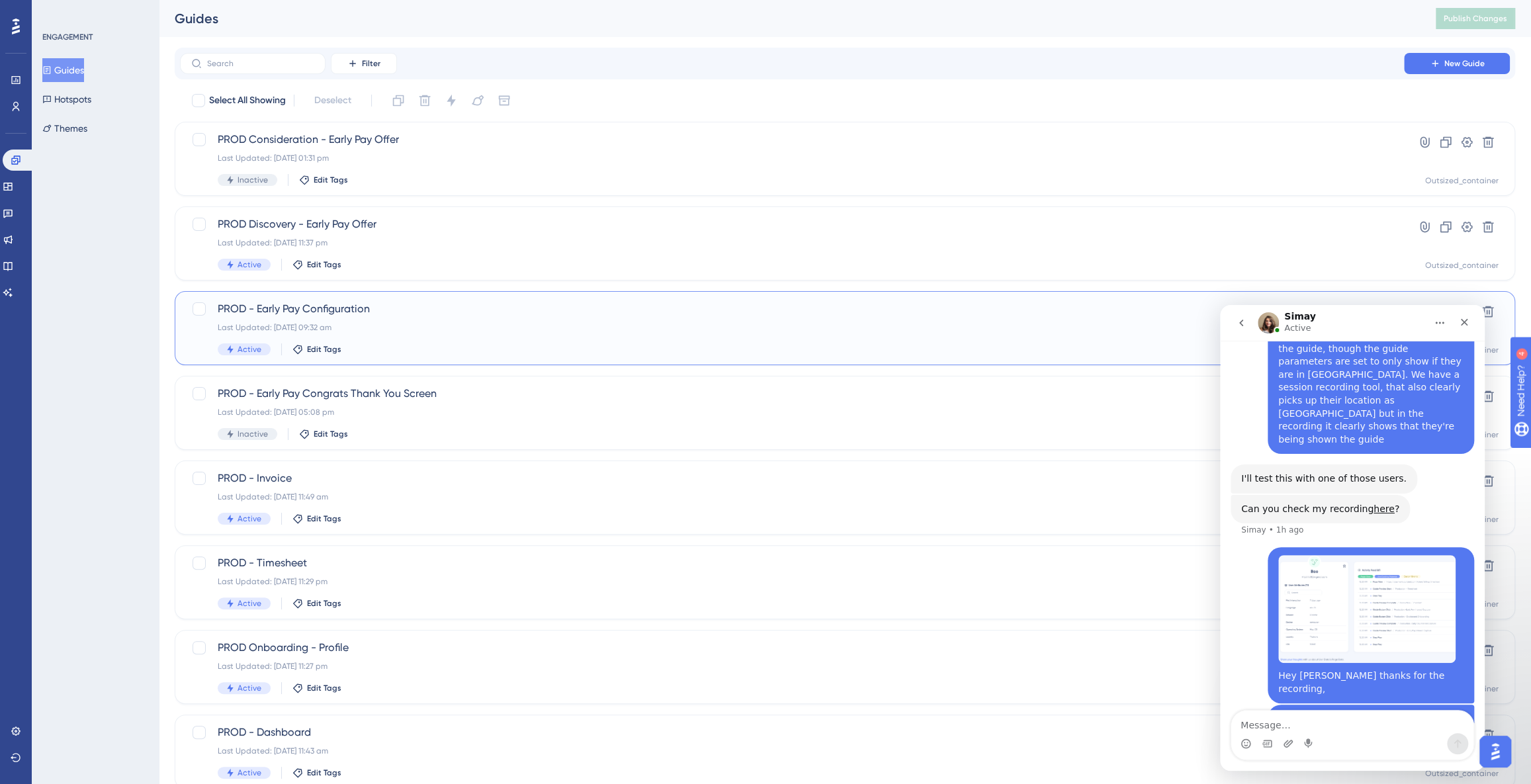
click at [463, 338] on div "PROD - Early Pay Configuration Last Updated: [DATE] 09:32 am Active Edit Tags" at bounding box center [792, 328] width 1149 height 54
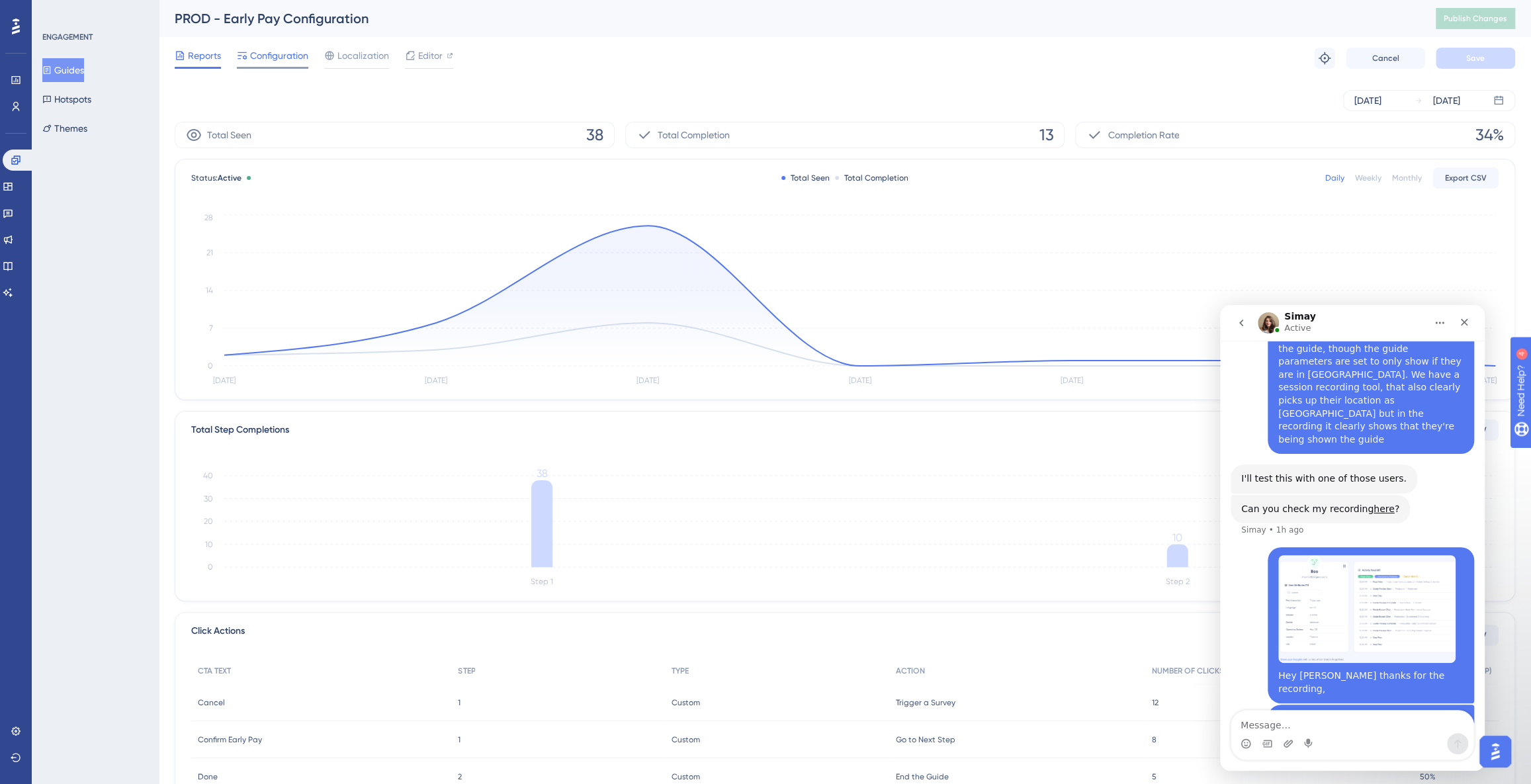
click at [274, 50] on span "Configuration" at bounding box center [279, 56] width 59 height 16
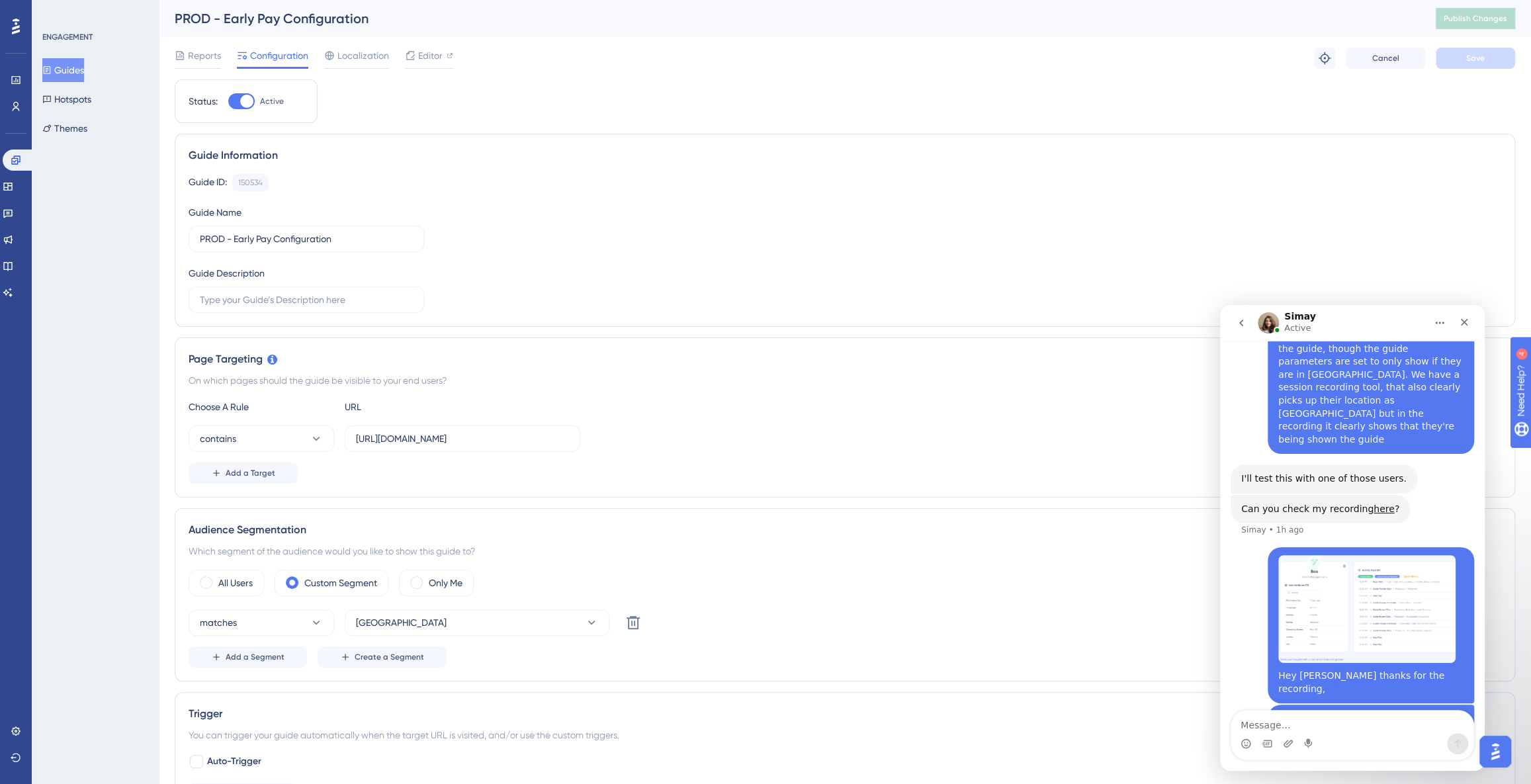
click at [76, 75] on button "Guides" at bounding box center [63, 70] width 42 height 24
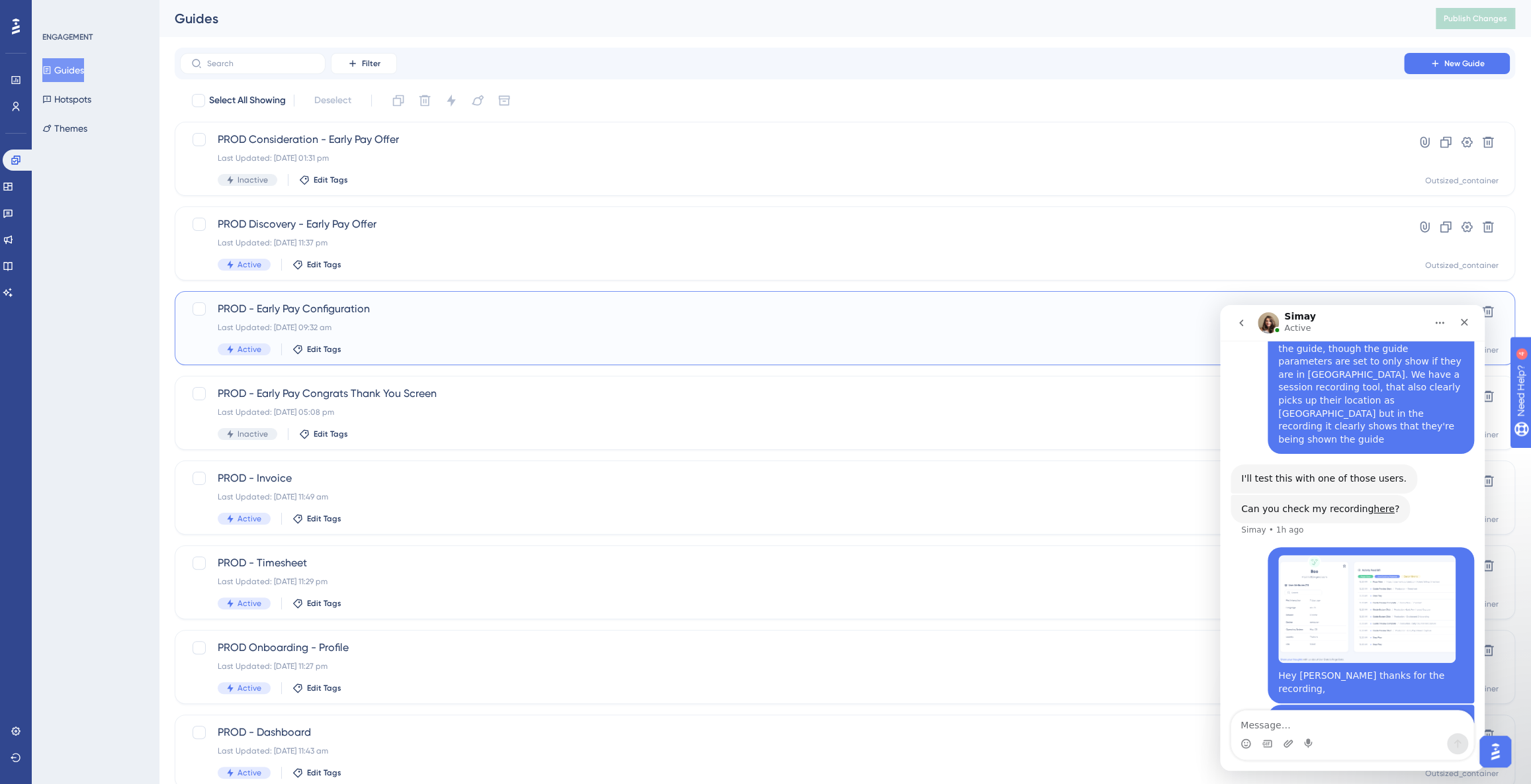
click at [467, 339] on div "PROD - Early Pay Configuration Last Updated: [DATE] 09:32 am Active Edit Tags" at bounding box center [792, 328] width 1149 height 54
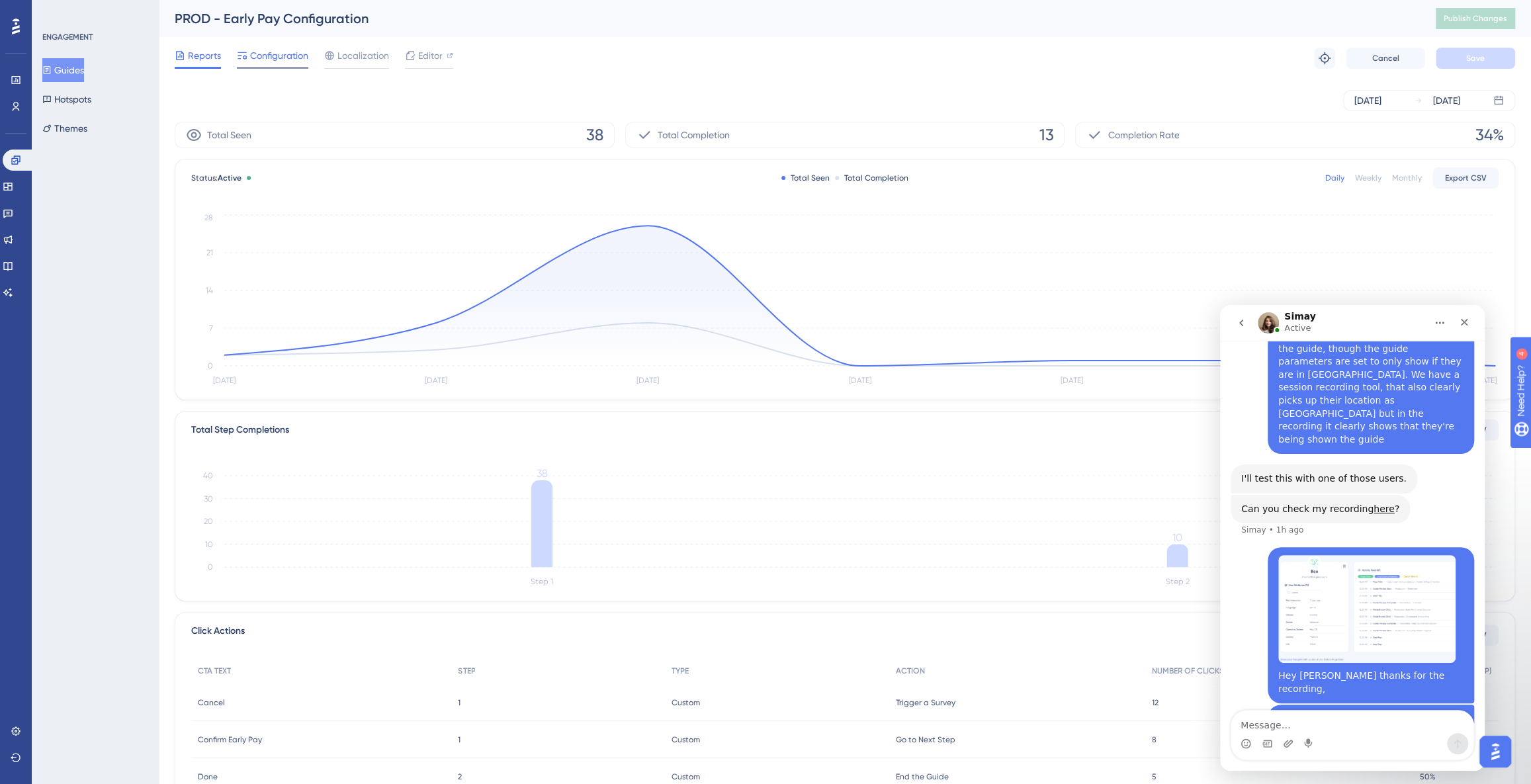
click at [271, 59] on span "Configuration" at bounding box center [279, 56] width 59 height 16
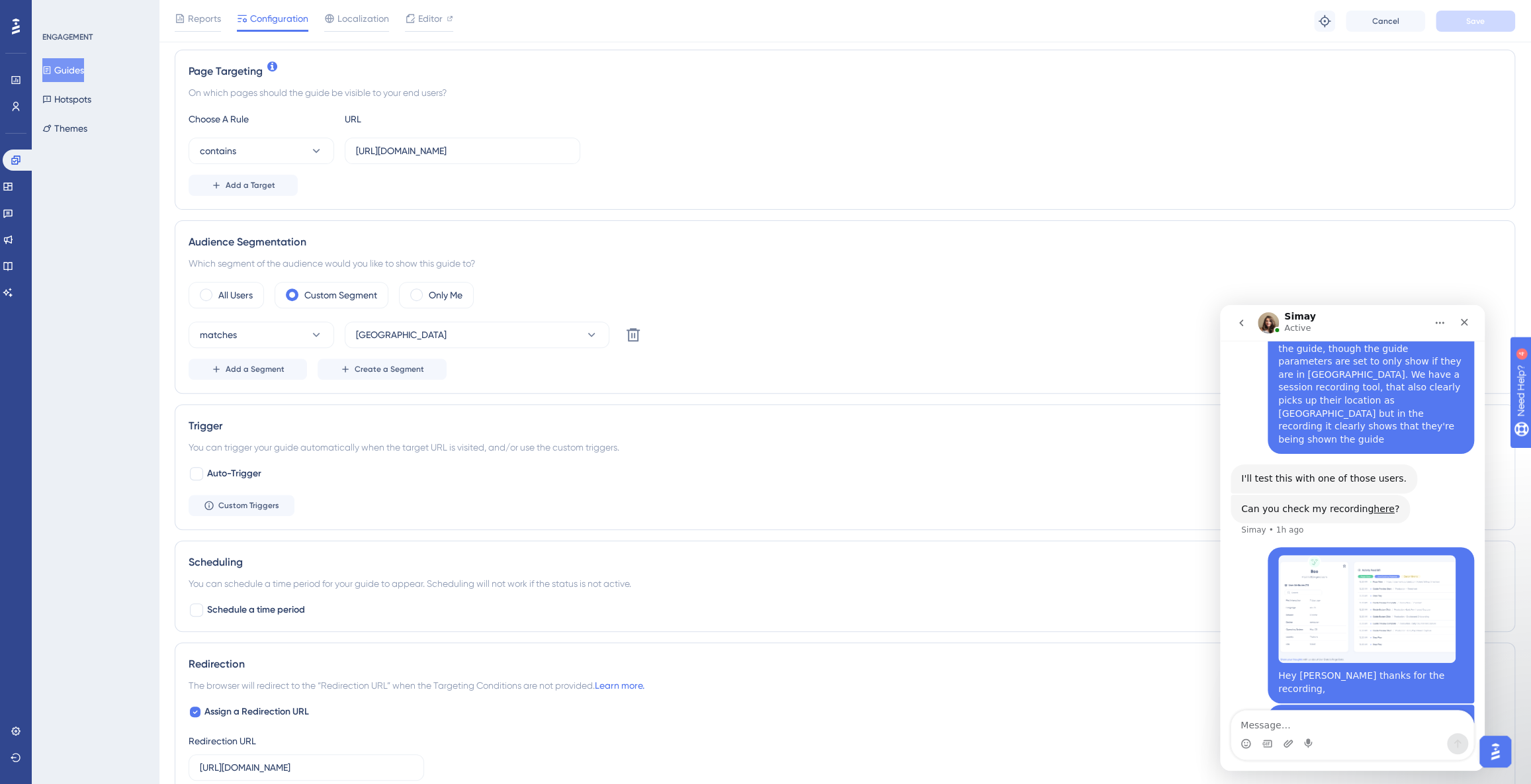
scroll to position [347, 0]
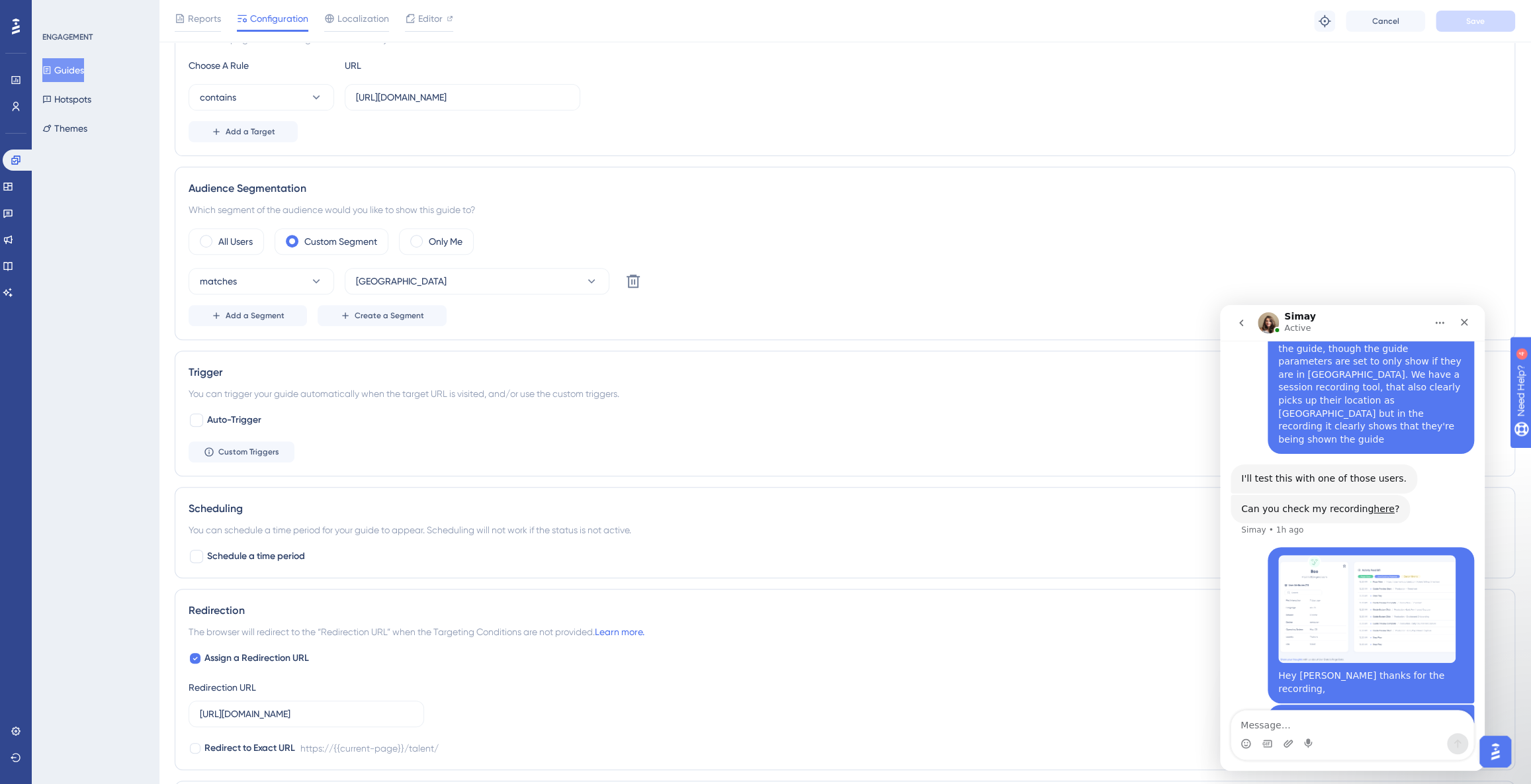
click at [84, 76] on button "Guides" at bounding box center [63, 70] width 42 height 24
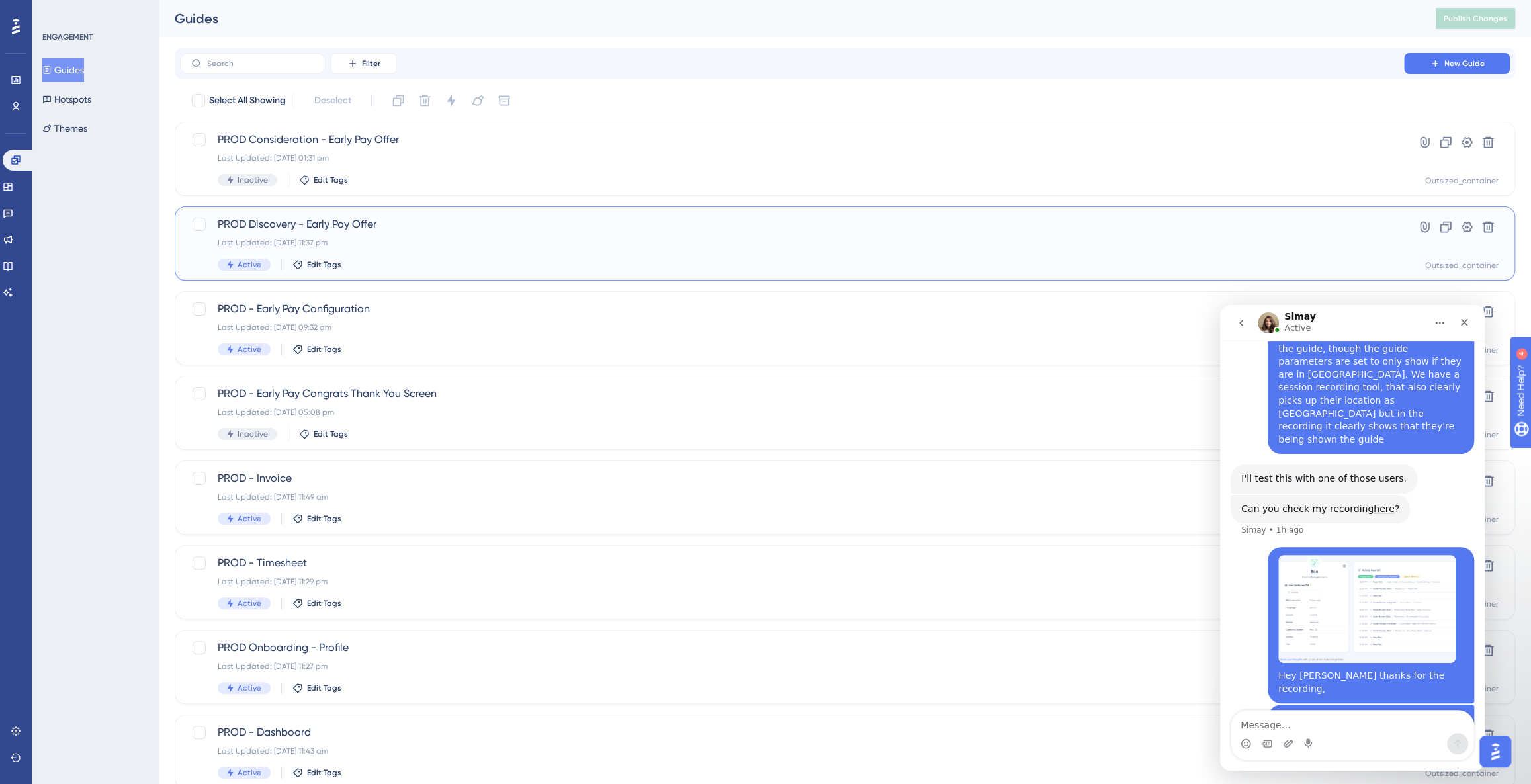
click at [434, 224] on span "PROD Discovery - Early Pay Offer" at bounding box center [792, 224] width 1149 height 16
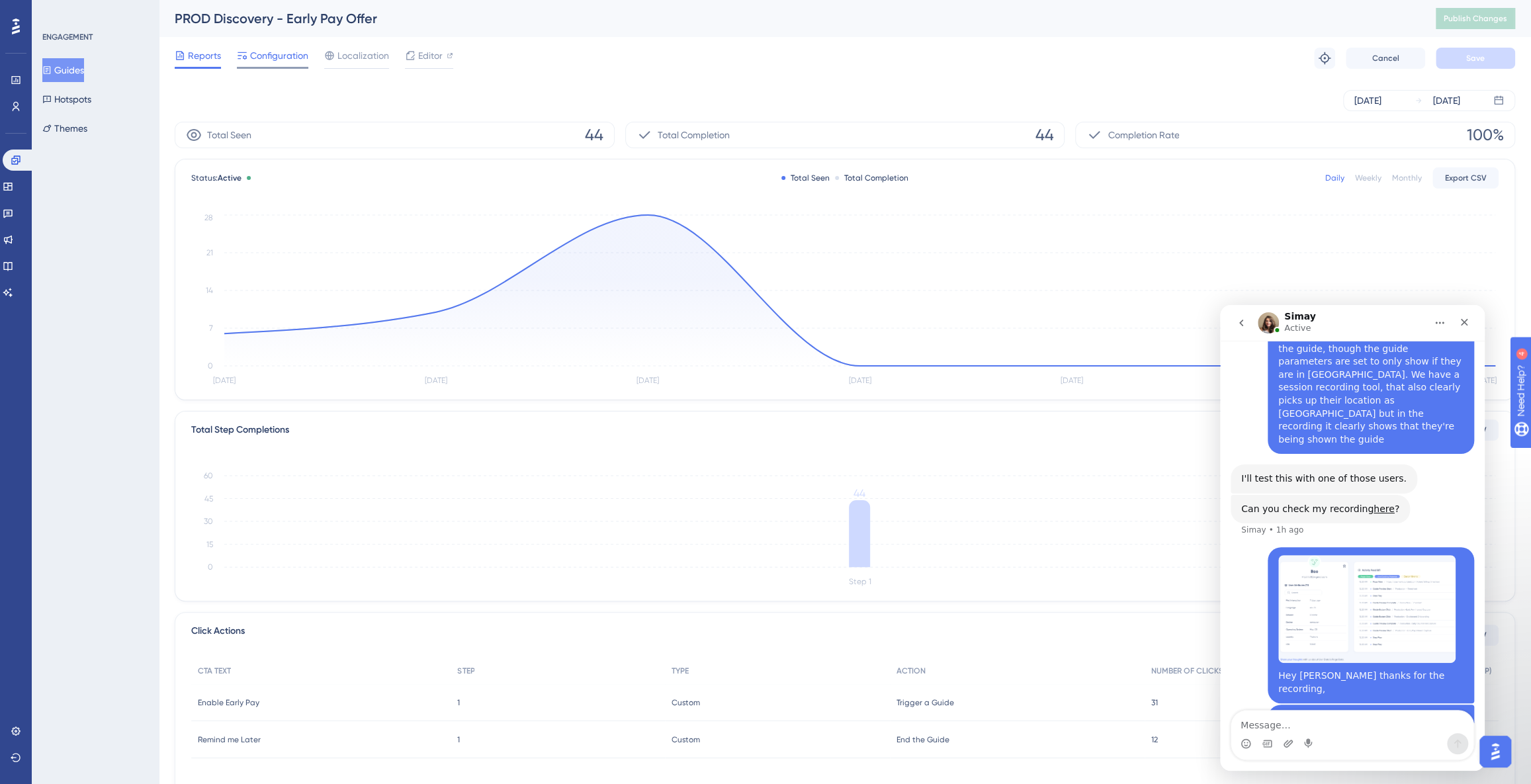
click at [279, 59] on span "Configuration" at bounding box center [279, 56] width 59 height 16
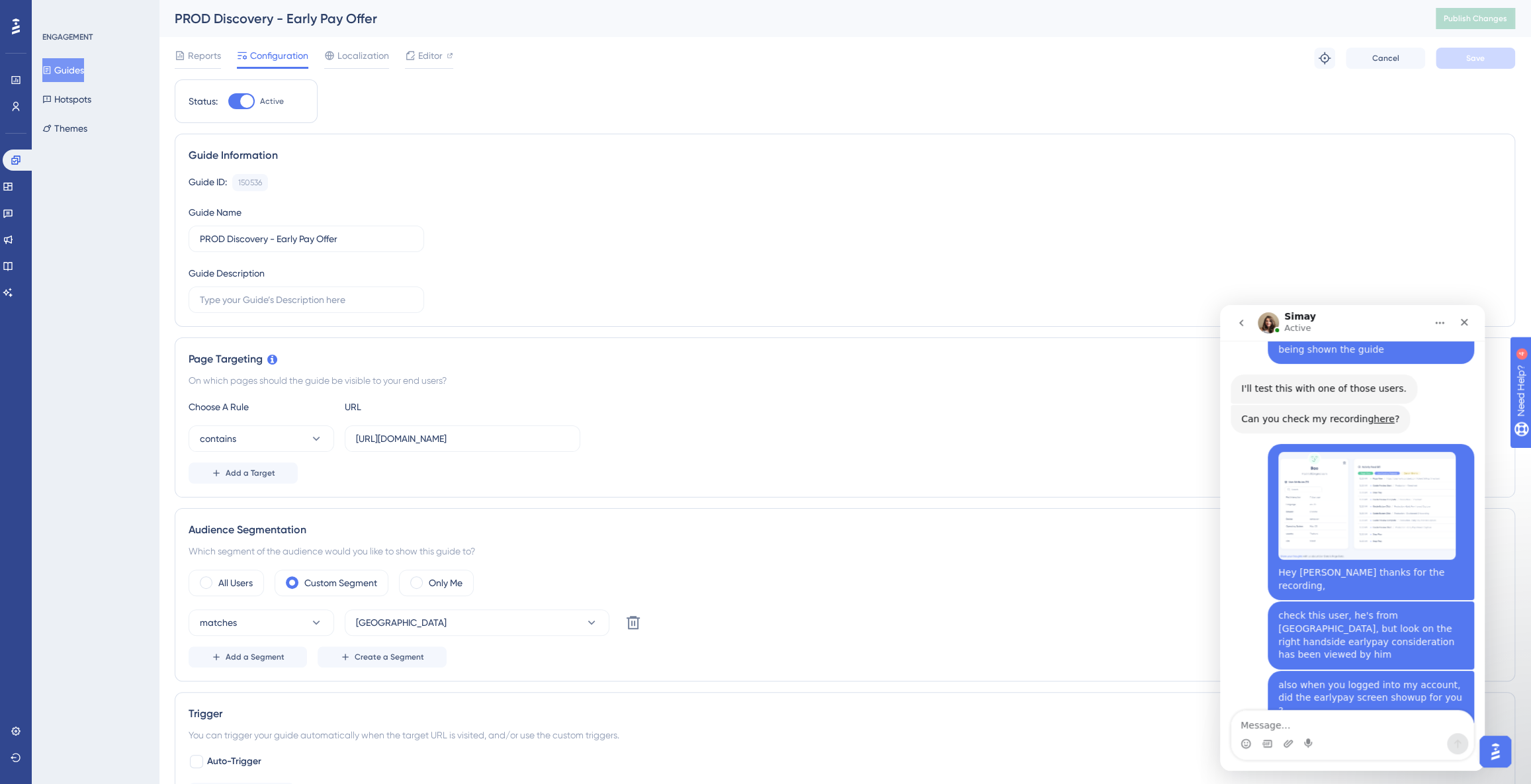
scroll to position [4967, 0]
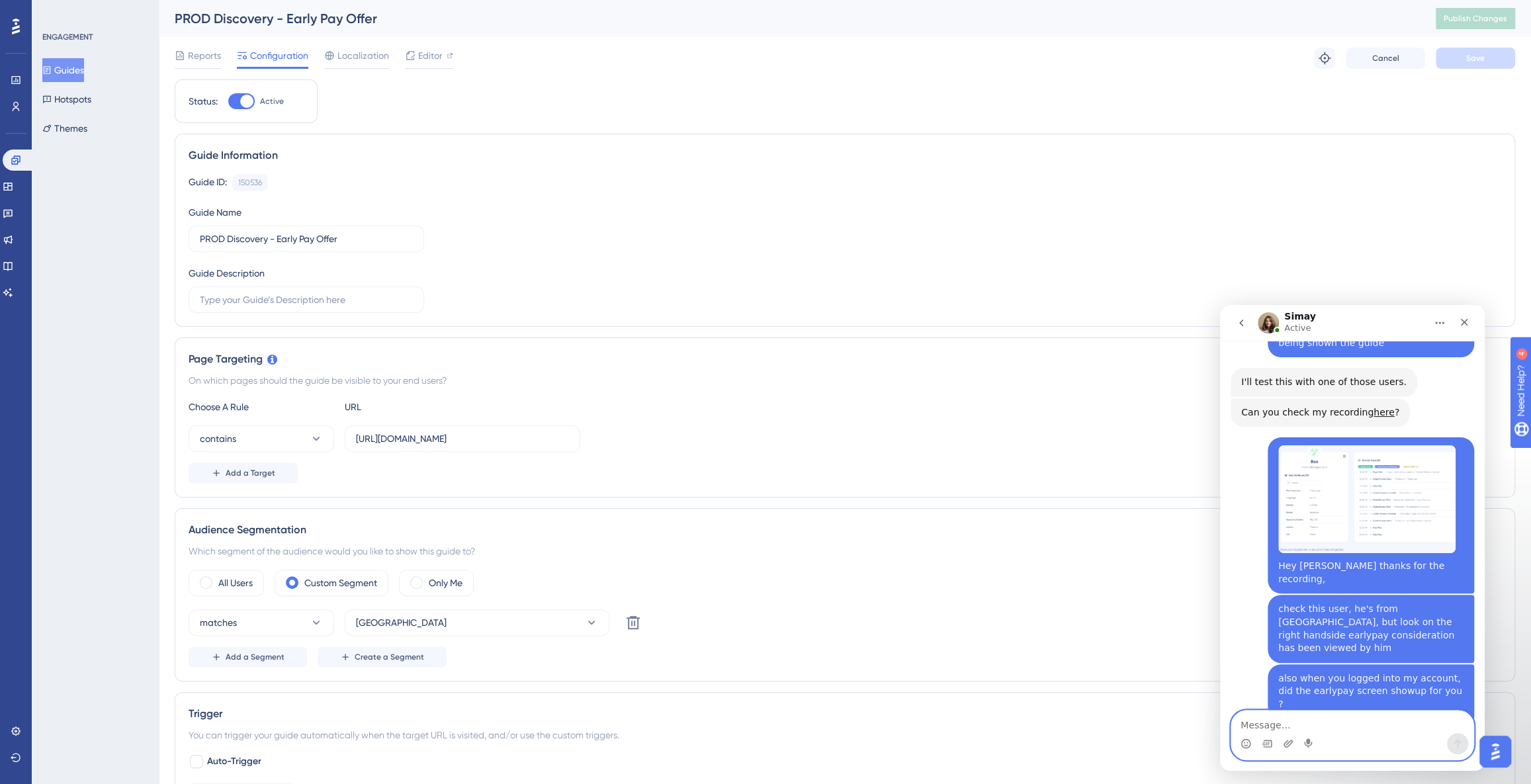
click at [1324, 726] on textarea "Message…" at bounding box center [1352, 722] width 242 height 23
type textarea "H"
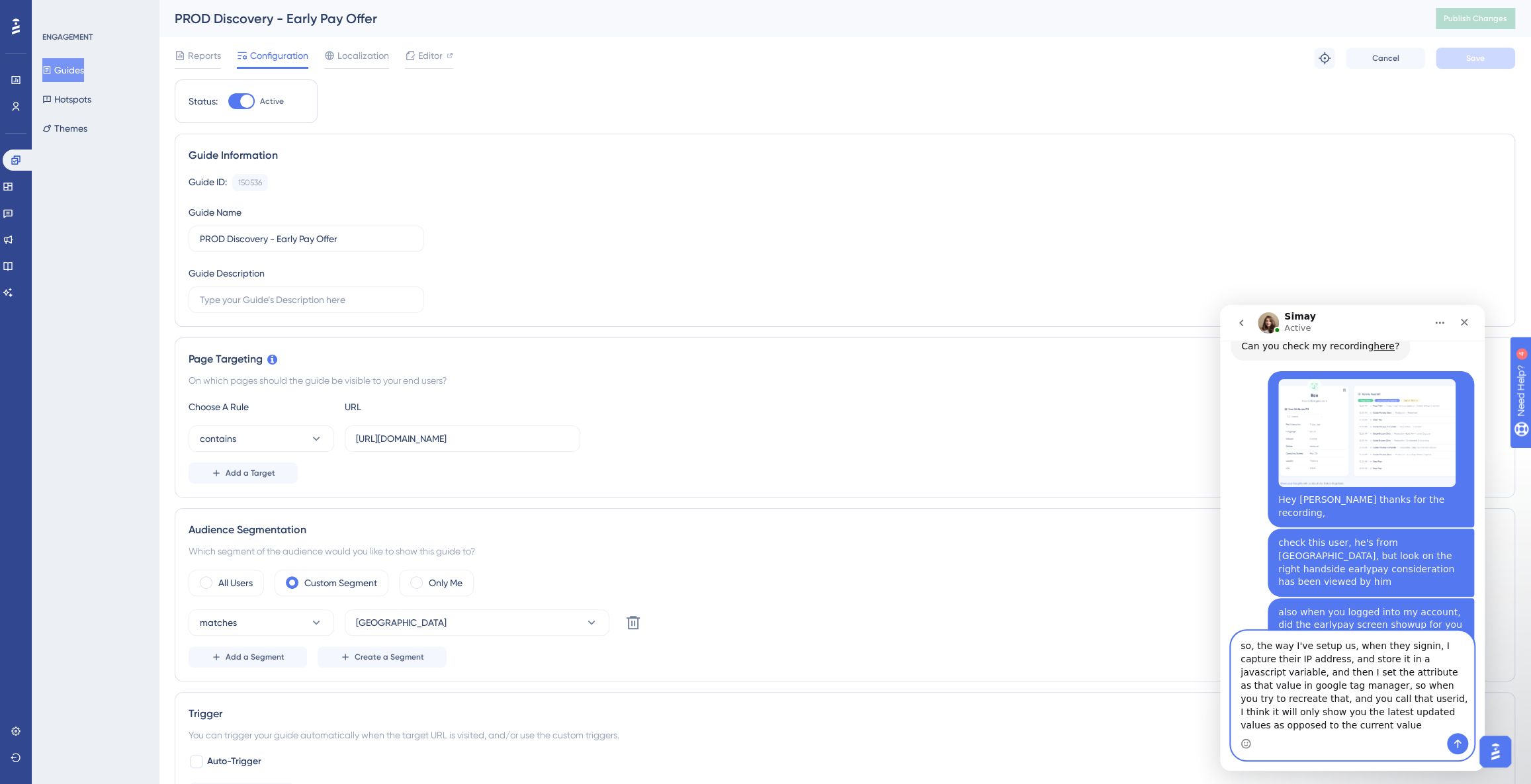
scroll to position [5053, 0]
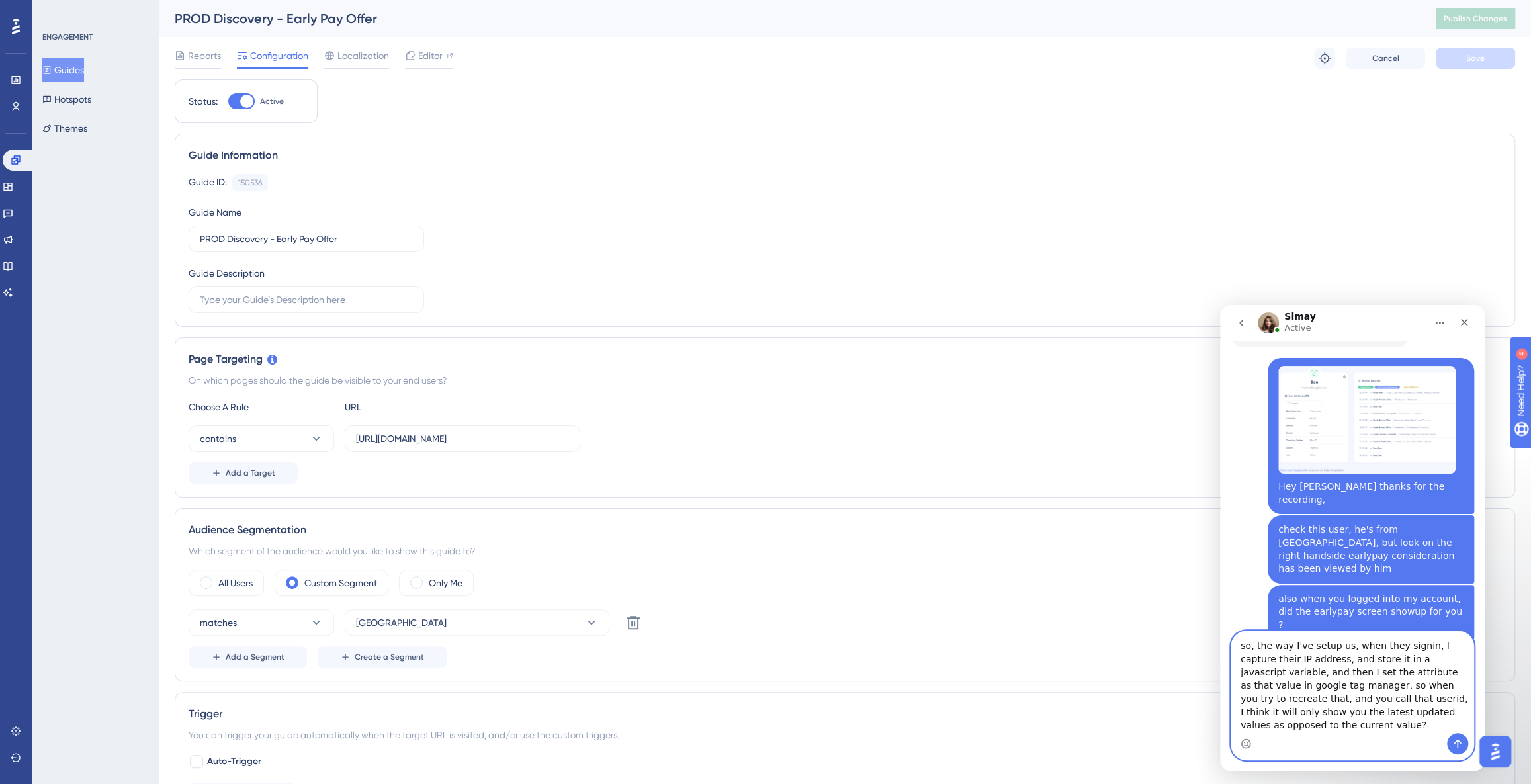
click at [1457, 665] on textarea "so, the way I've setup us, when they signin, I capture their IP address, and st…" at bounding box center [1352, 682] width 242 height 102
click at [1457, 660] on textarea "so, the way I've setup us, when they signin, I capture their IP address, and st…" at bounding box center [1352, 682] width 242 height 102
type textarea "so, the way I've setup us, when they signin, I capture their IP address, and st…"
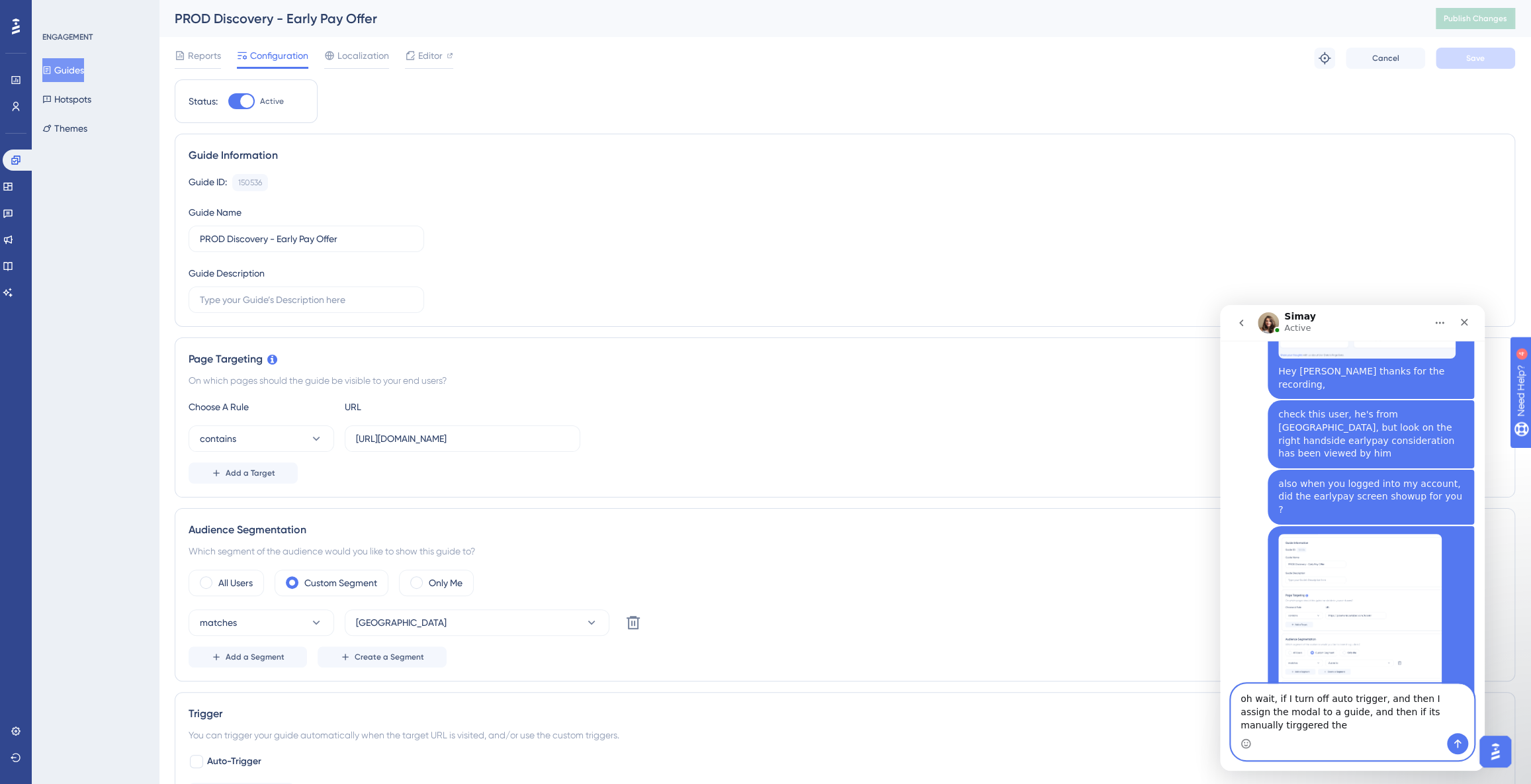
scroll to position [5181, 0]
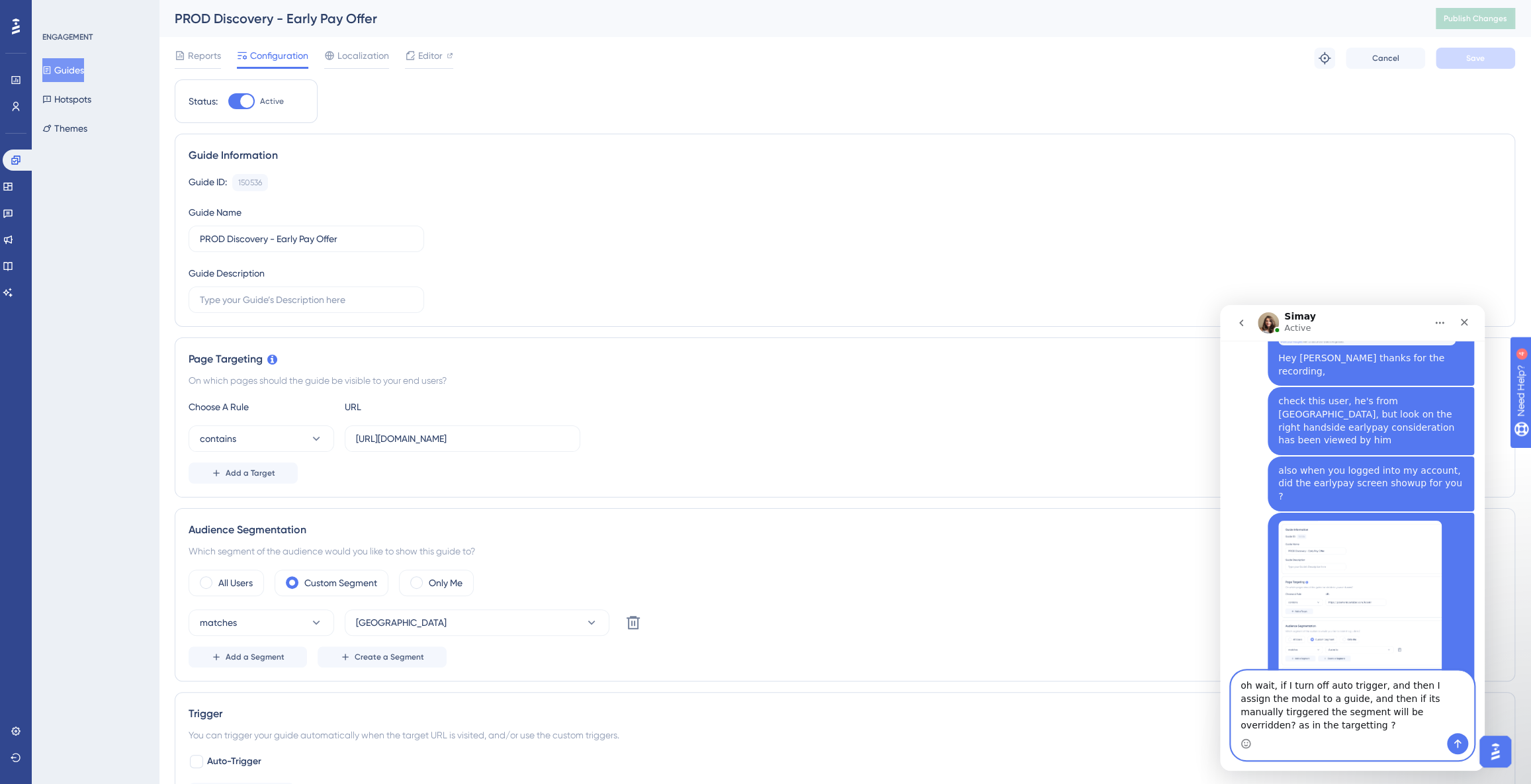
type textarea "oh wait, if I turn off auto trigger, and then I assign the modal to a guide, an…"
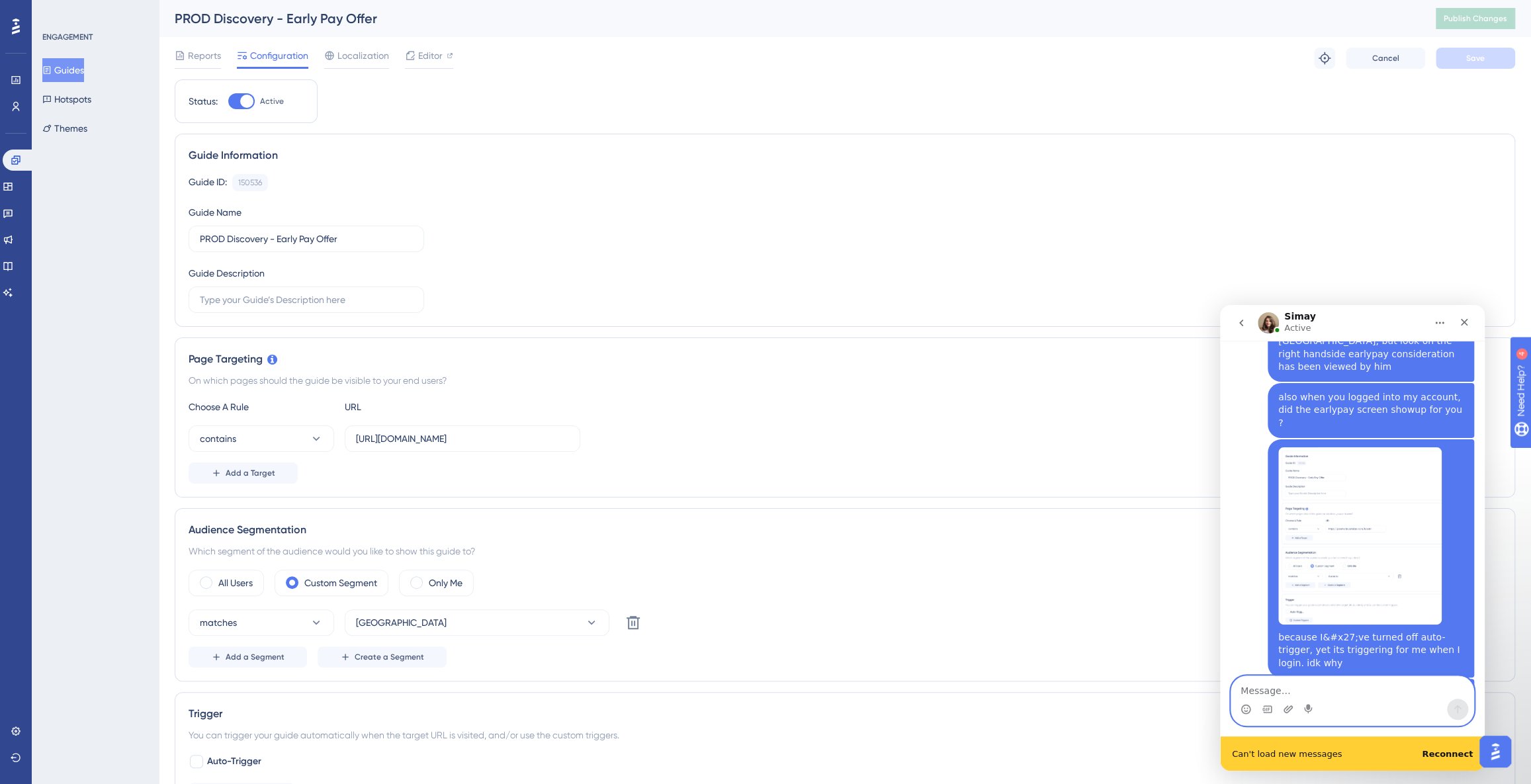
scroll to position [5258, 0]
